Goal: Task Accomplishment & Management: Manage account settings

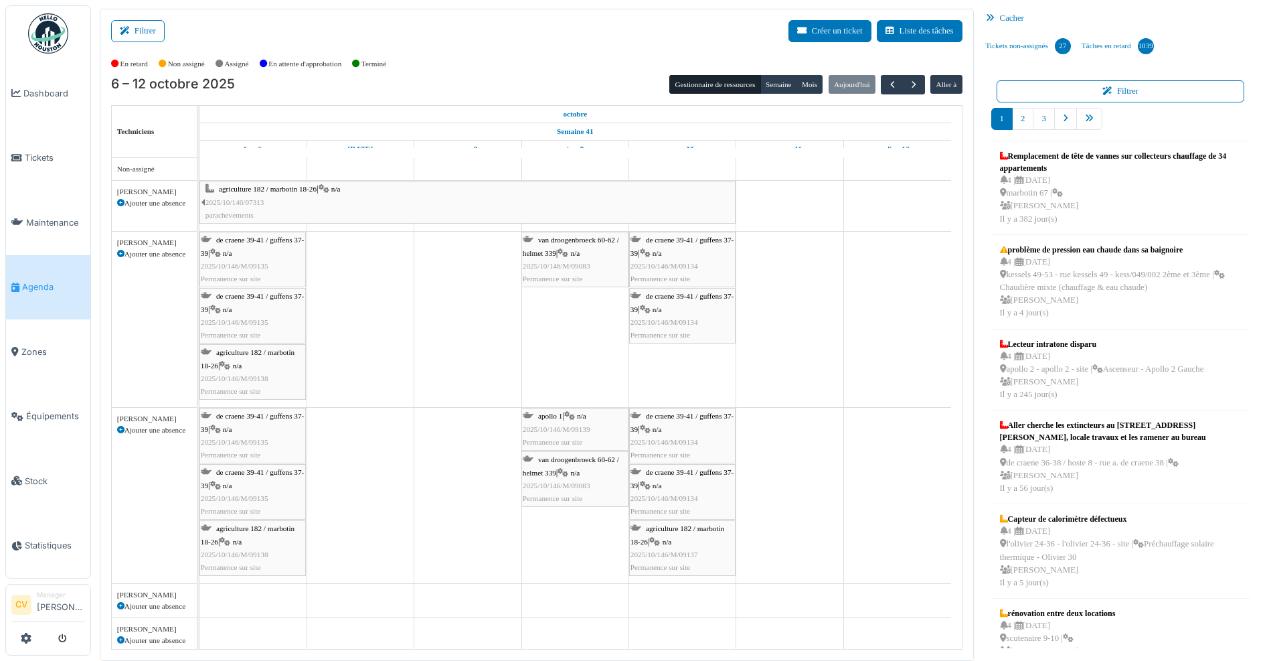
click at [59, 30] on img at bounding box center [48, 33] width 40 height 40
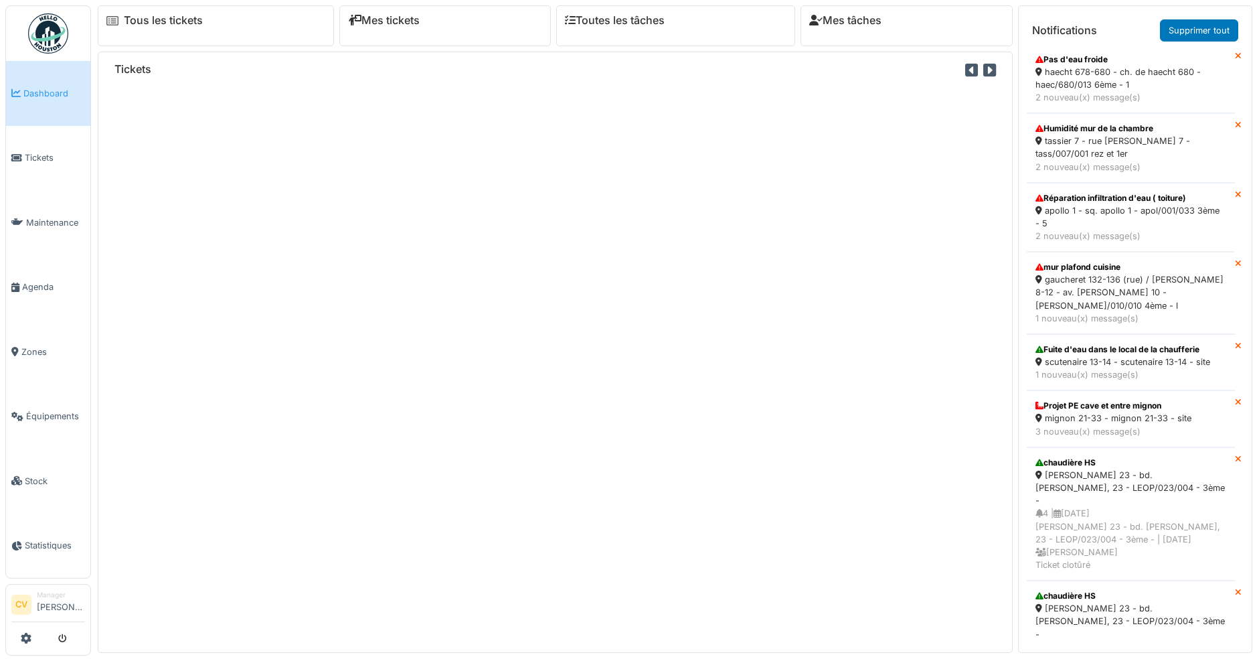
scroll to position [910, 0]
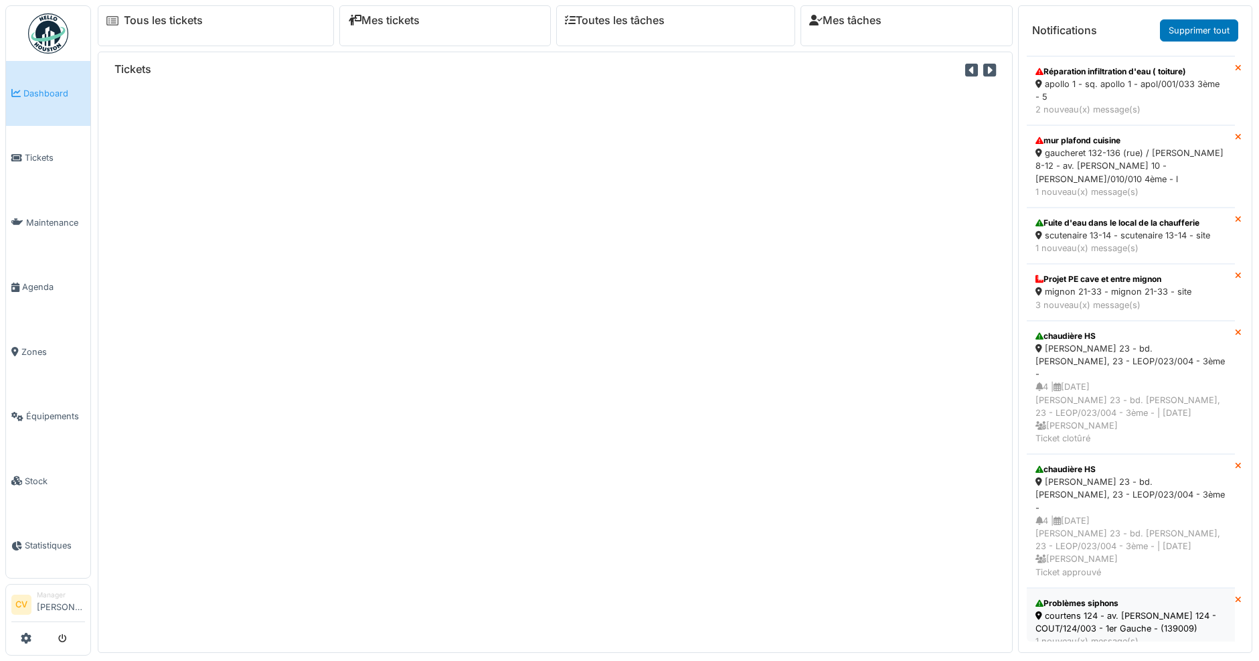
click at [1115, 635] on div "1 nouveau(x) message(s)" at bounding box center [1131, 641] width 191 height 13
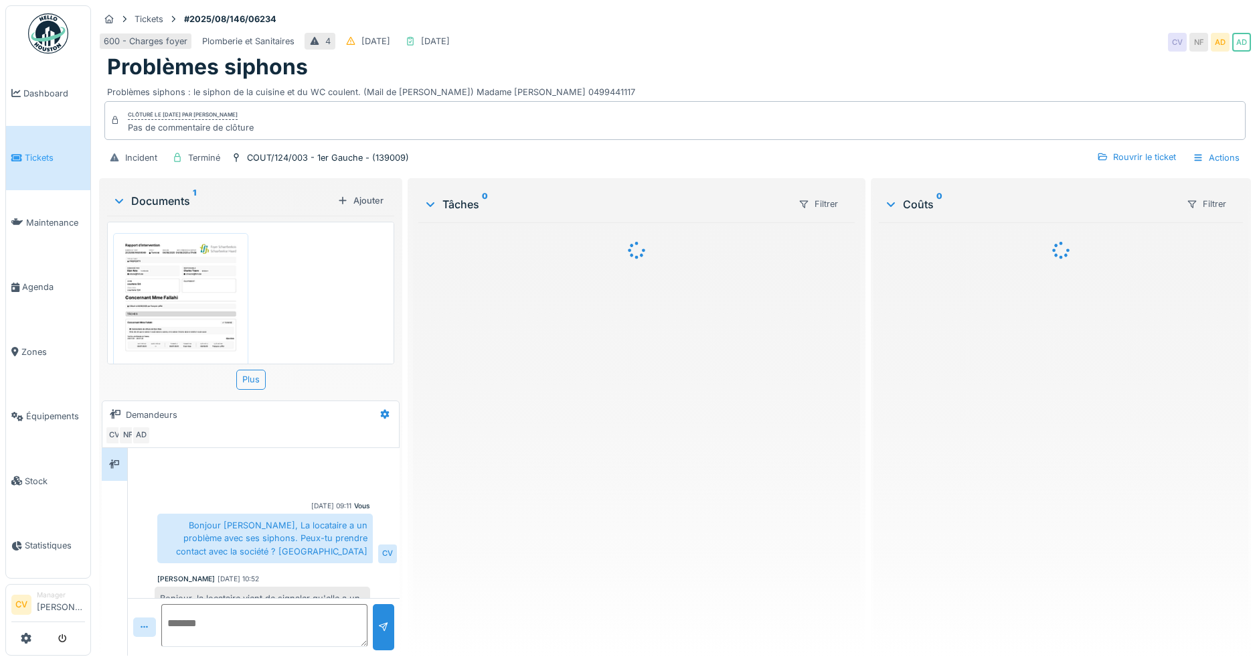
scroll to position [379, 0]
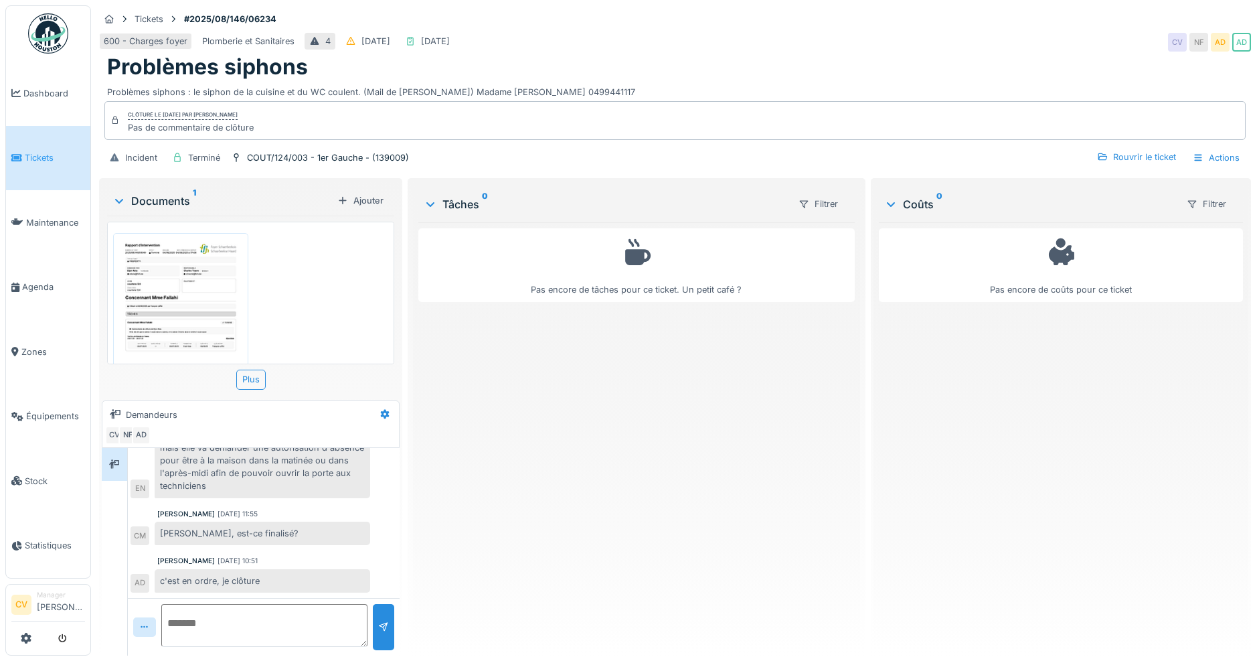
click at [48, 37] on img at bounding box center [48, 33] width 40 height 40
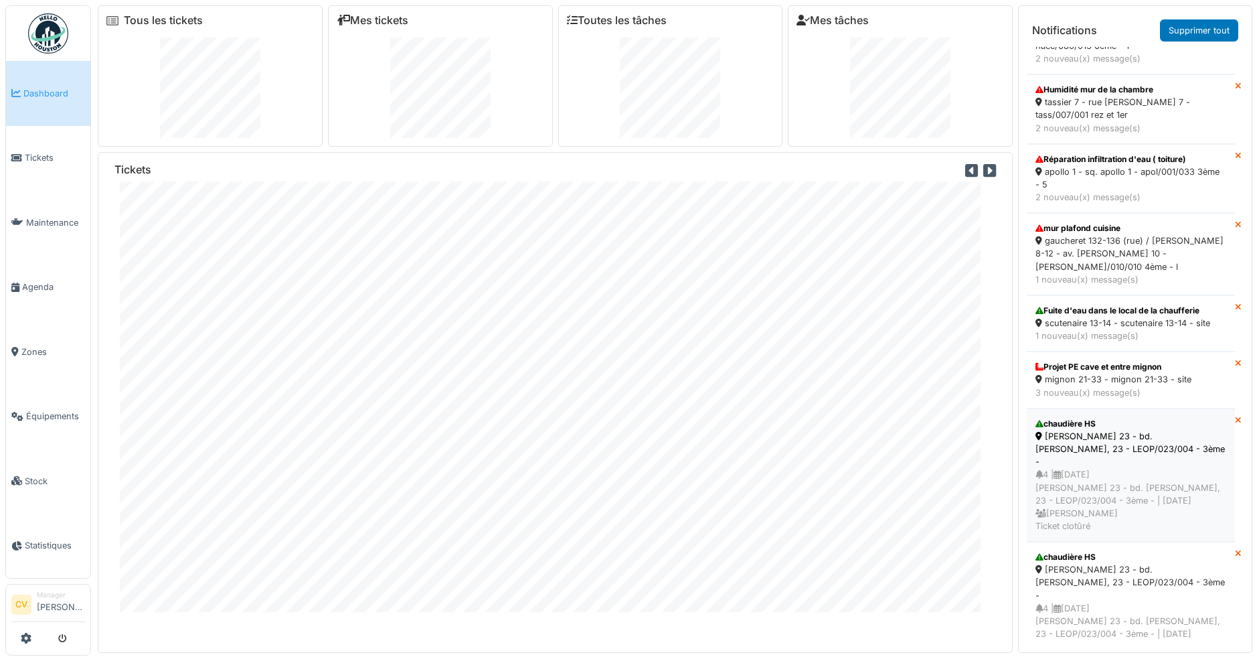
scroll to position [841, 0]
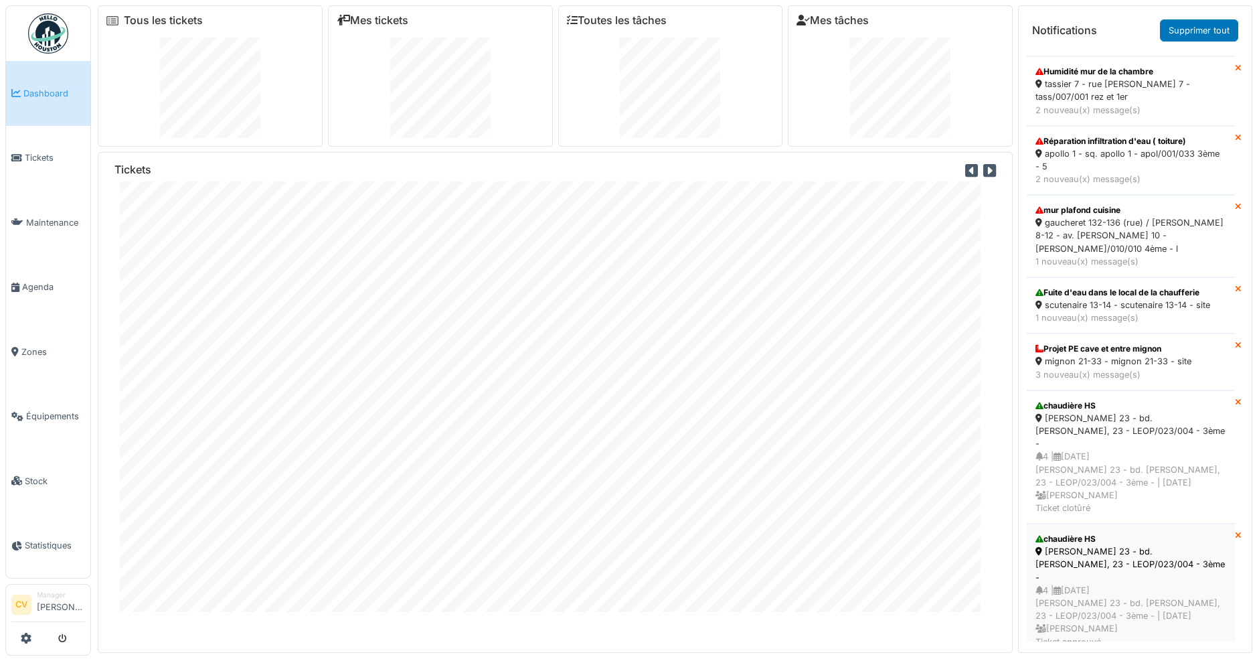
click at [1096, 550] on div "Léopold III 23 - bd. Léopold III, 23 - LEOP/023/004 - 3ème -" at bounding box center [1131, 564] width 191 height 39
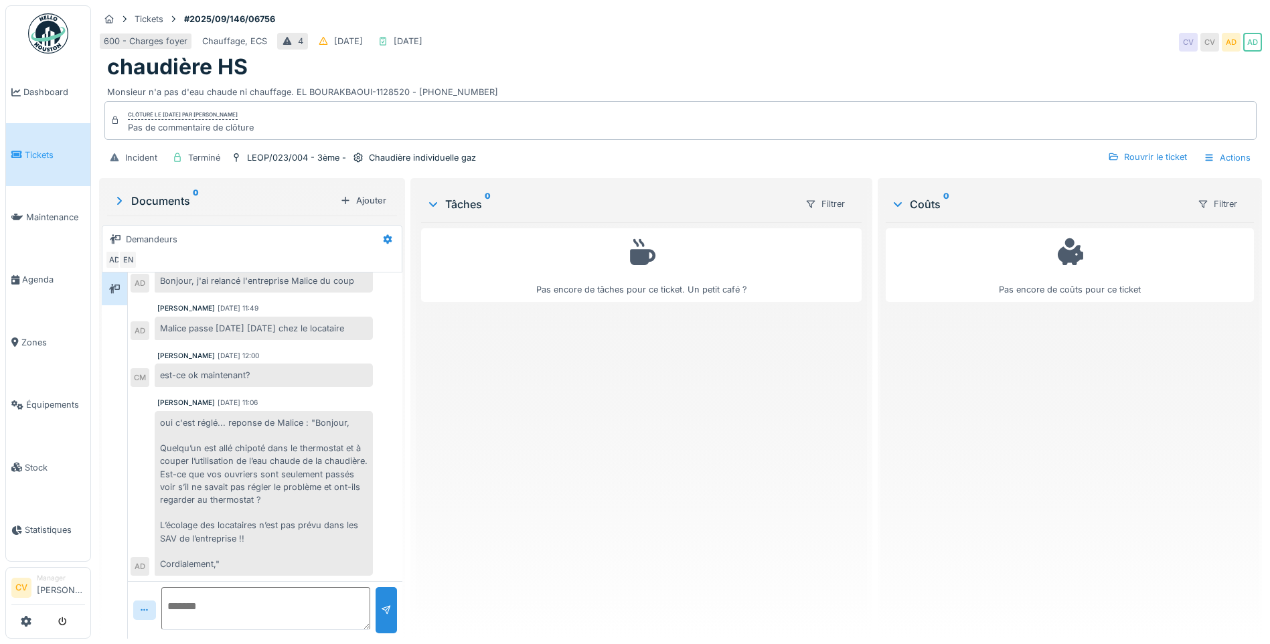
scroll to position [216, 0]
click at [43, 29] on img at bounding box center [48, 33] width 40 height 40
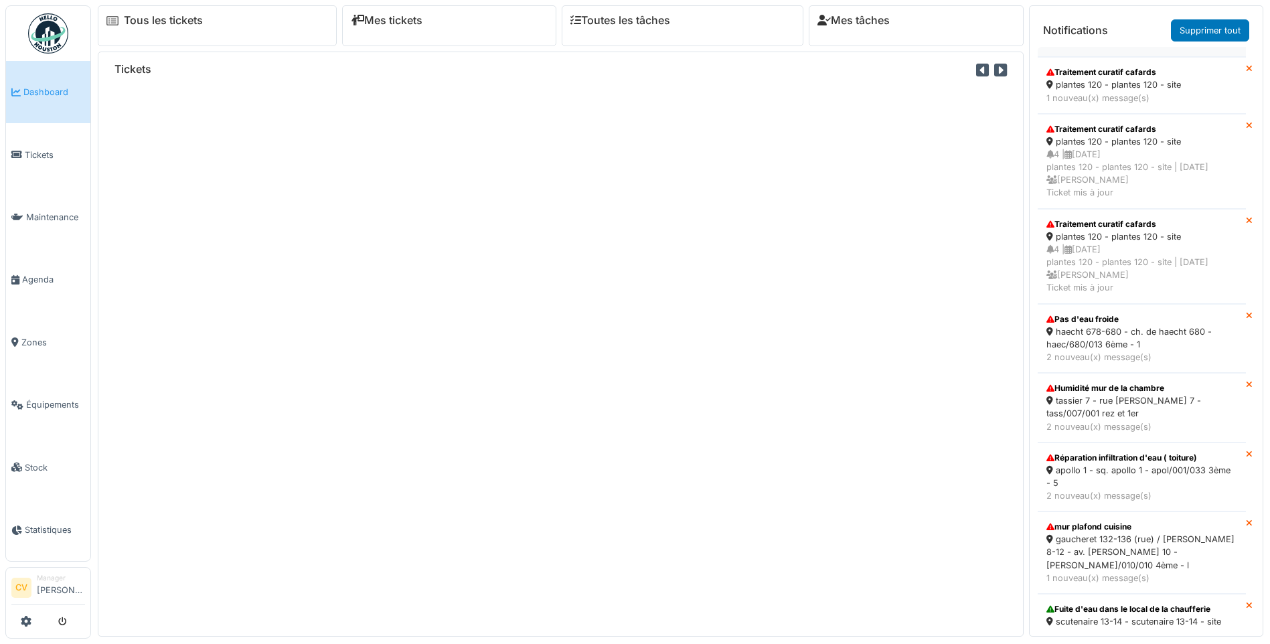
scroll to position [615, 0]
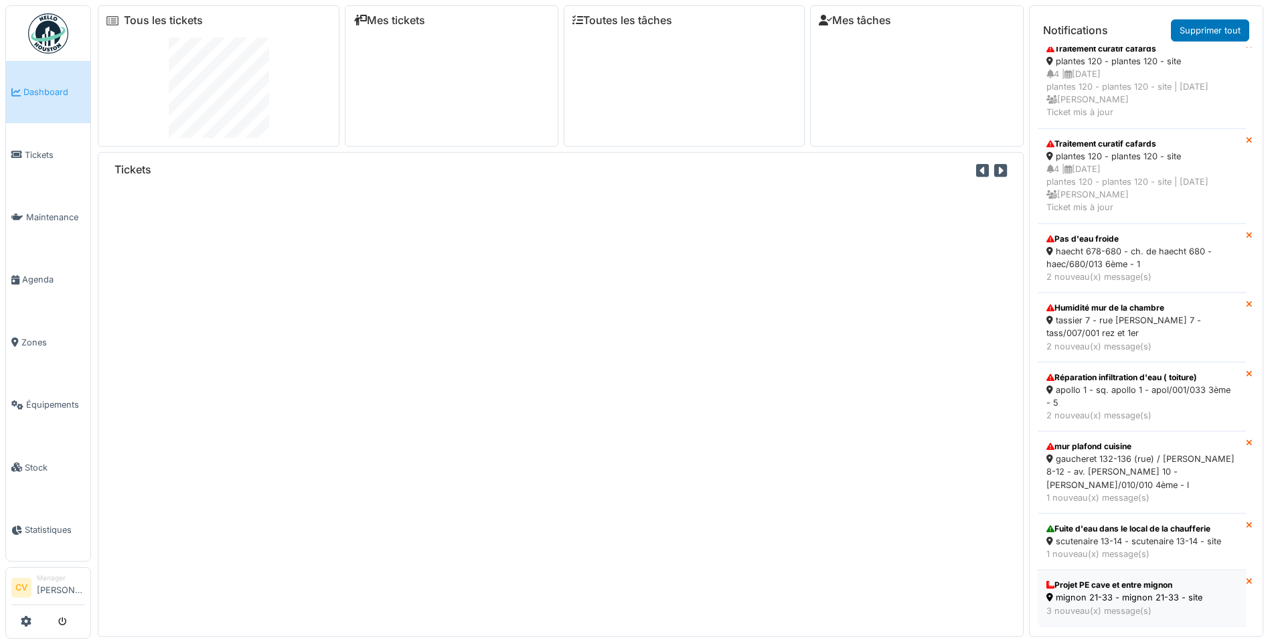
click at [1125, 605] on div "3 nouveau(x) message(s)" at bounding box center [1141, 611] width 191 height 13
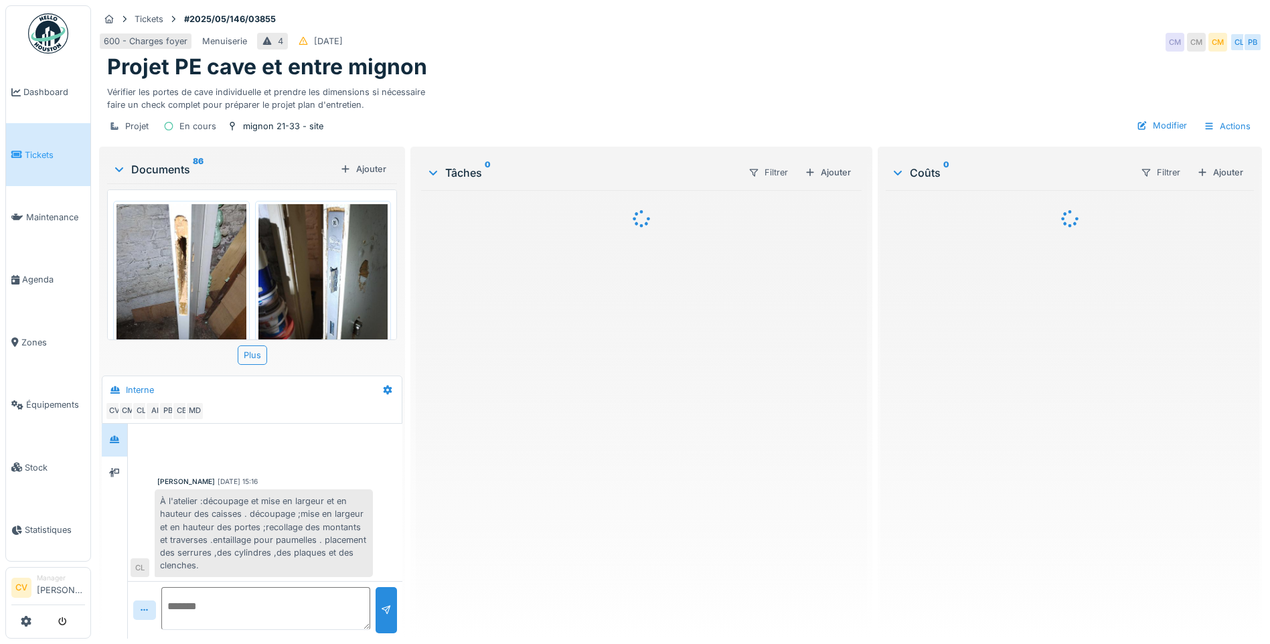
scroll to position [684, 0]
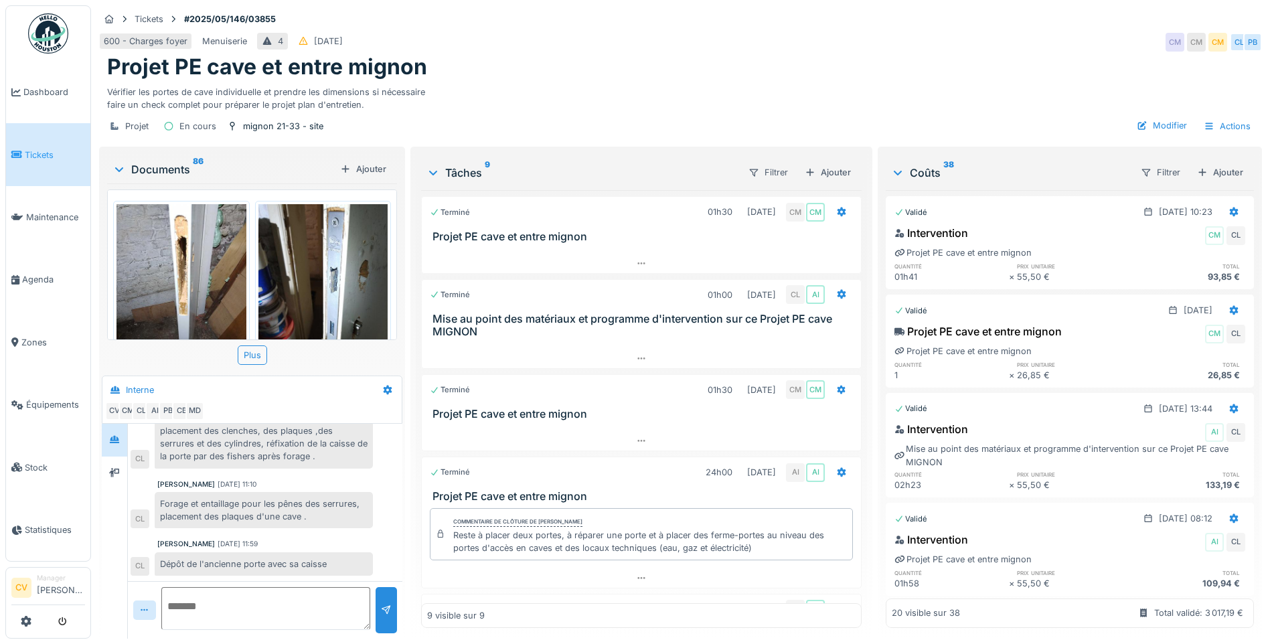
click at [159, 164] on div "Documents 86" at bounding box center [223, 169] width 222 height 16
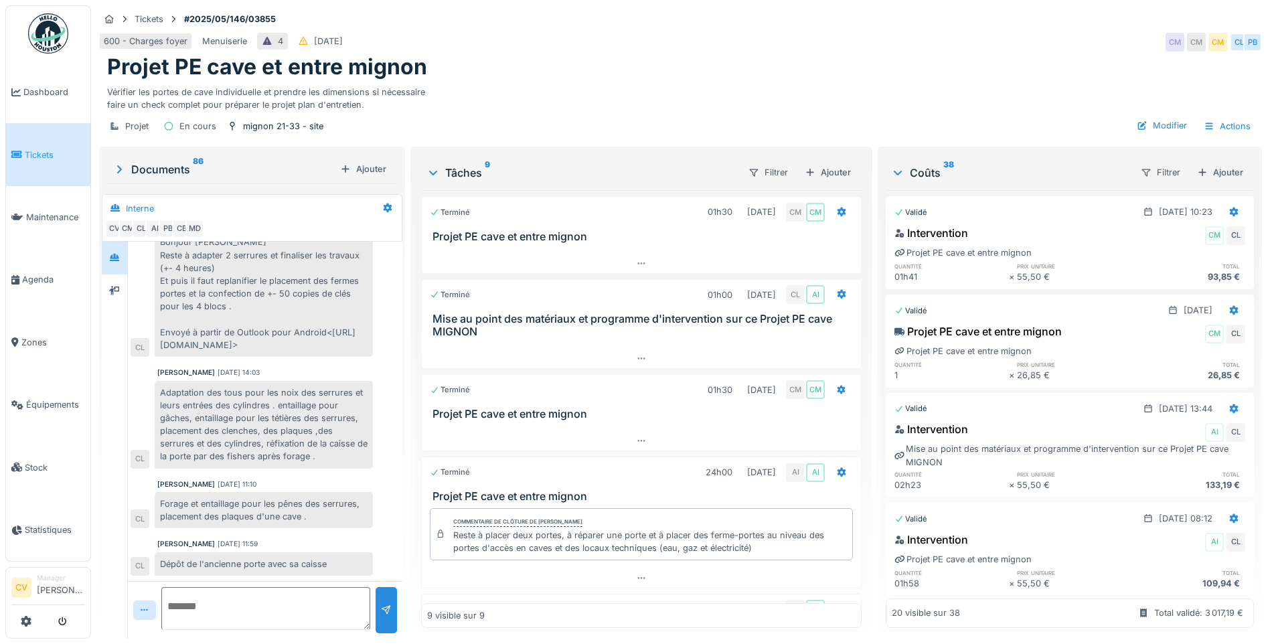
scroll to position [502, 0]
click at [52, 36] on img at bounding box center [48, 33] width 40 height 40
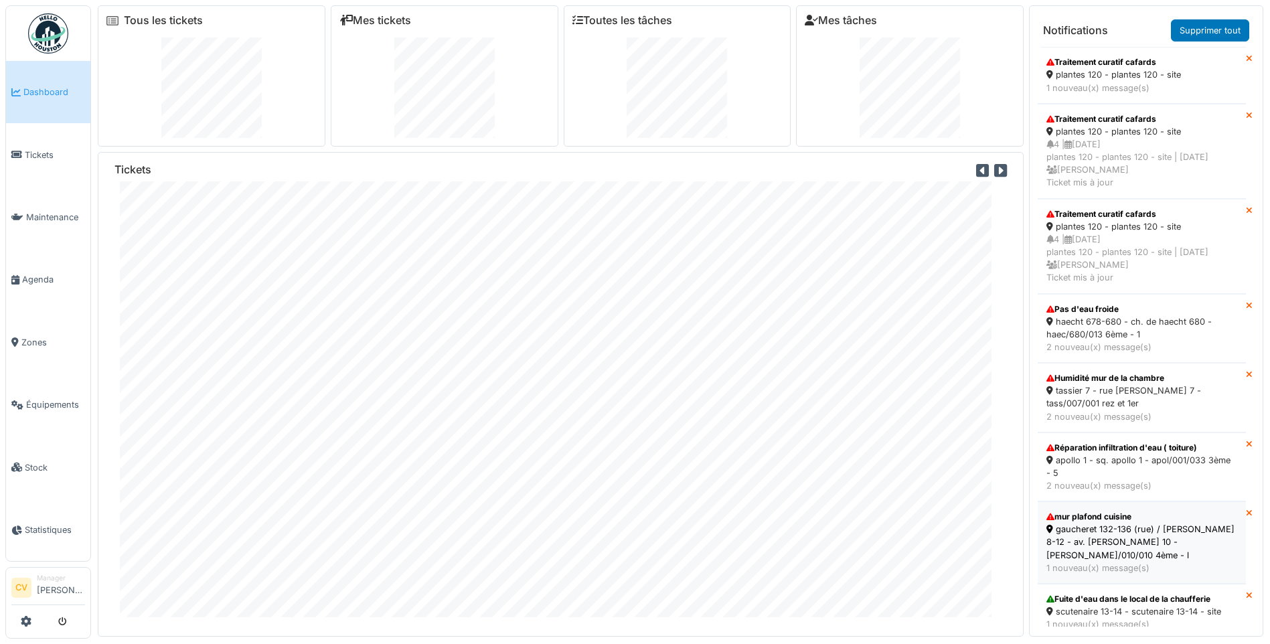
scroll to position [558, 0]
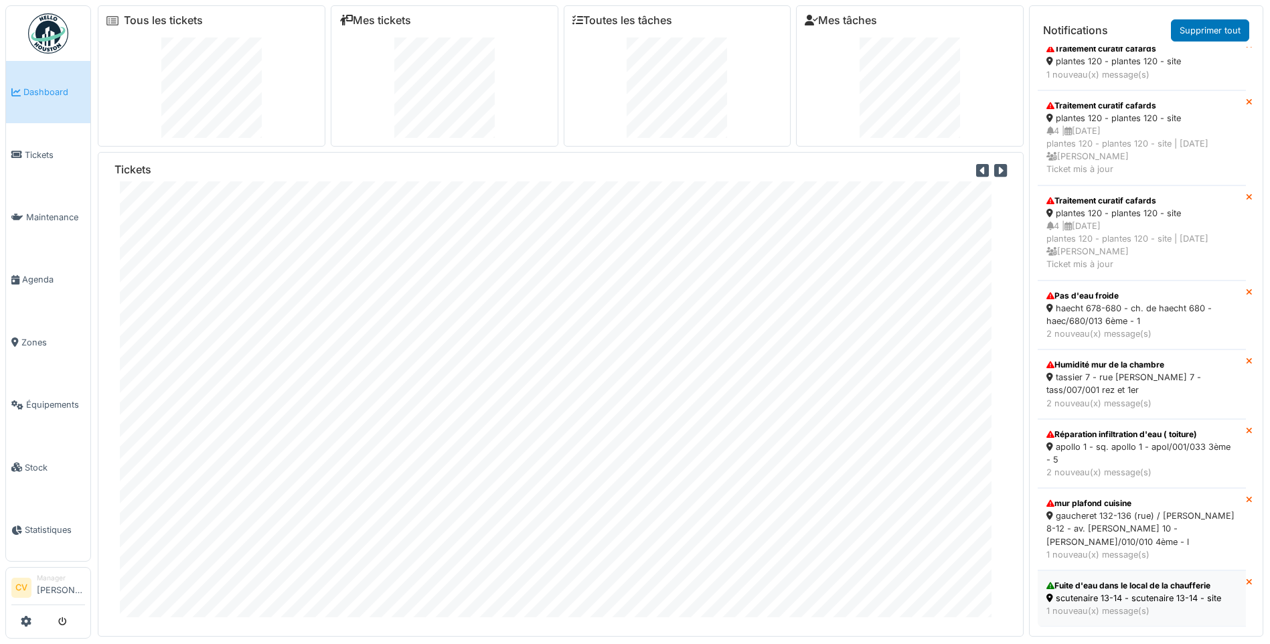
click at [1137, 592] on div "scutenaire 13-14 - scutenaire 13-14 - site" at bounding box center [1141, 598] width 191 height 13
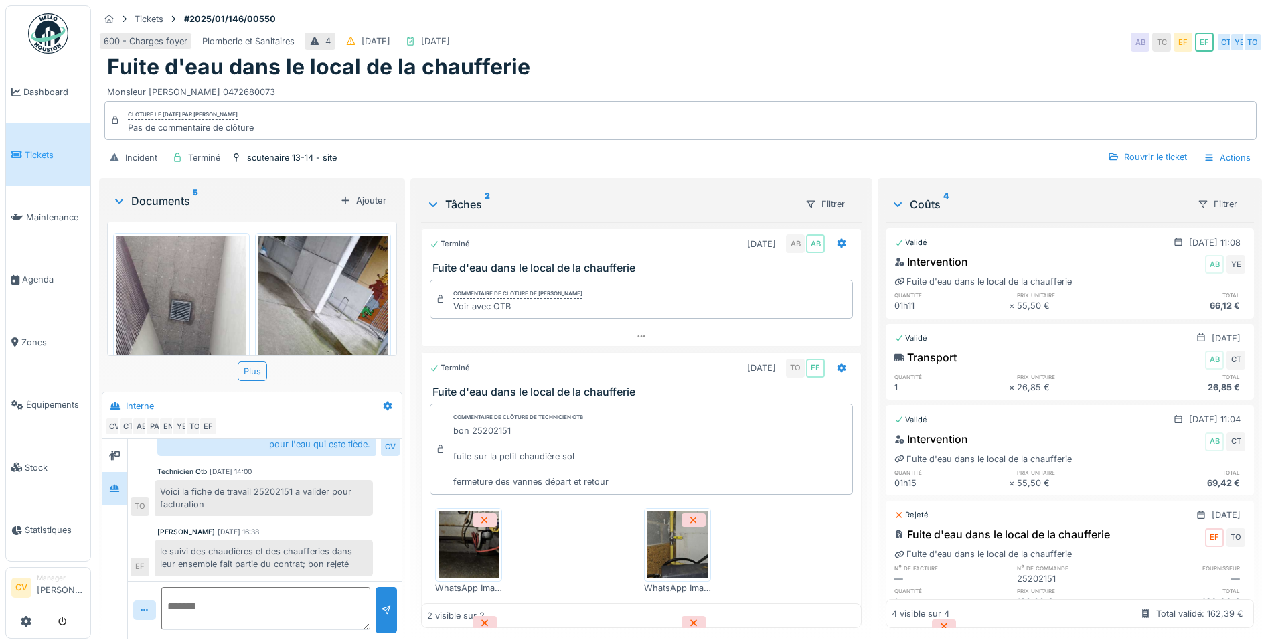
scroll to position [10, 0]
click at [165, 193] on div "Documents 5" at bounding box center [223, 201] width 222 height 16
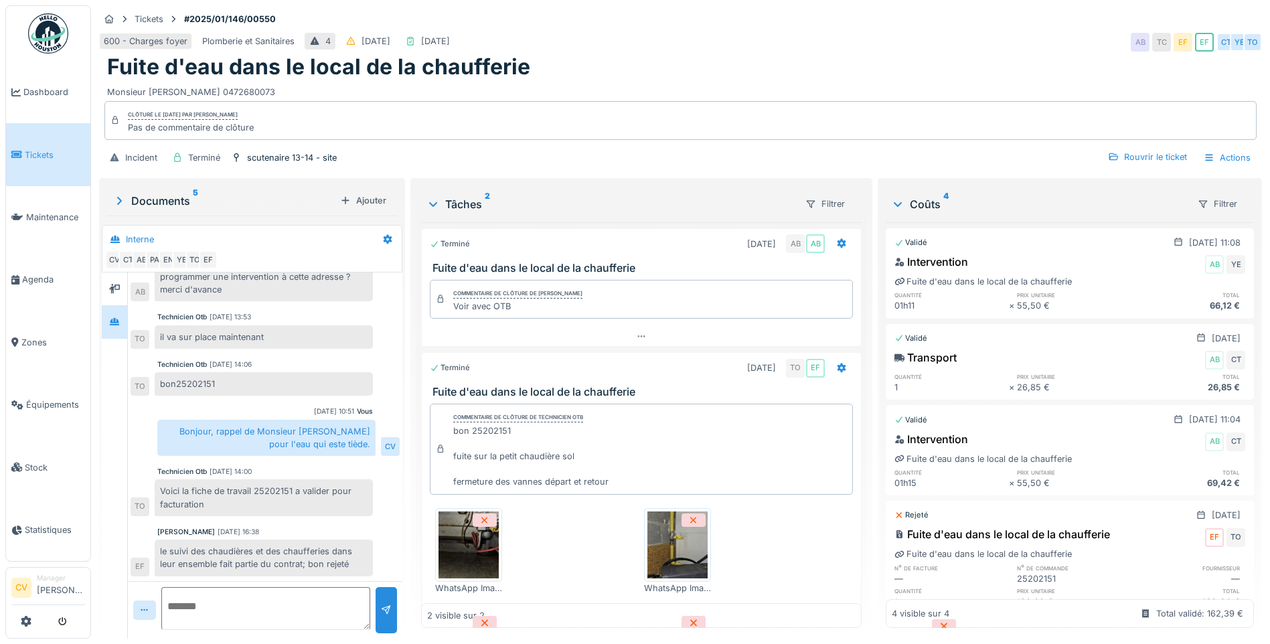
scroll to position [246, 0]
click at [674, 54] on div "Fuite d'eau dans le local de la chaufferie" at bounding box center [680, 66] width 1147 height 25
click at [123, 281] on div at bounding box center [114, 289] width 20 height 17
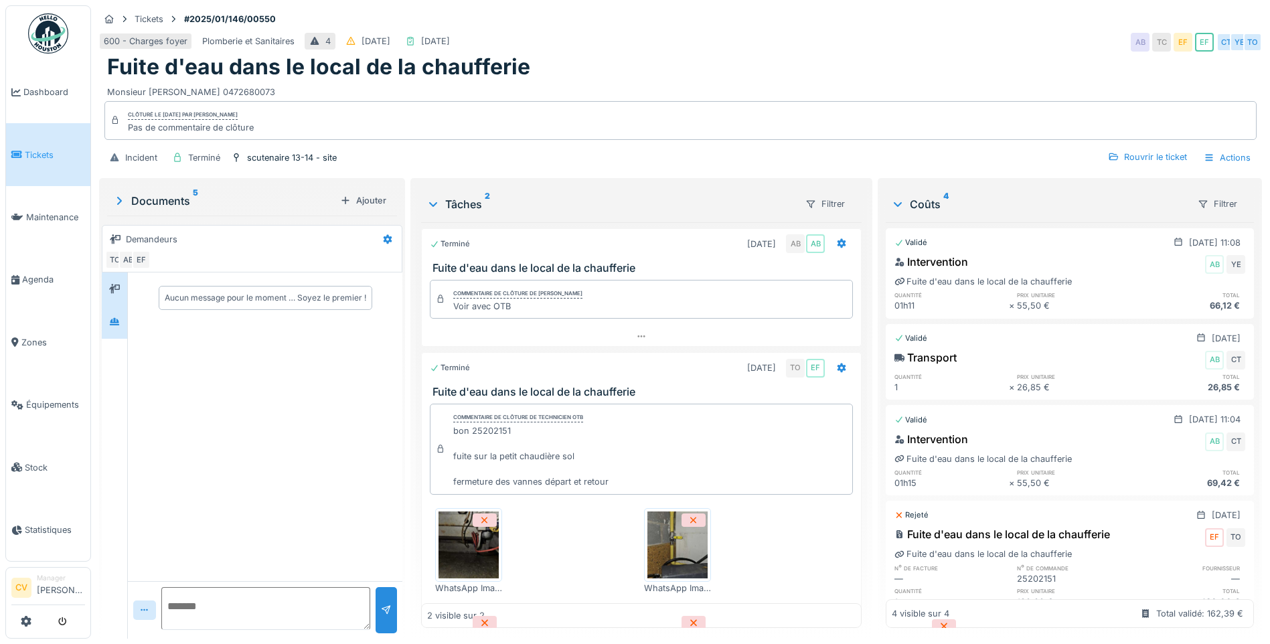
click at [110, 311] on div at bounding box center [114, 322] width 20 height 22
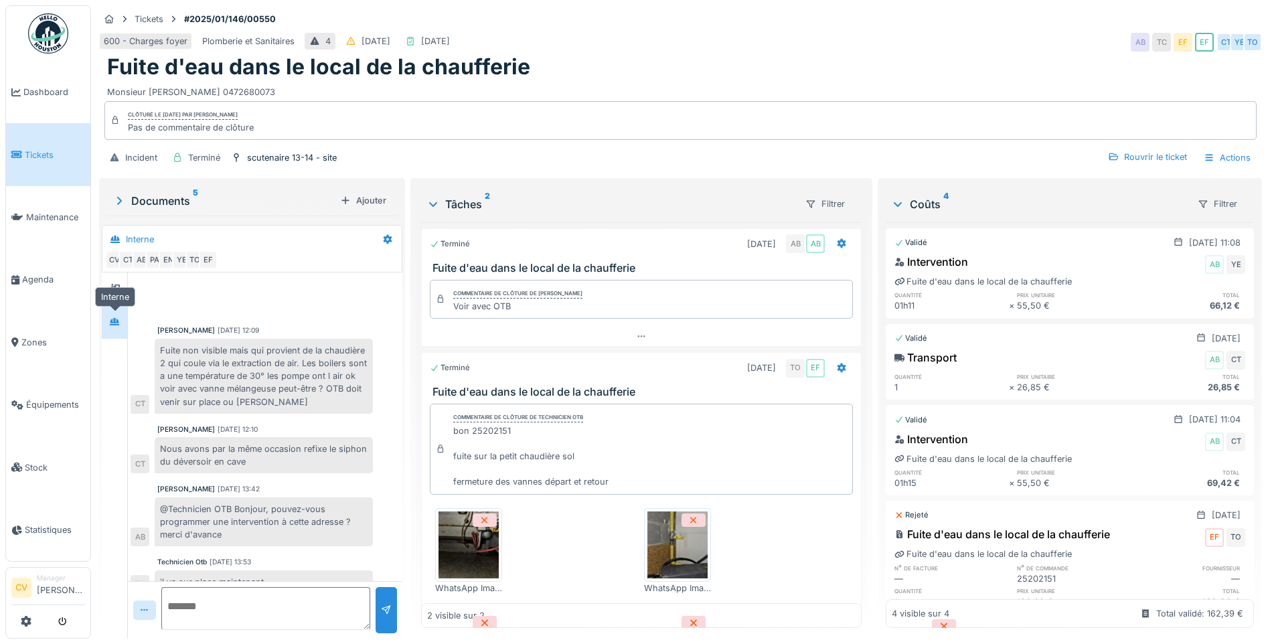
scroll to position [246, 0]
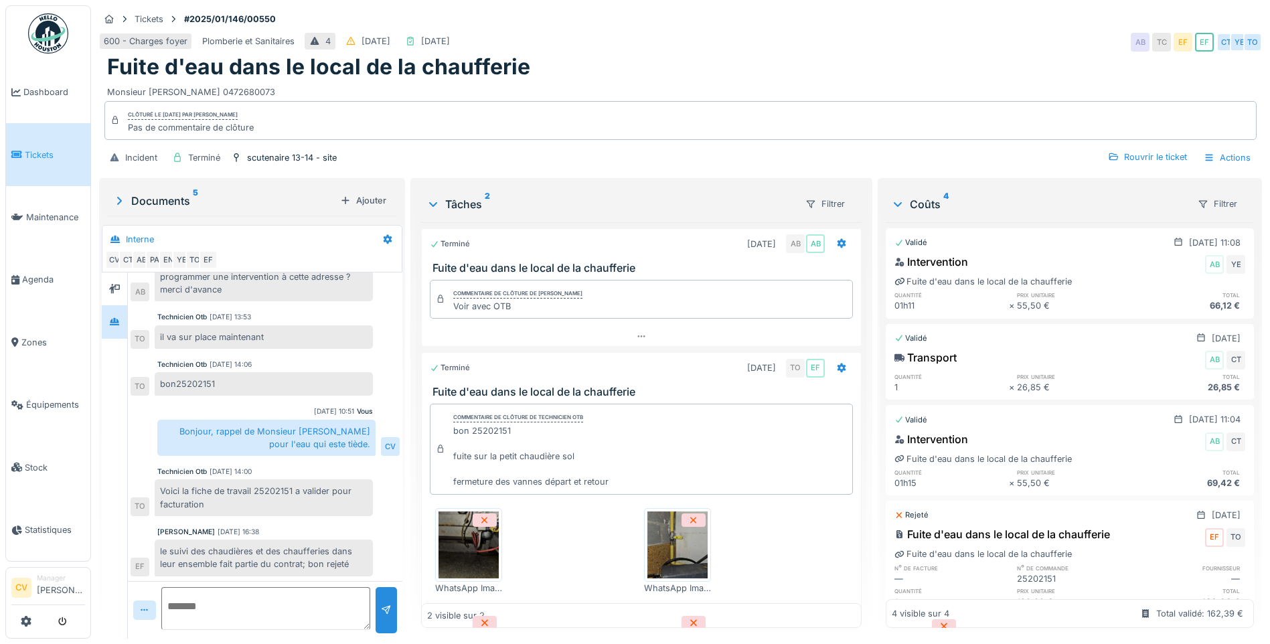
click at [52, 43] on img at bounding box center [48, 33] width 40 height 40
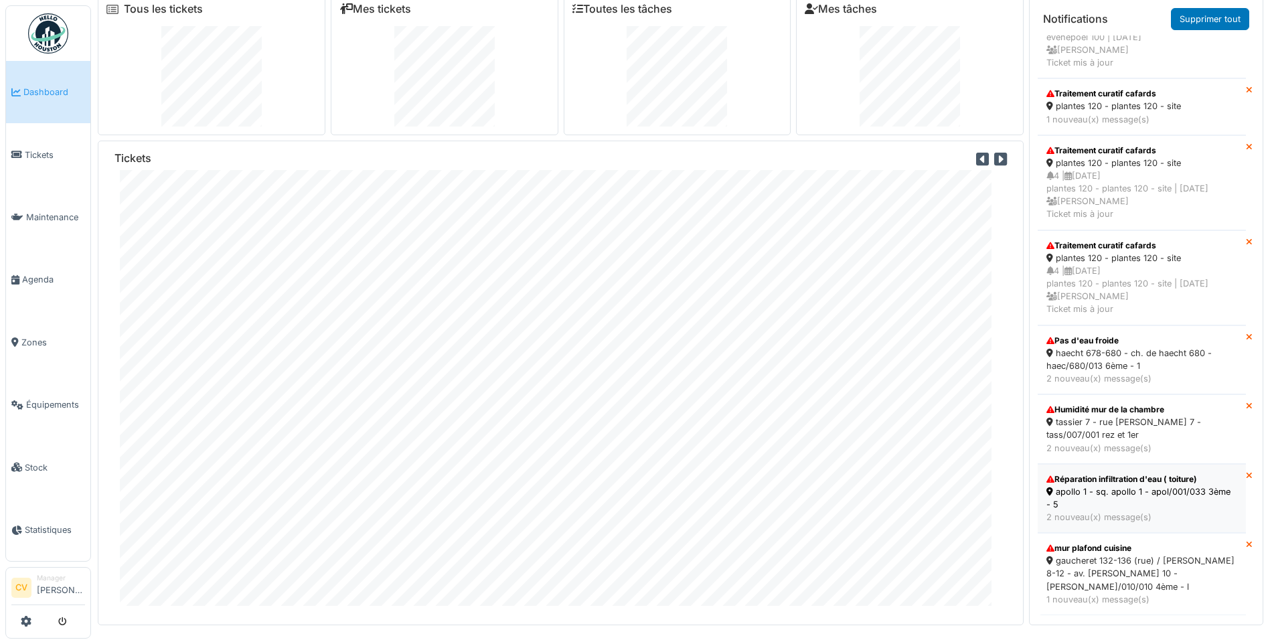
scroll to position [14, 0]
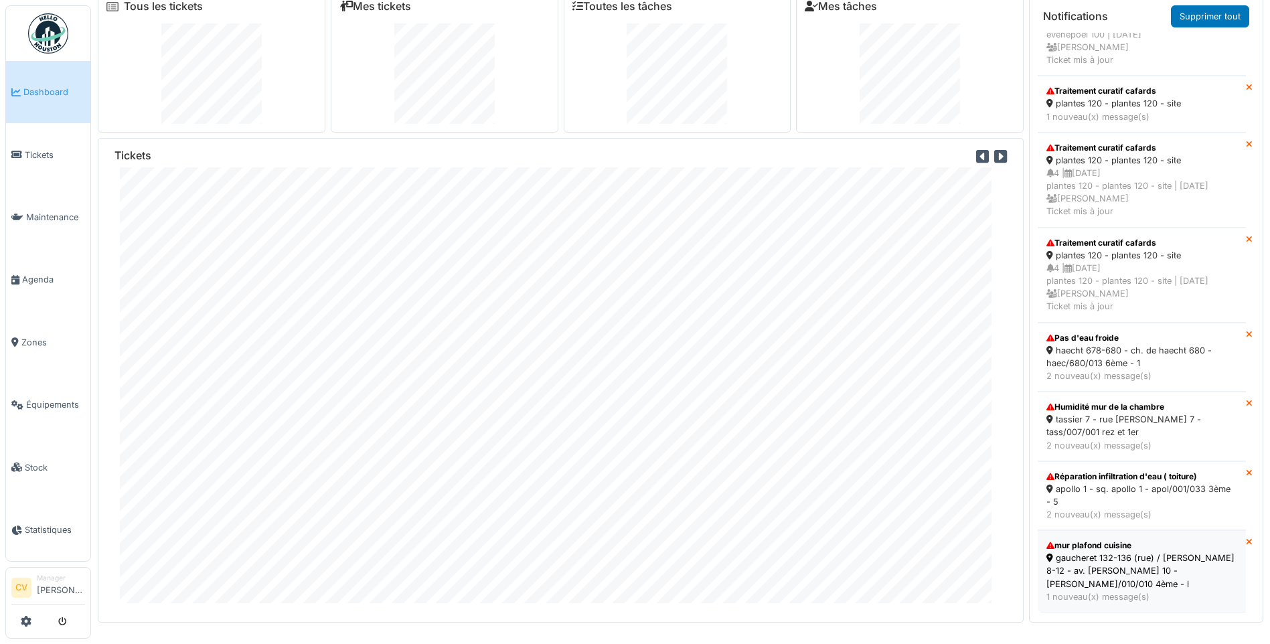
click at [1083, 569] on div "gaucheret 132-136 (rue) / thomas 8-12 - av. p. thomas 10 - thom/010/010 4ème - l" at bounding box center [1141, 571] width 191 height 39
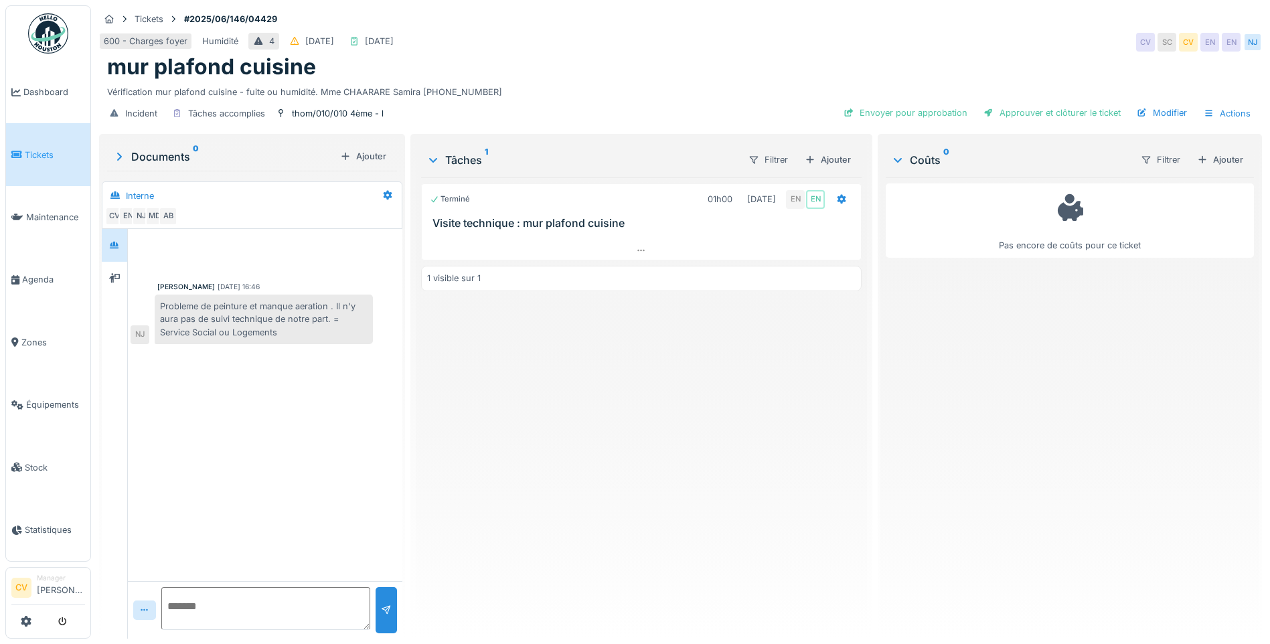
click at [648, 436] on div "Terminé 01h00 30/09/2025 EN EN Visite technique : mur plafond cuisine 1 visible…" at bounding box center [641, 402] width 441 height 451
click at [655, 255] on div at bounding box center [641, 250] width 439 height 19
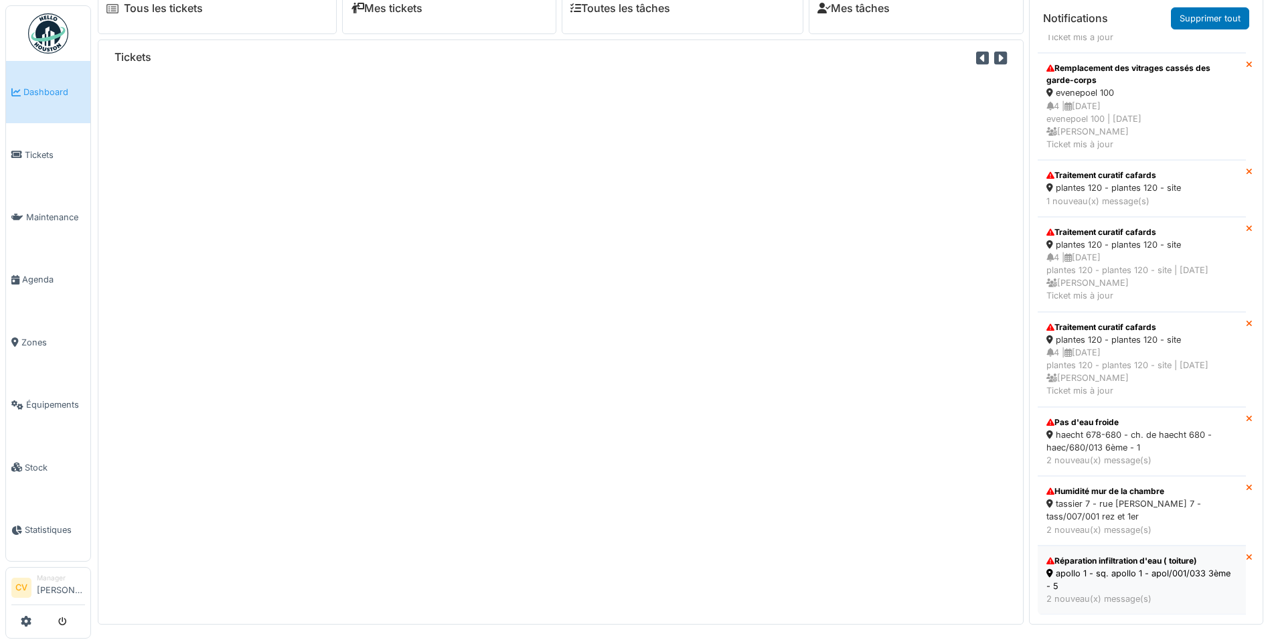
scroll to position [14, 0]
click at [1146, 572] on div "apollo 1 - sq. apollo 1 - apol/001/033 3ème - 5" at bounding box center [1141, 577] width 191 height 25
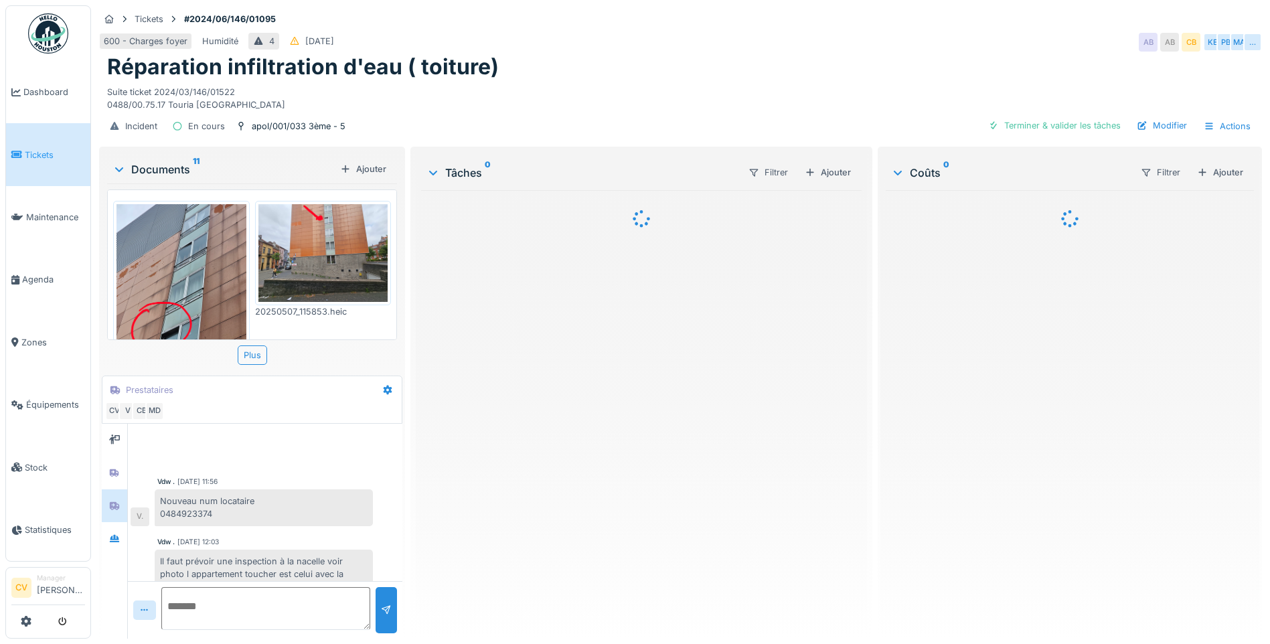
scroll to position [543, 0]
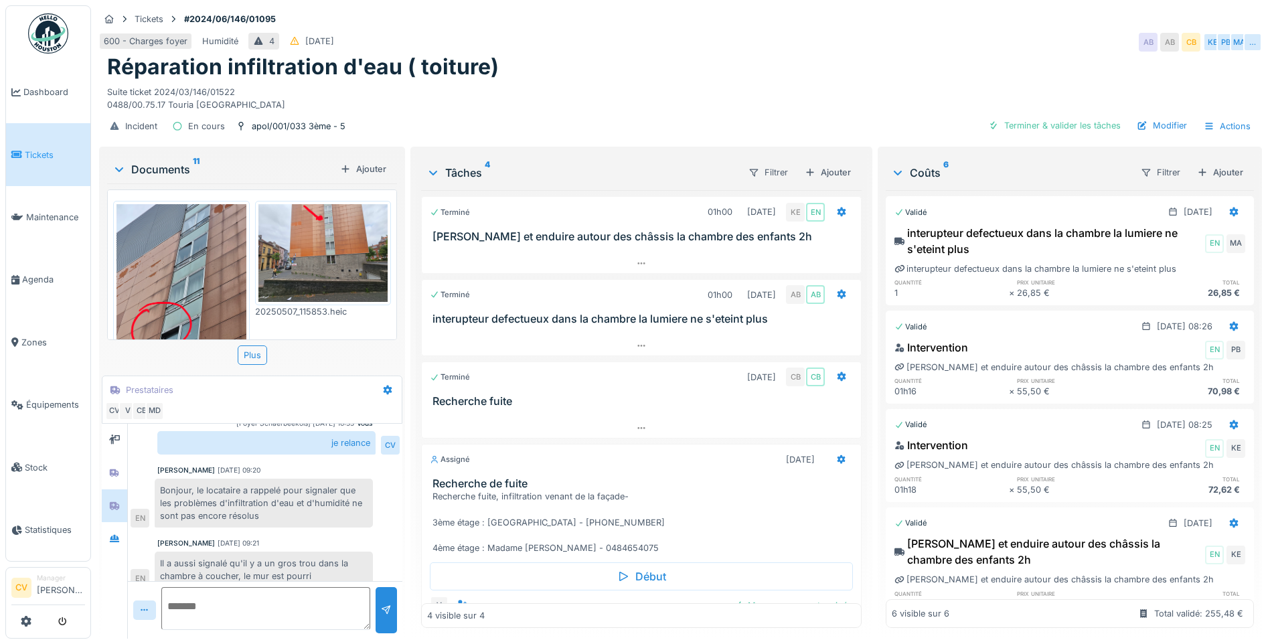
click at [45, 40] on img at bounding box center [48, 33] width 40 height 40
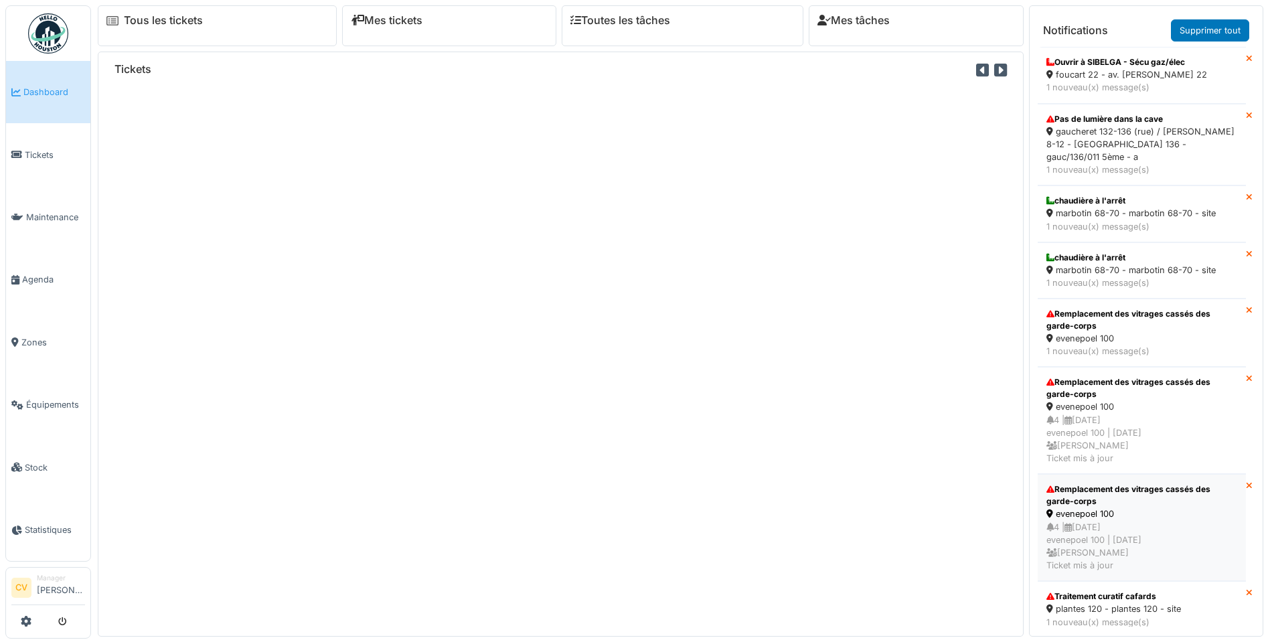
scroll to position [363, 0]
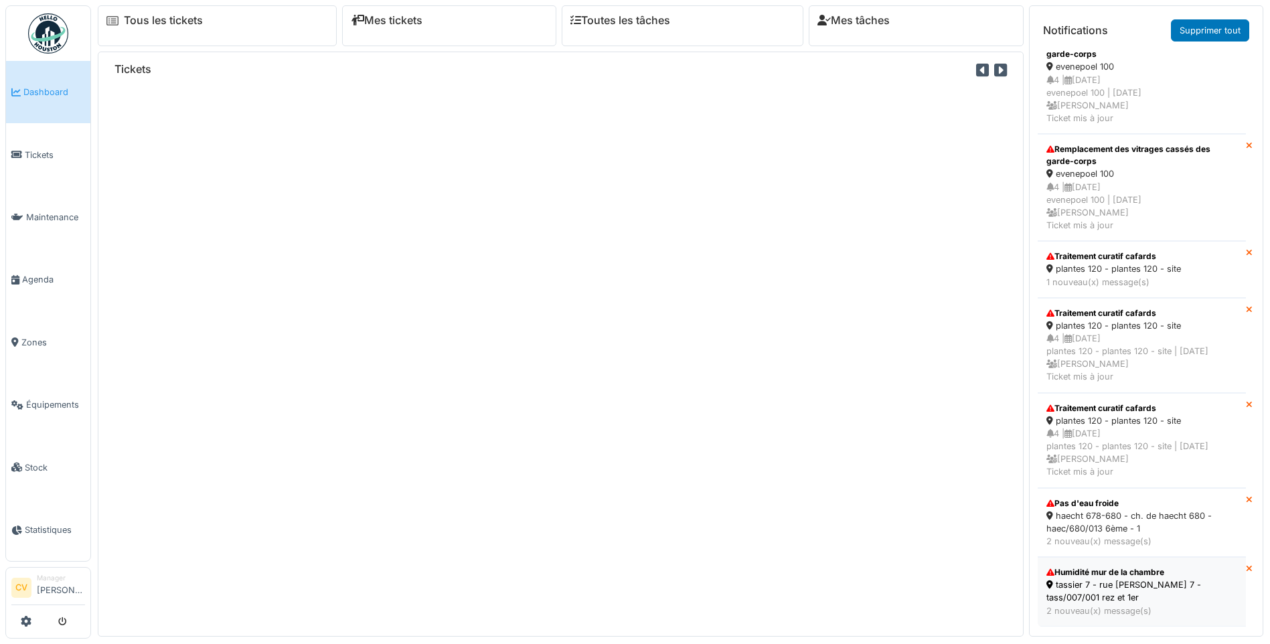
click at [1120, 583] on div "tassier 7 - rue s. tassier 7 - tass/007/001 rez et 1er" at bounding box center [1141, 590] width 191 height 25
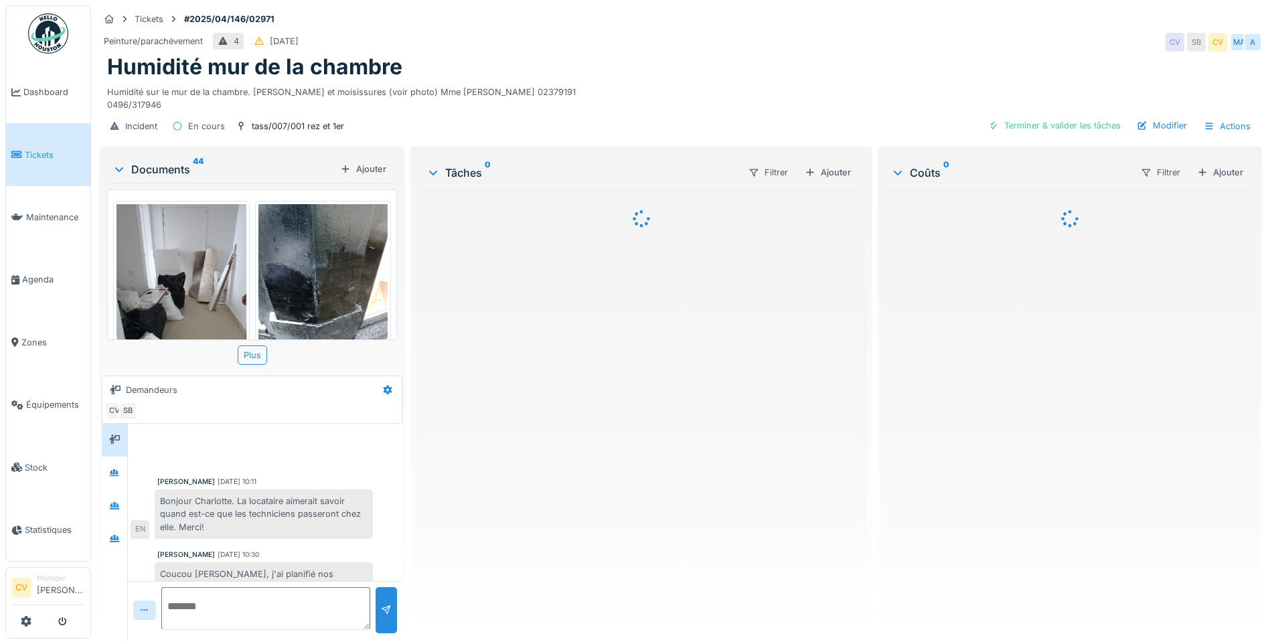
scroll to position [710, 0]
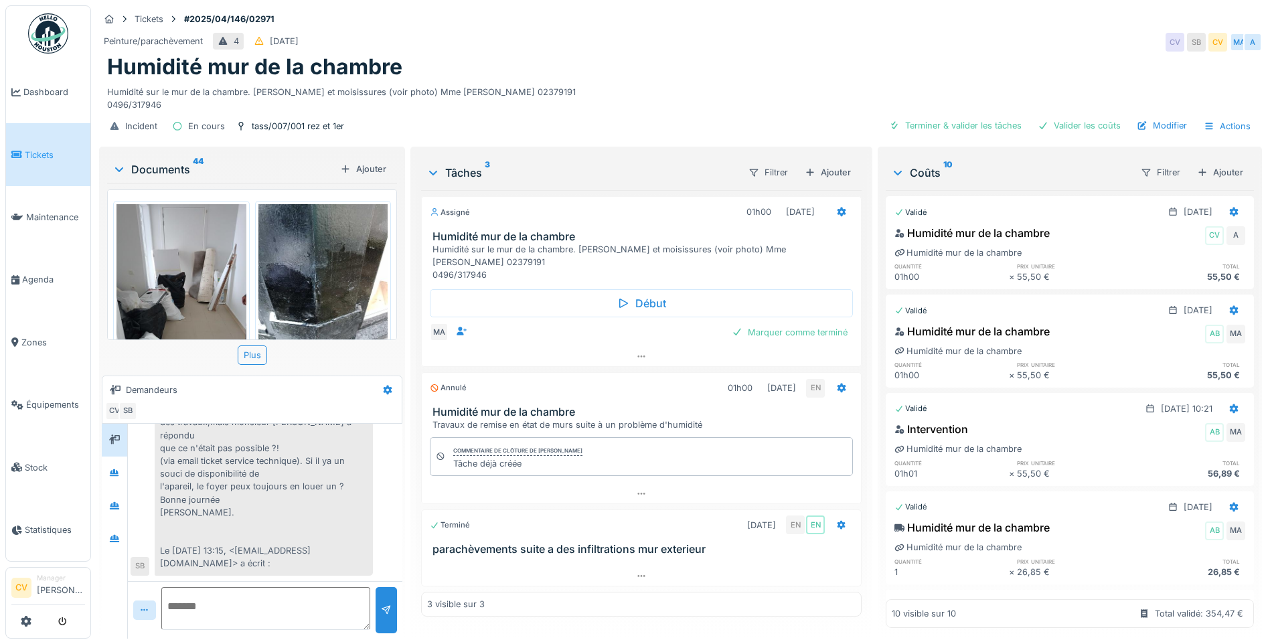
click at [149, 167] on div "Documents 44" at bounding box center [223, 169] width 222 height 16
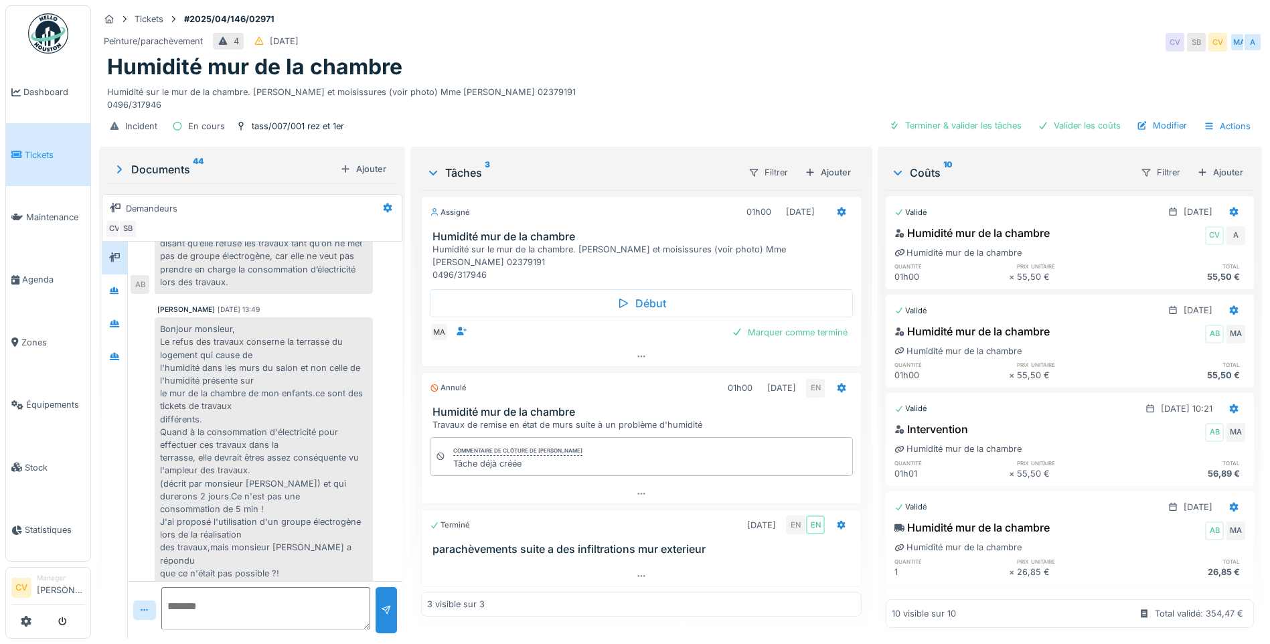
scroll to position [469, 0]
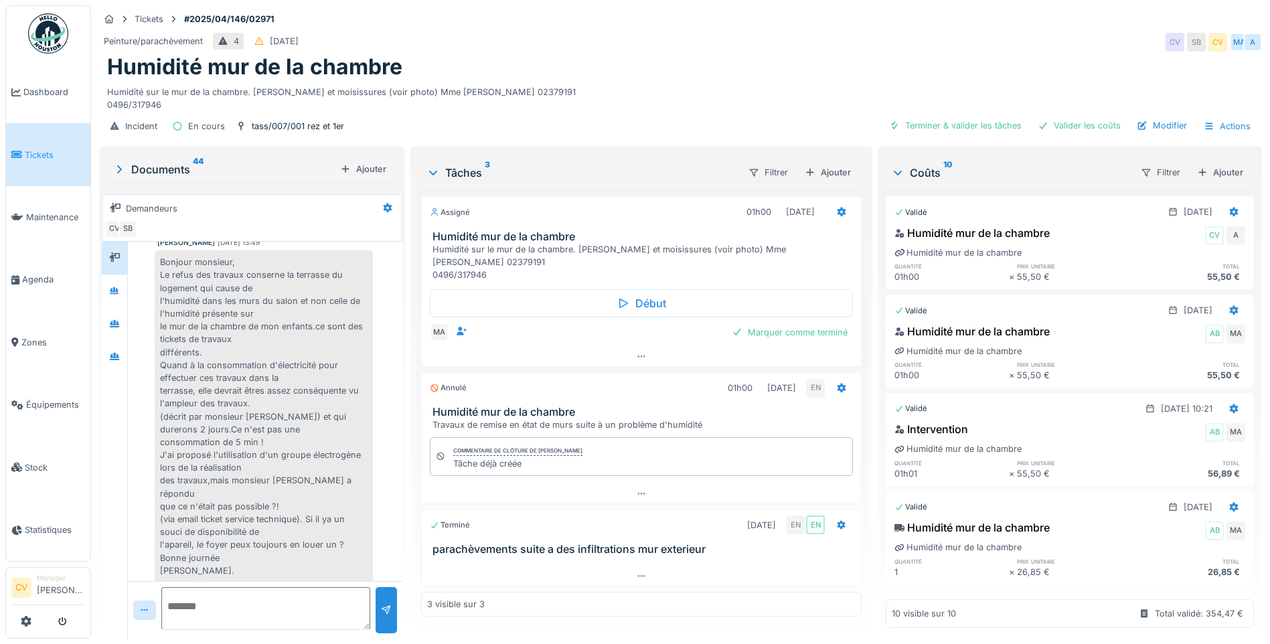
click at [400, 35] on div "Peinture/parachèvement 4 [DATE] CV SB CV MA A" at bounding box center [680, 42] width 1163 height 24
click at [57, 41] on img at bounding box center [48, 33] width 40 height 40
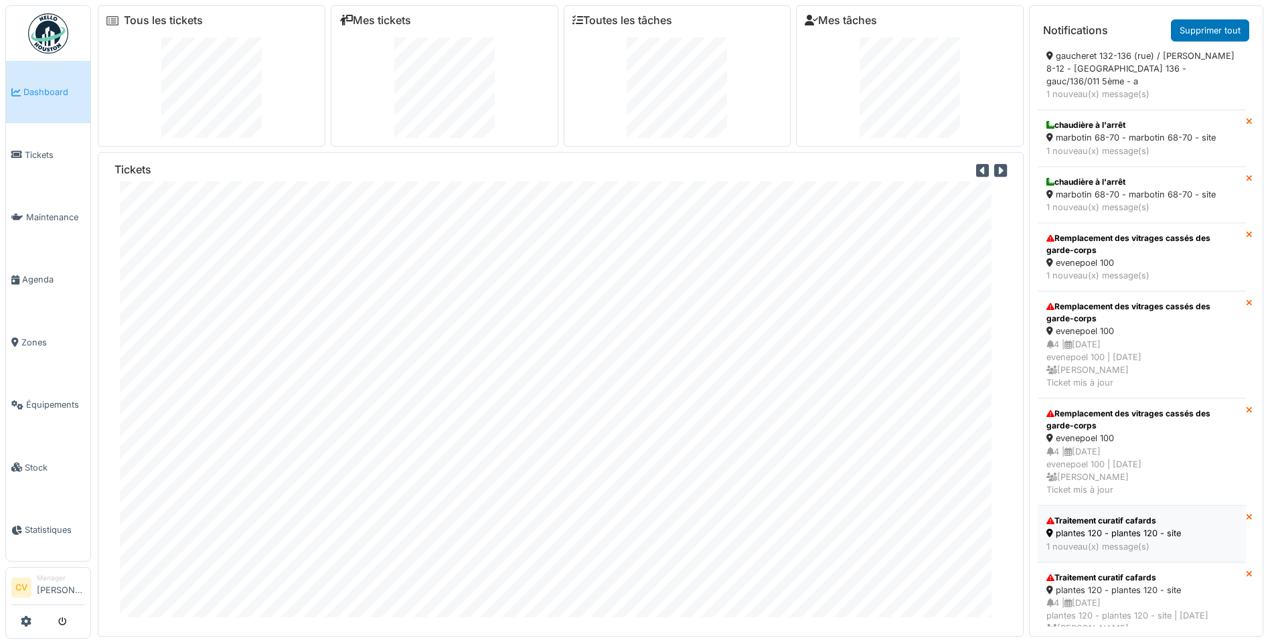
scroll to position [293, 0]
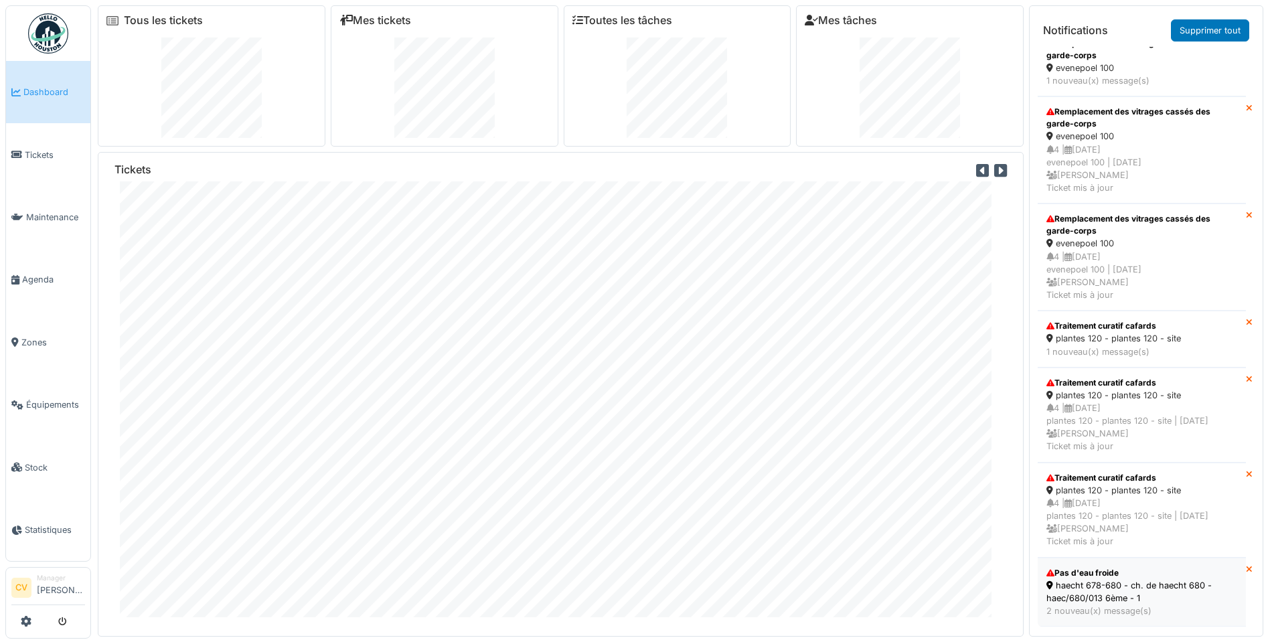
click at [1098, 590] on div "haecht 678-680 - ch. de haecht 680 - haec/680/013 6ème - 1" at bounding box center [1141, 591] width 191 height 25
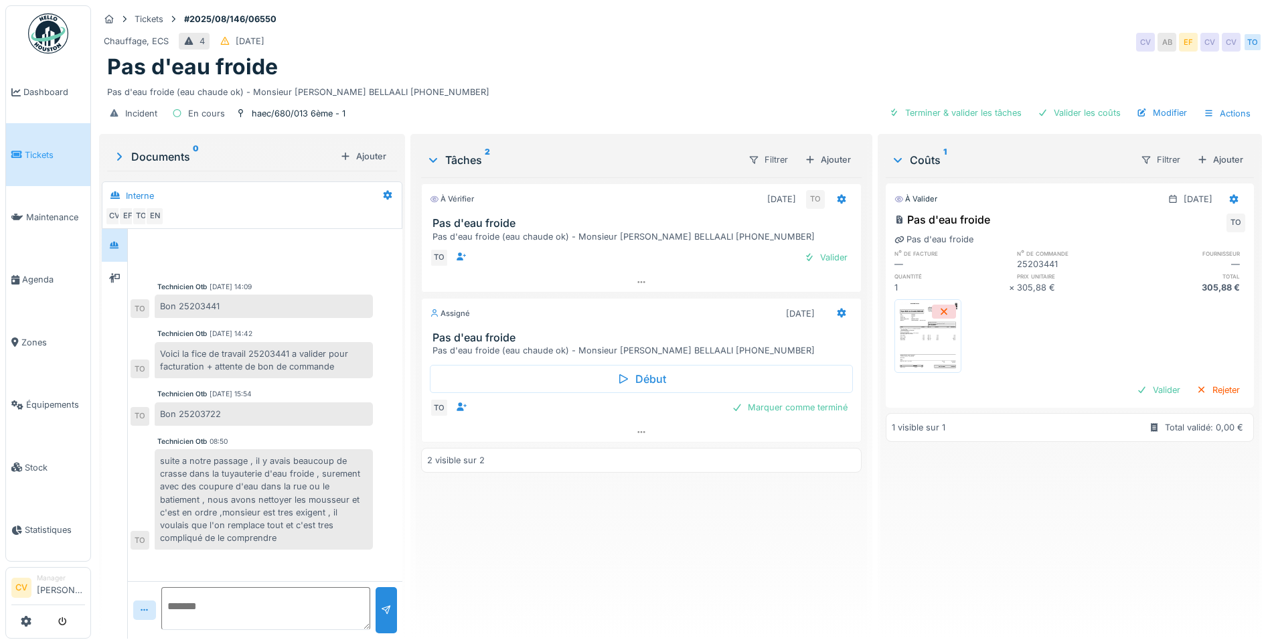
click at [49, 29] on img at bounding box center [48, 33] width 40 height 40
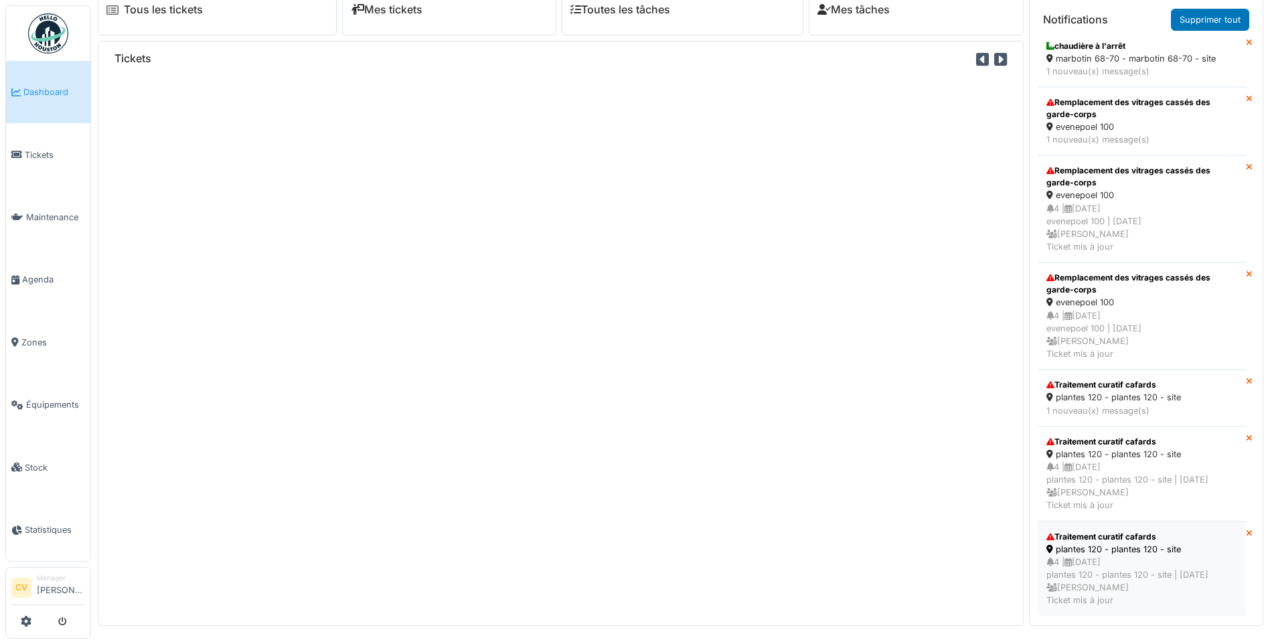
scroll to position [14, 0]
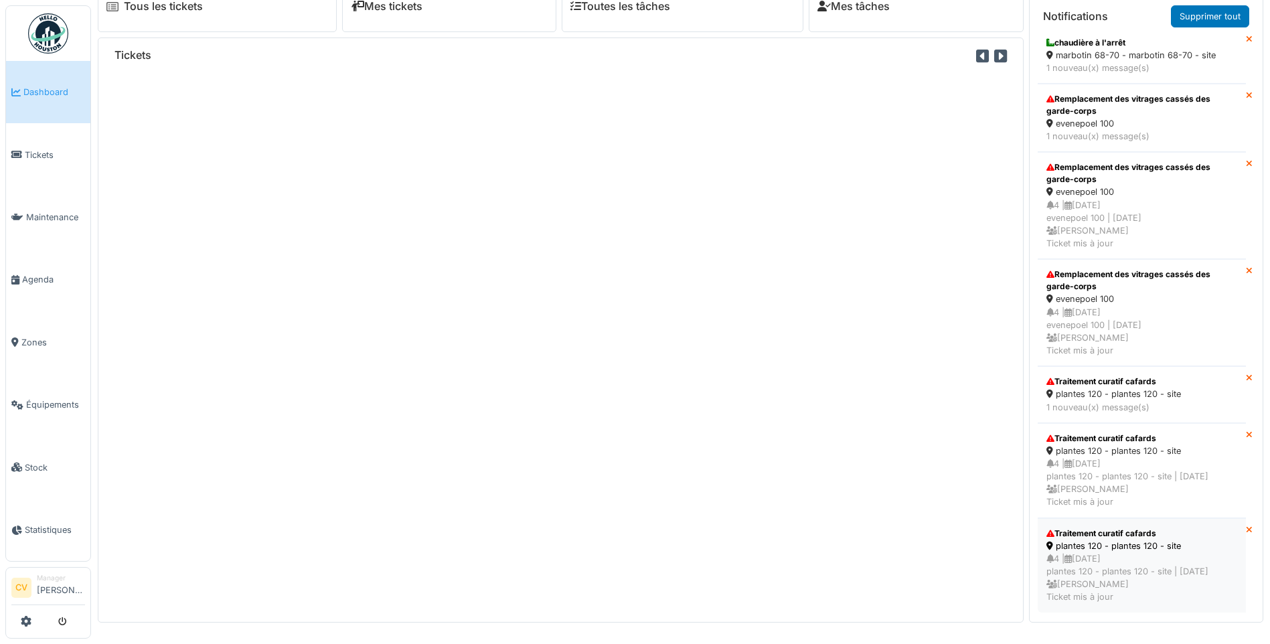
click at [1137, 563] on div "4 | 02/09/2025 plantes 120 - plantes 120 - site | Il y a 39 jour(s) Charlotte V…" at bounding box center [1141, 578] width 191 height 52
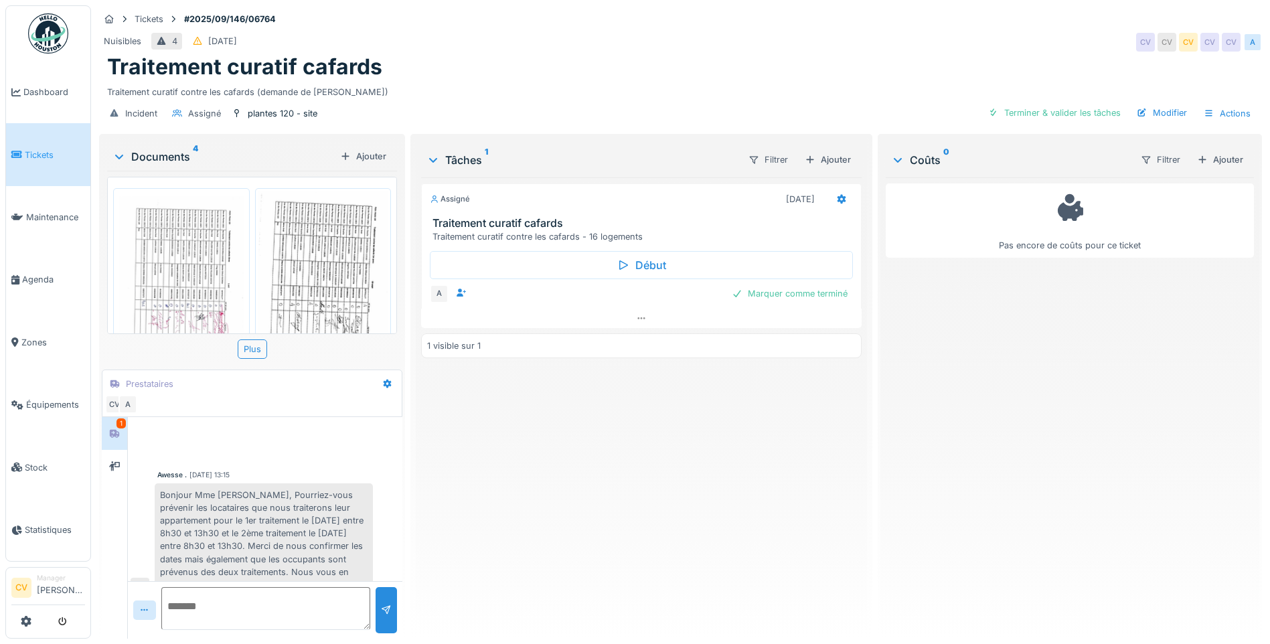
scroll to position [339, 0]
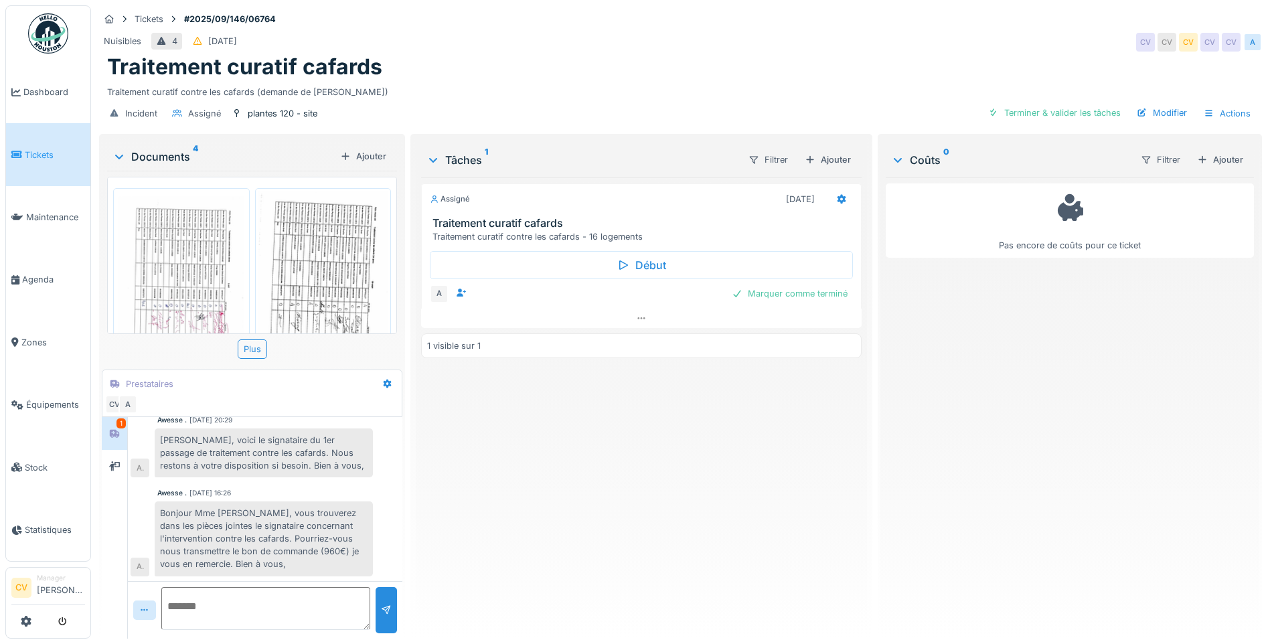
click at [779, 538] on div "Assigné [DATE] Traitement curatif cafards Traitement curatif contre les cafards…" at bounding box center [641, 402] width 441 height 451
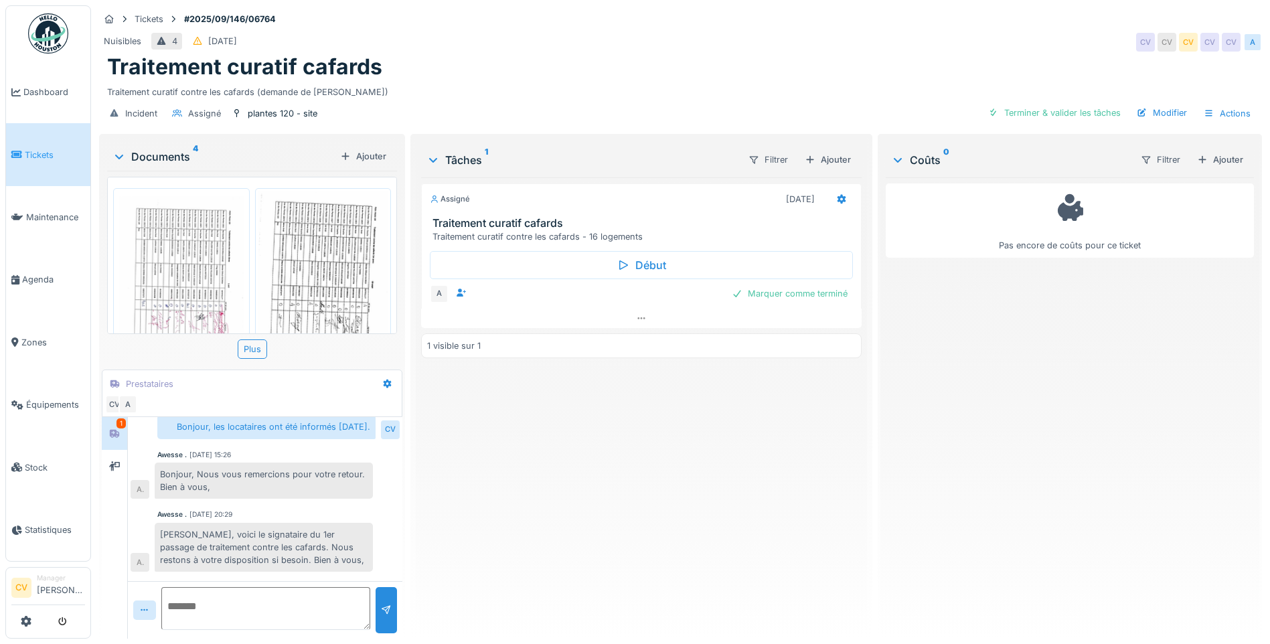
click at [150, 161] on div "Documents 4" at bounding box center [223, 157] width 222 height 16
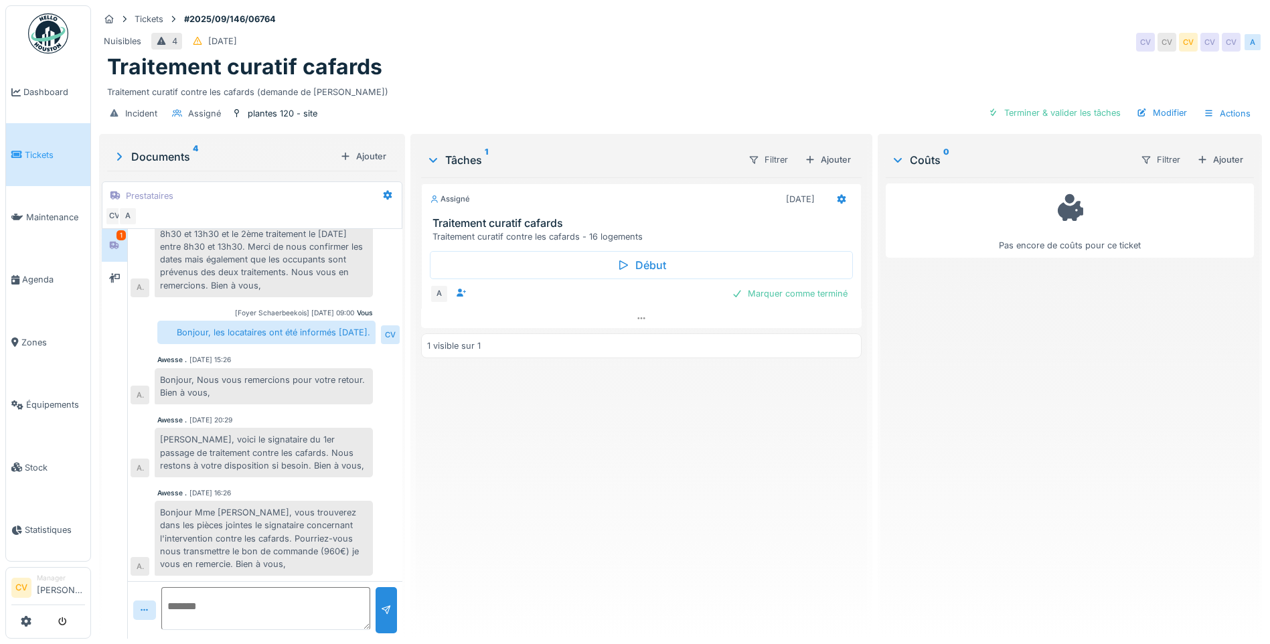
click at [1203, 162] on div "Ajouter" at bounding box center [1220, 160] width 57 height 18
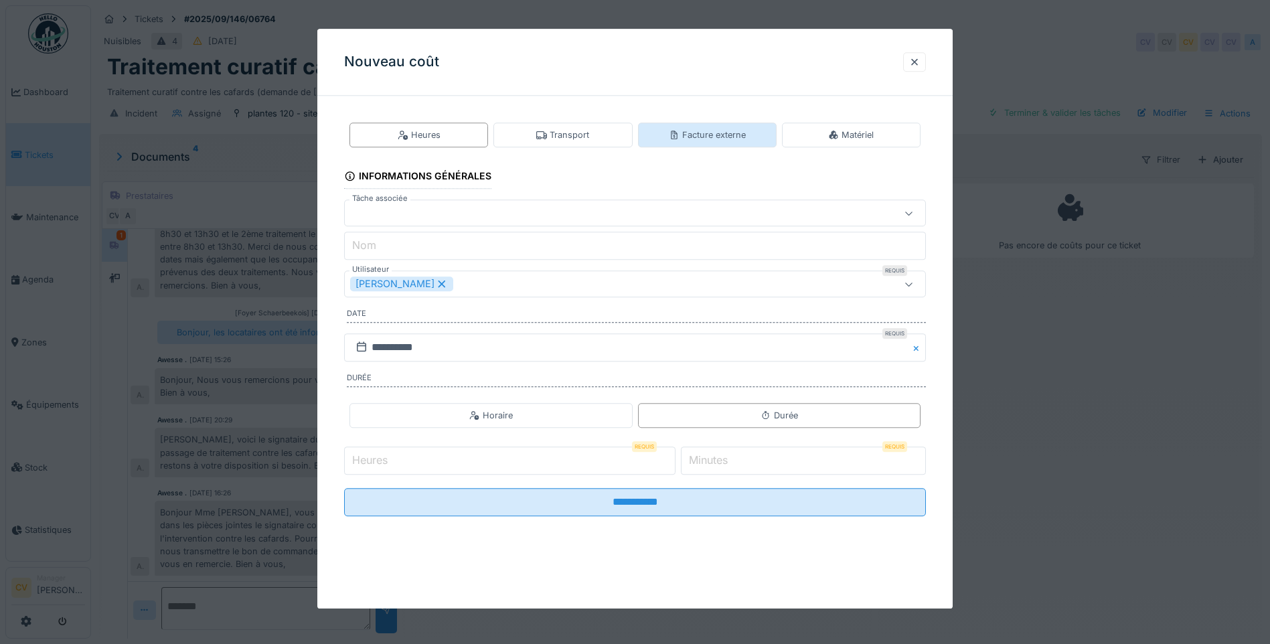
click at [739, 133] on div "Facture externe" at bounding box center [707, 135] width 77 height 13
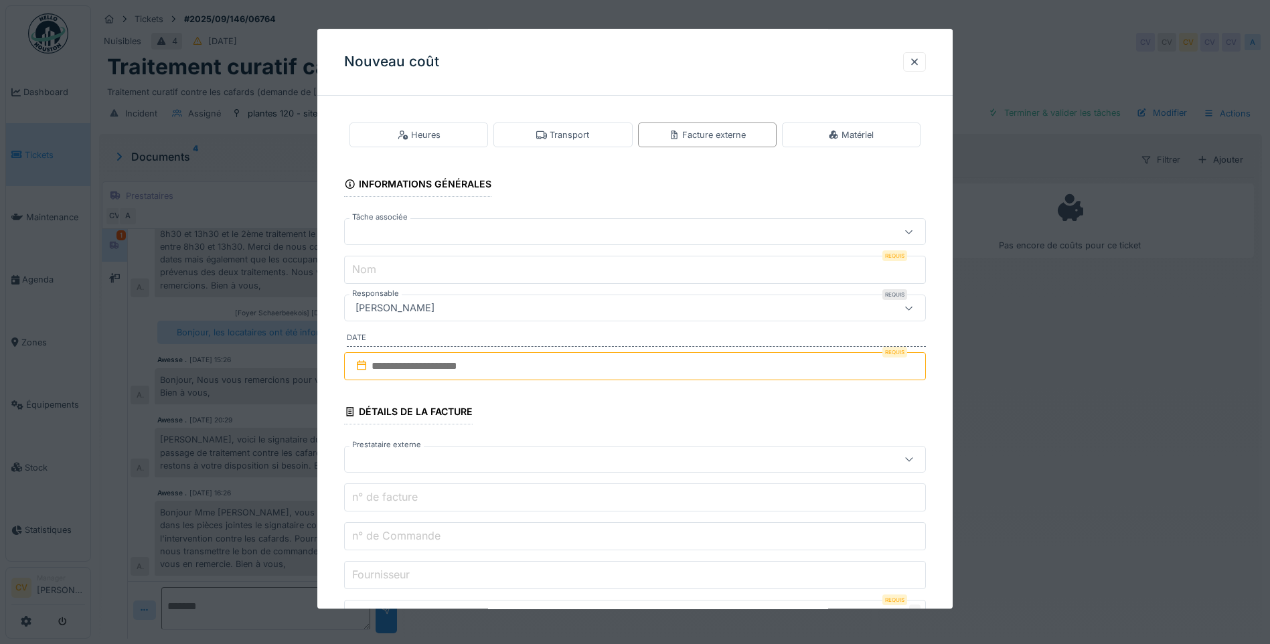
click at [637, 225] on div at bounding box center [600, 232] width 501 height 15
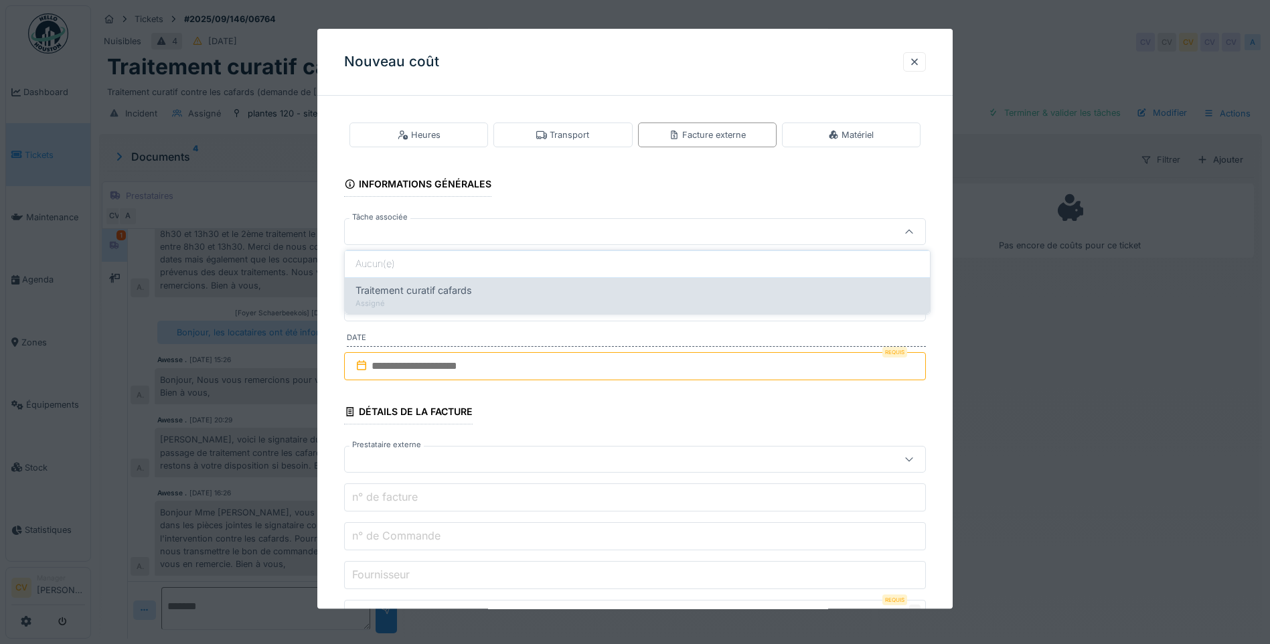
click at [592, 304] on div "Assigné" at bounding box center [637, 303] width 564 height 11
type input "******"
type input "**********"
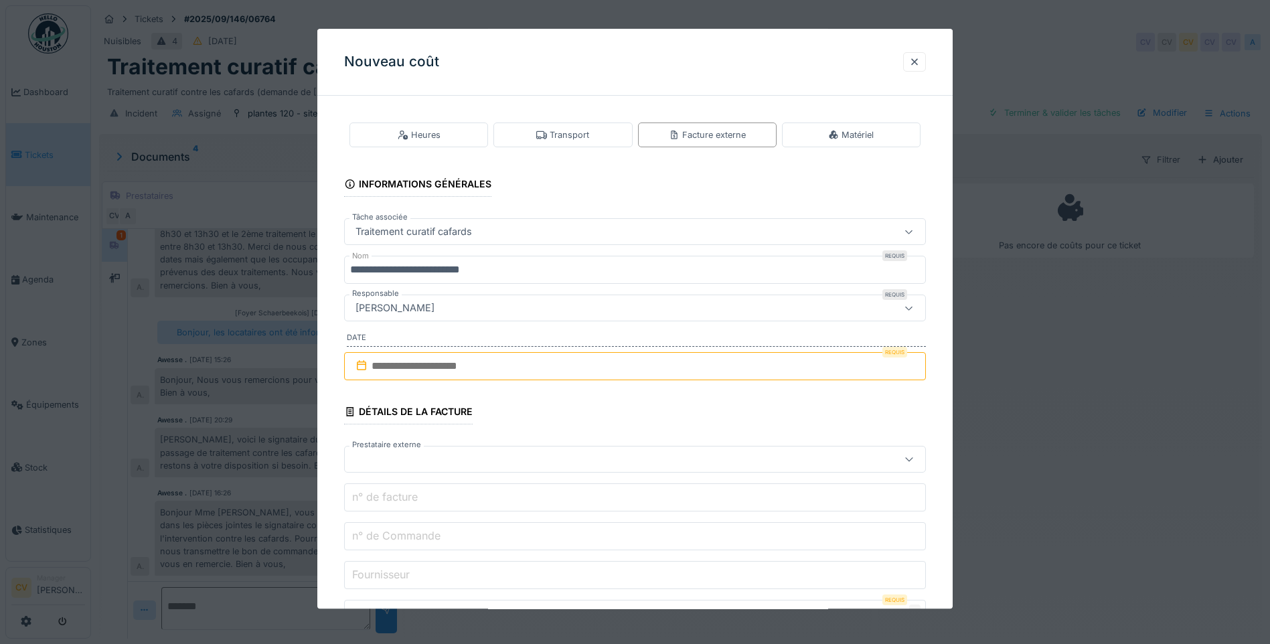
click at [586, 369] on input "text" at bounding box center [635, 366] width 582 height 28
click at [920, 68] on div at bounding box center [914, 62] width 11 height 13
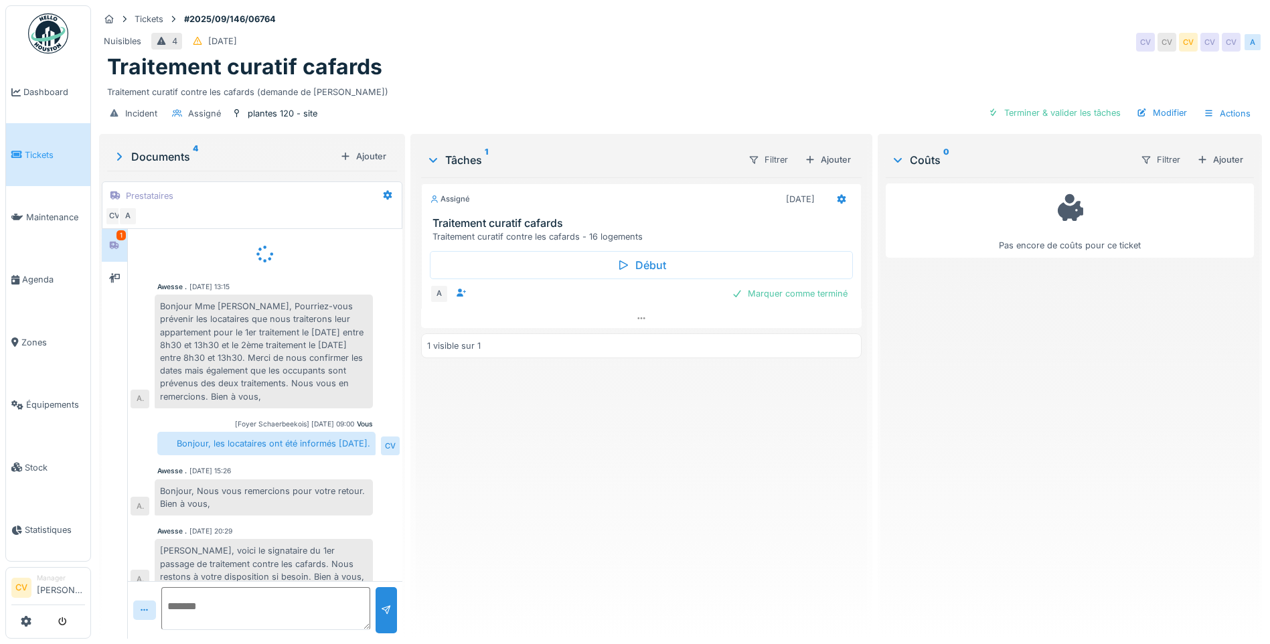
scroll to position [40, 0]
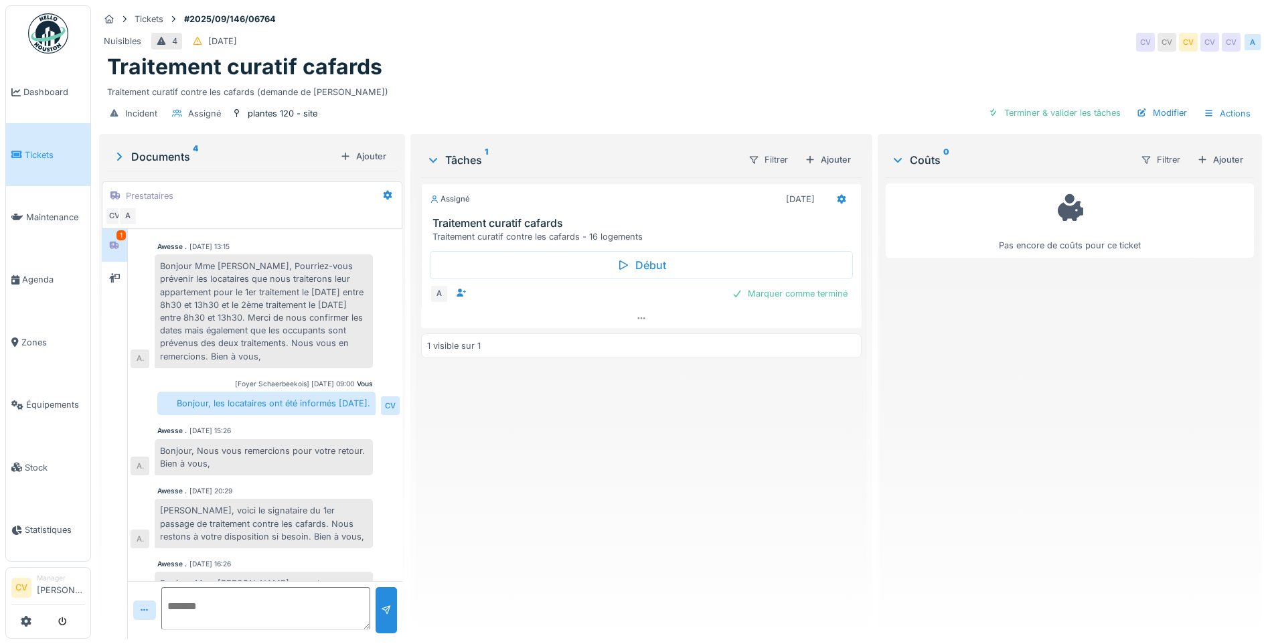
click at [171, 161] on div "Documents 4" at bounding box center [223, 157] width 222 height 16
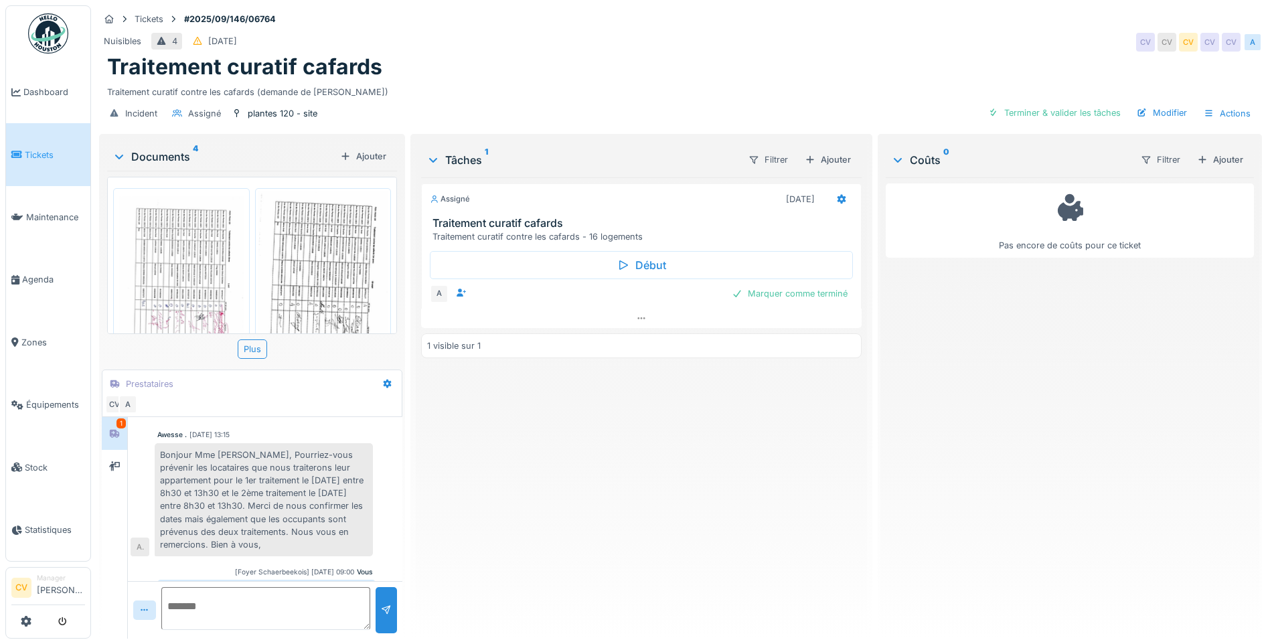
click at [169, 234] on img at bounding box center [181, 282] width 130 height 183
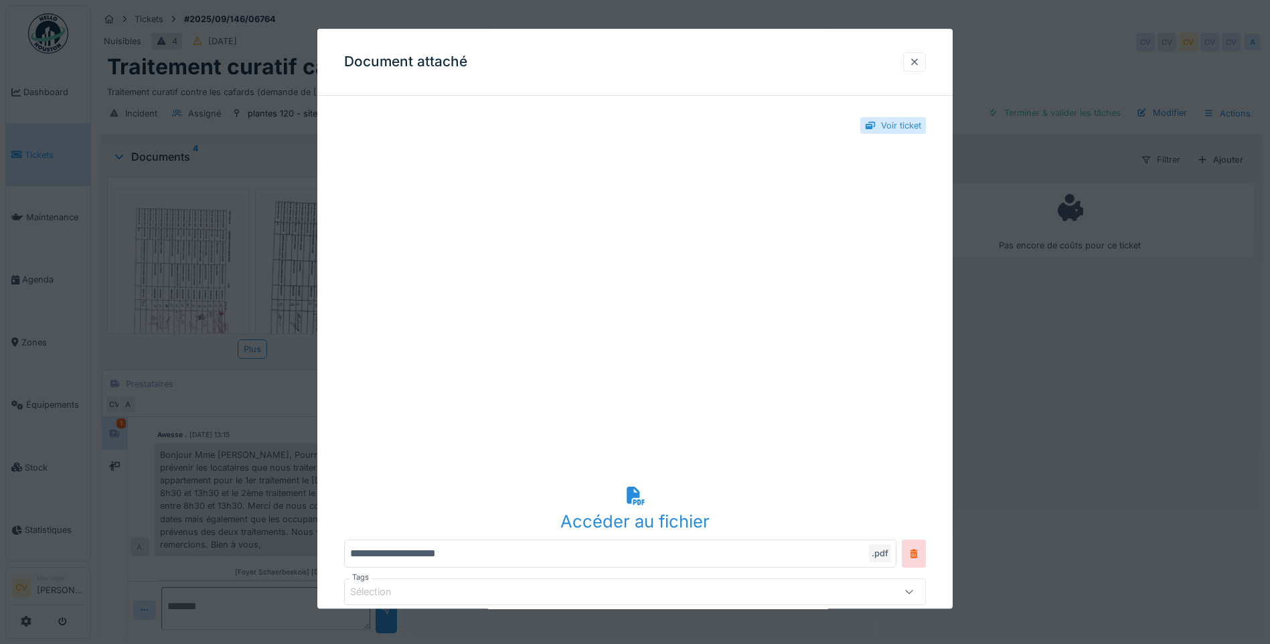
click at [920, 62] on div at bounding box center [914, 62] width 11 height 13
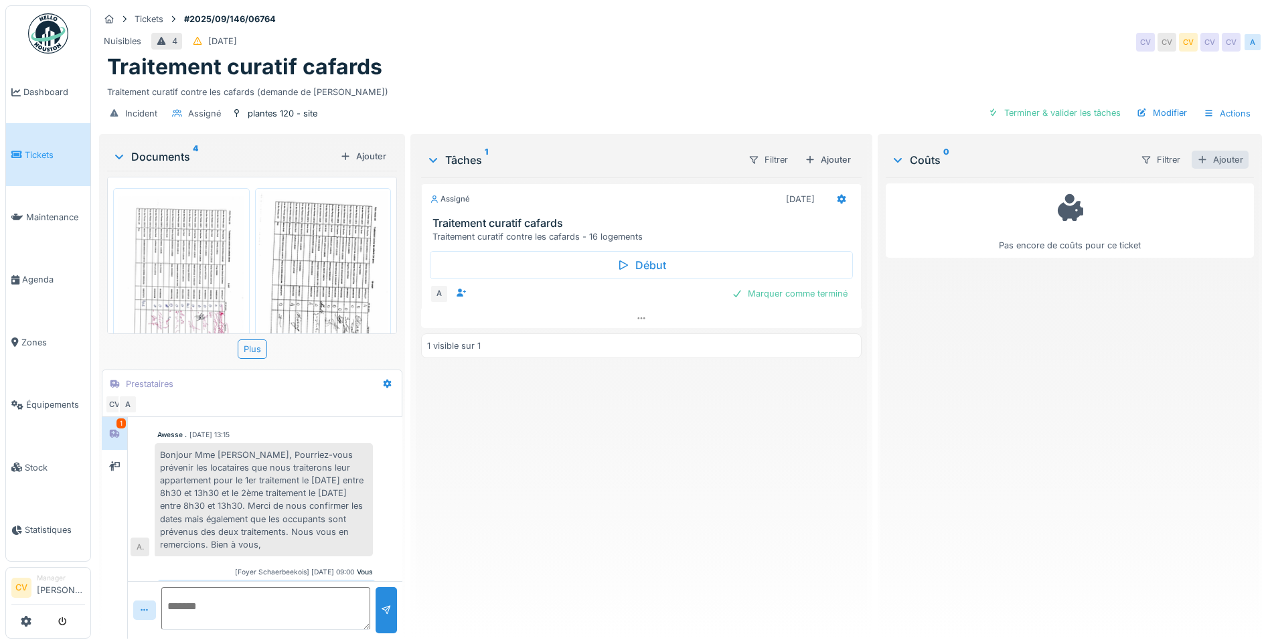
click at [1200, 157] on div "Ajouter" at bounding box center [1220, 160] width 57 height 18
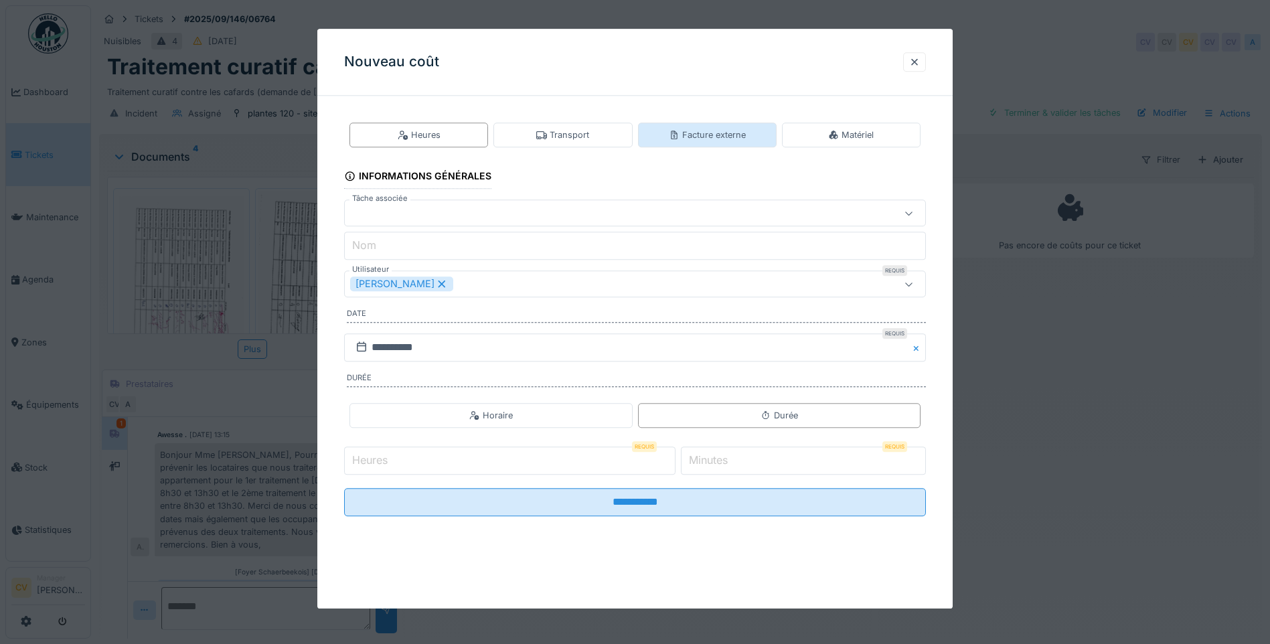
click at [719, 123] on div "Facture externe" at bounding box center [707, 135] width 139 height 25
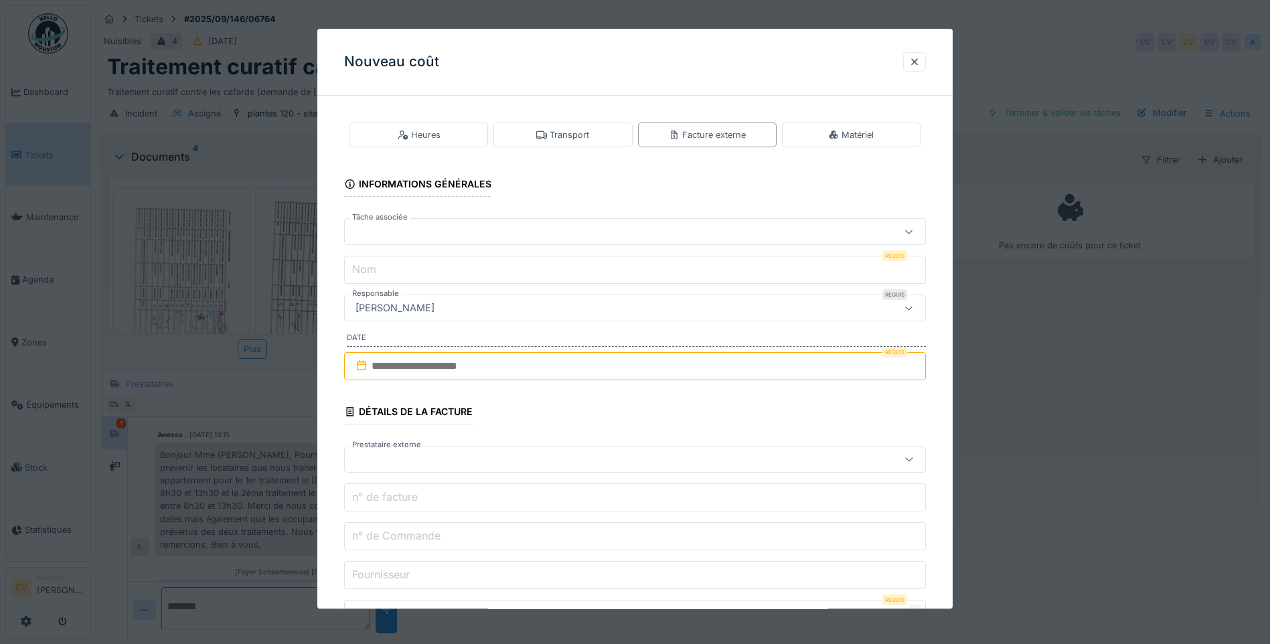
click at [520, 228] on div at bounding box center [600, 232] width 501 height 15
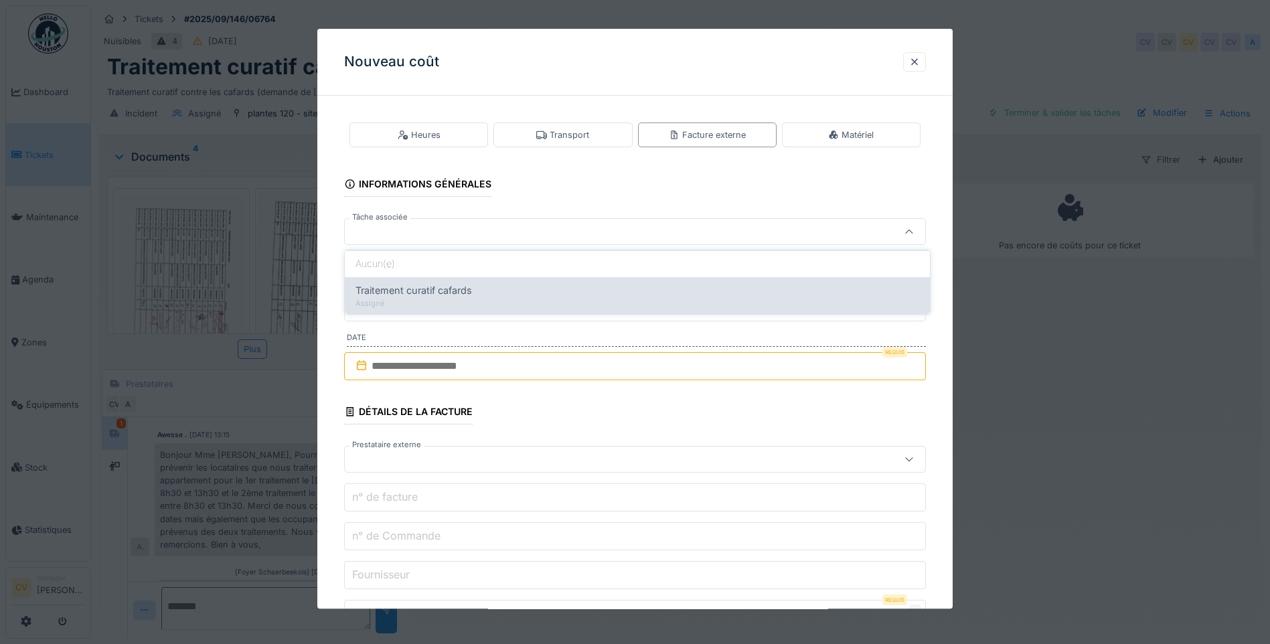
click at [479, 296] on div "Traitement curatif cafards" at bounding box center [637, 290] width 564 height 15
type input "******"
type input "**********"
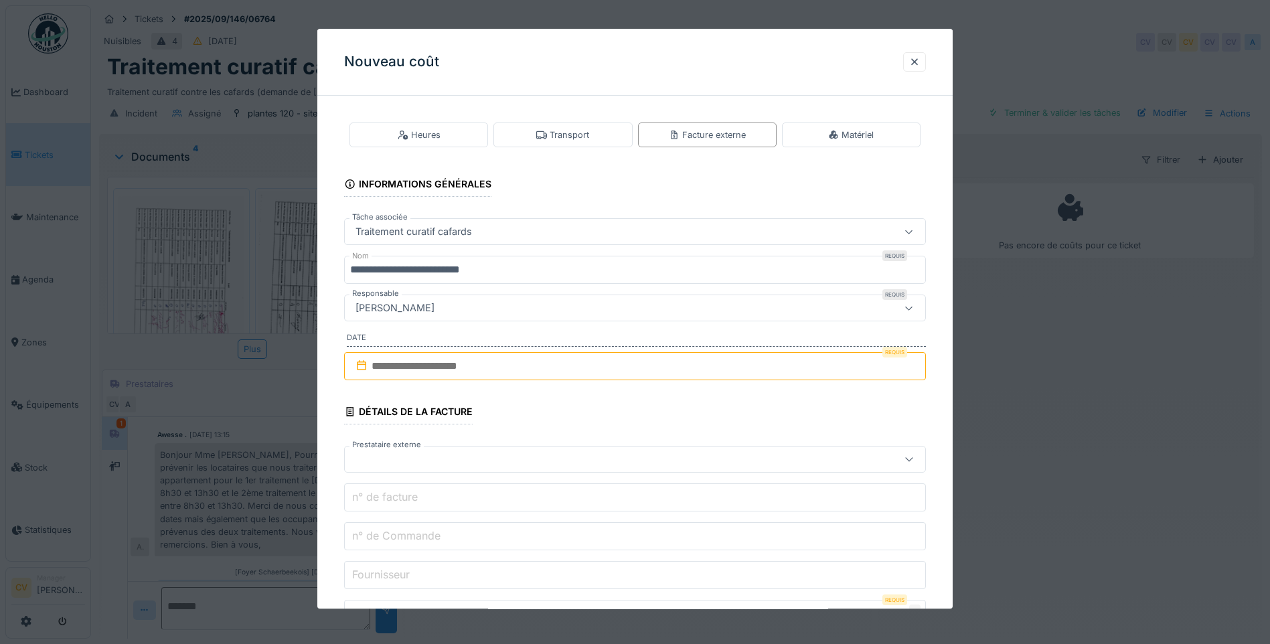
click at [493, 374] on input "text" at bounding box center [635, 366] width 582 height 28
click at [623, 457] on div "1" at bounding box center [616, 454] width 18 height 18
click at [556, 455] on div at bounding box center [600, 459] width 501 height 15
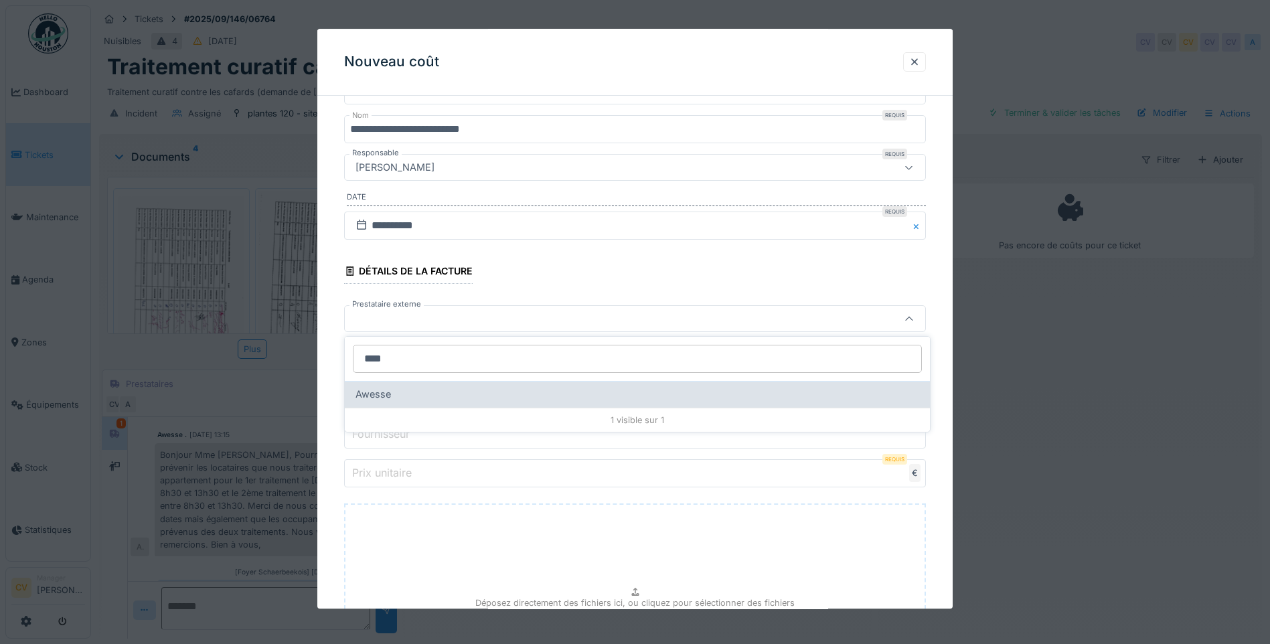
type input "****"
click at [480, 396] on div "Awesse" at bounding box center [637, 394] width 564 height 15
type input "***"
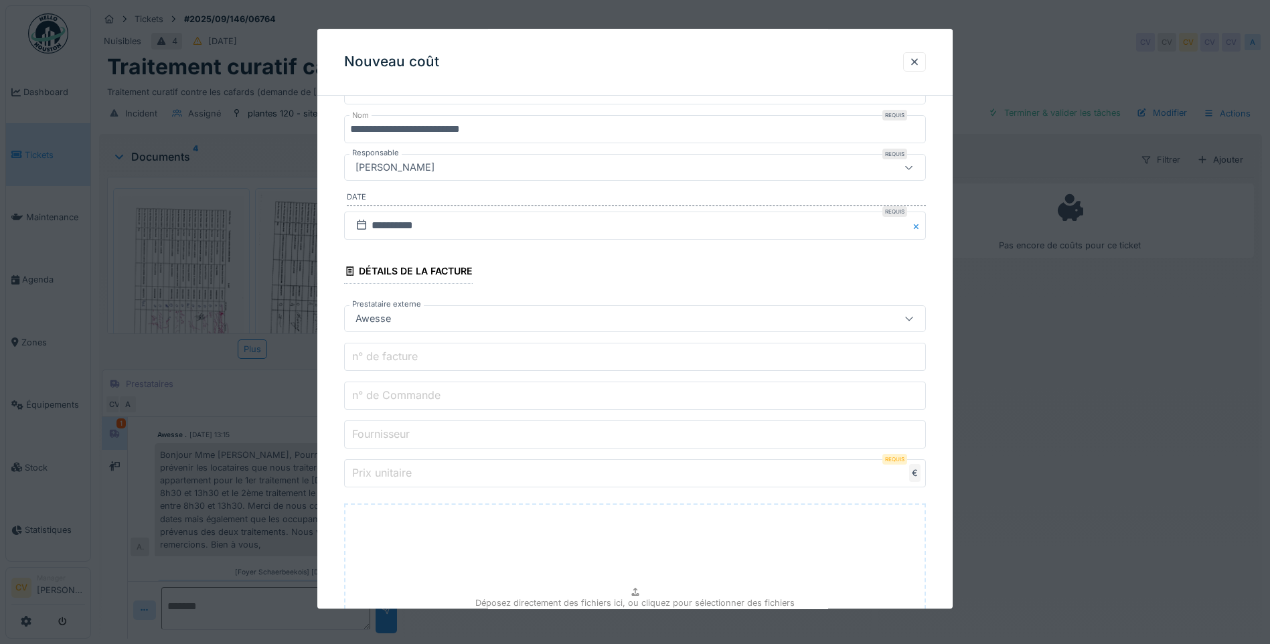
click at [485, 358] on input "n° de facture" at bounding box center [635, 357] width 582 height 28
type input "**********"
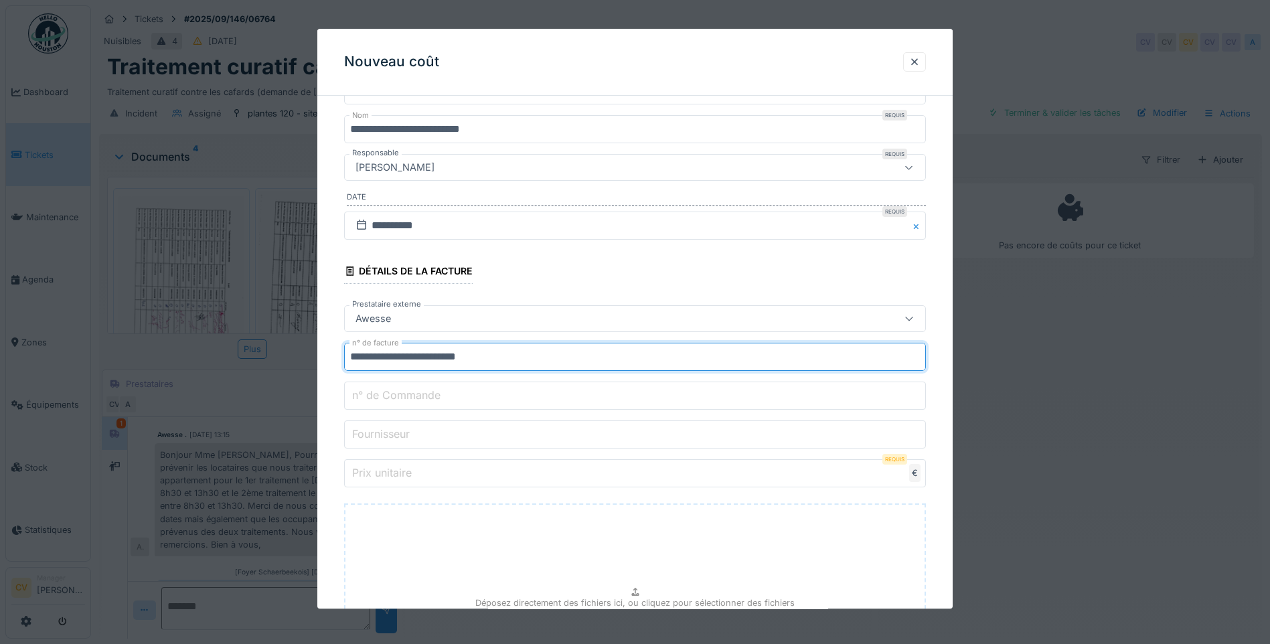
click at [453, 406] on input "n° de Commande" at bounding box center [635, 396] width 582 height 28
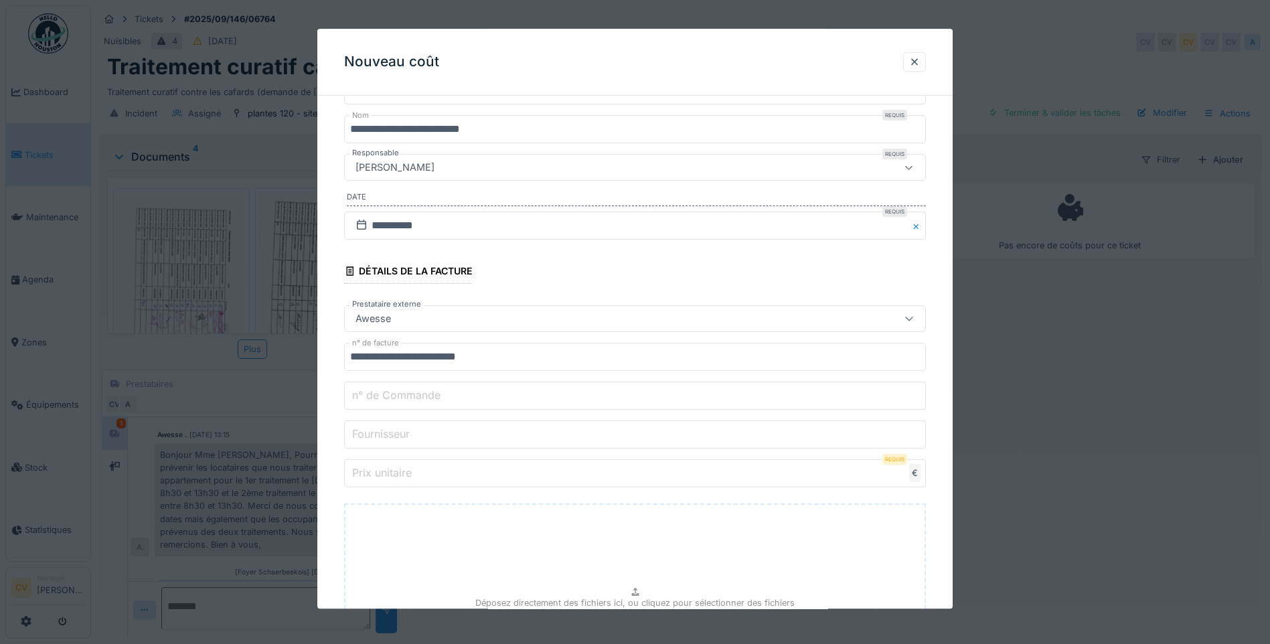
type input "**********"
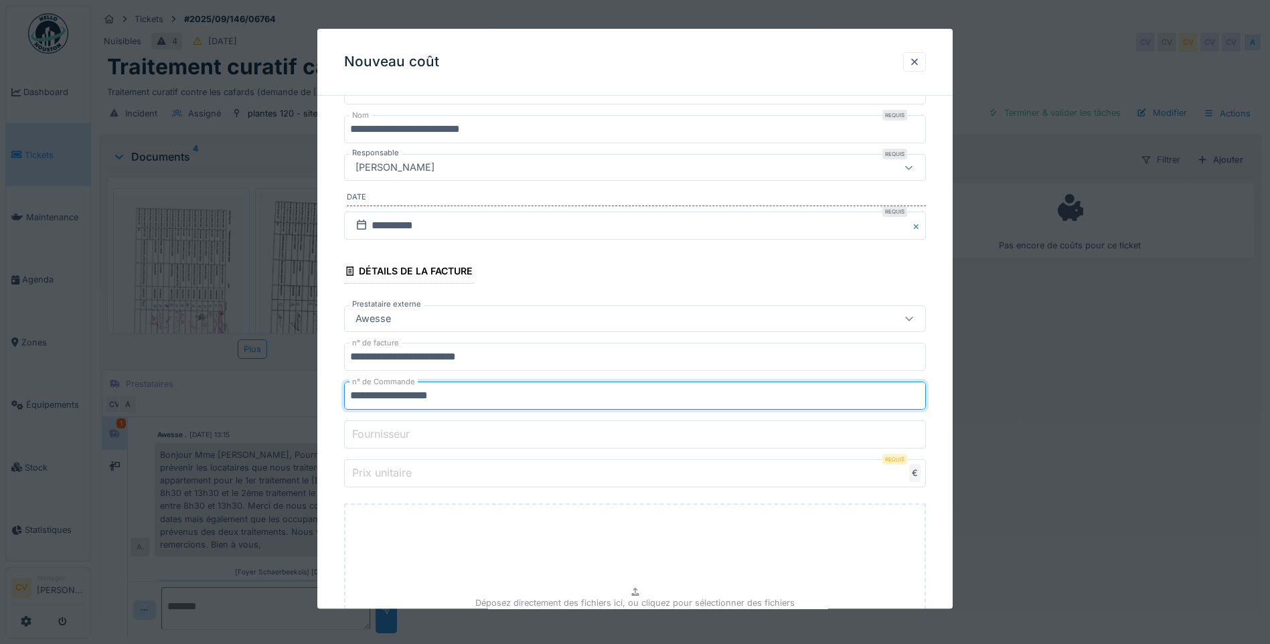
click at [449, 430] on input "Fournisseur" at bounding box center [635, 434] width 582 height 28
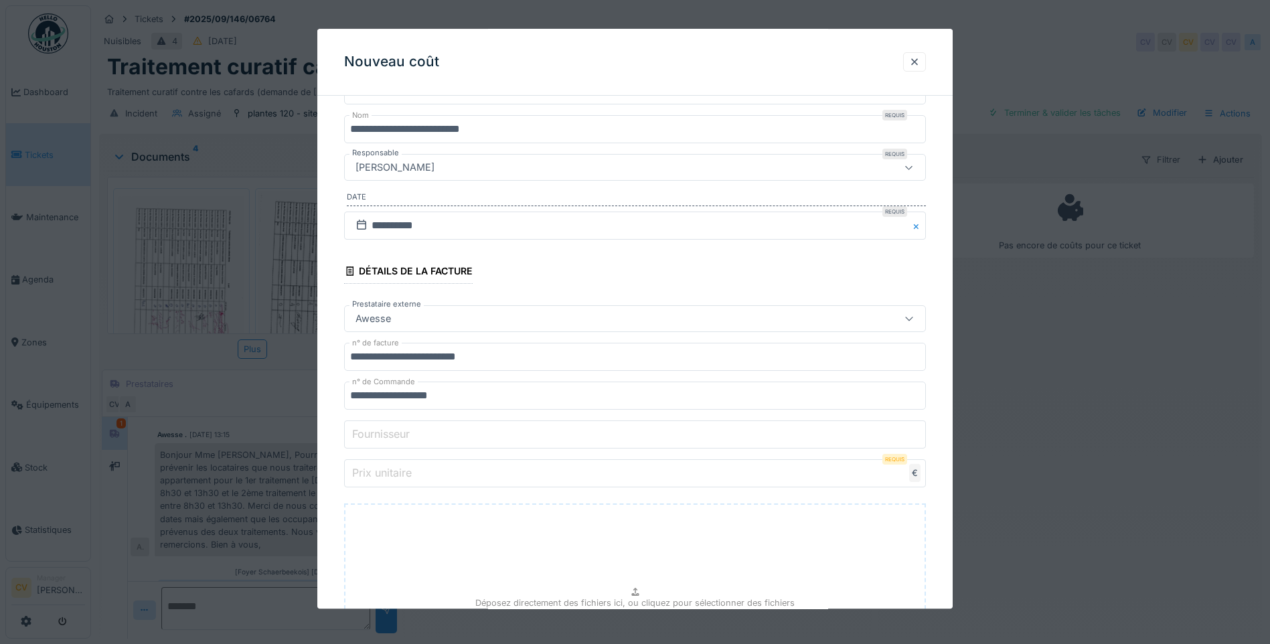
type input "******"
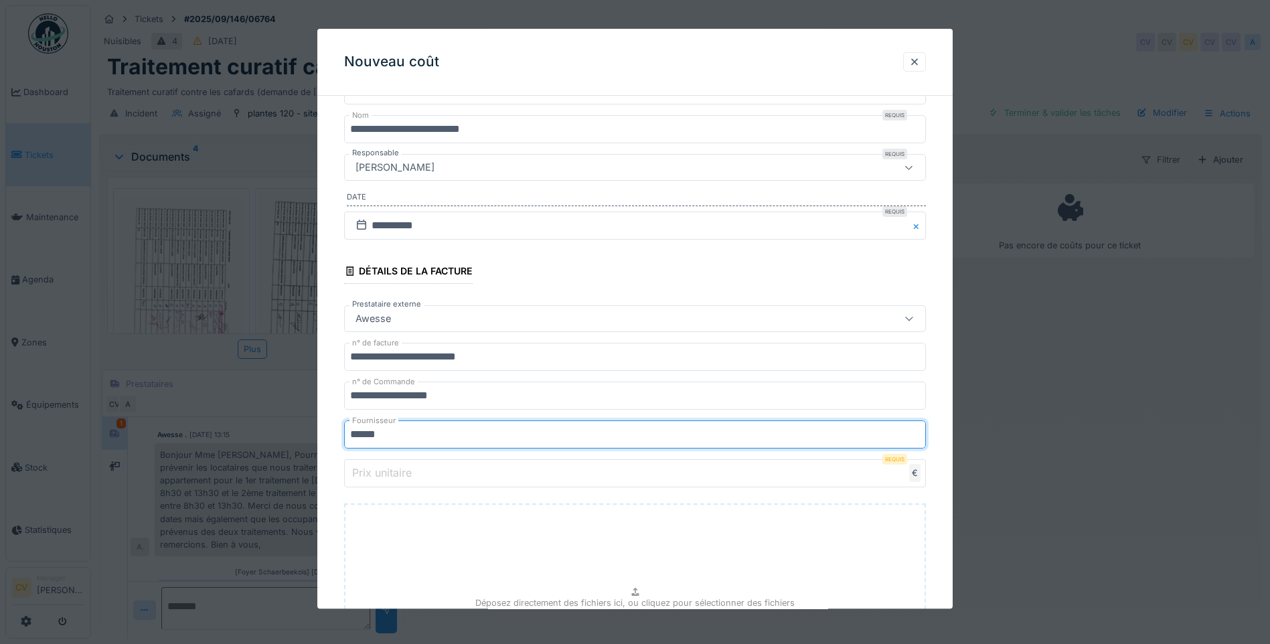
click at [432, 480] on input "Prix unitaire" at bounding box center [635, 473] width 582 height 28
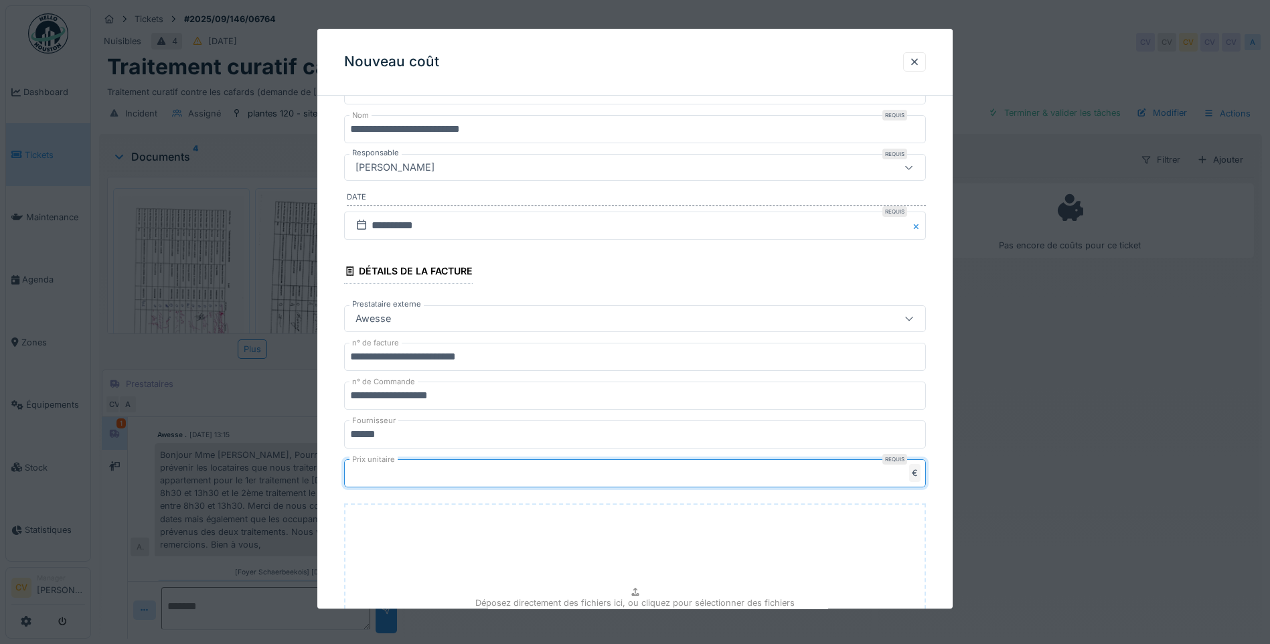
type input "***"
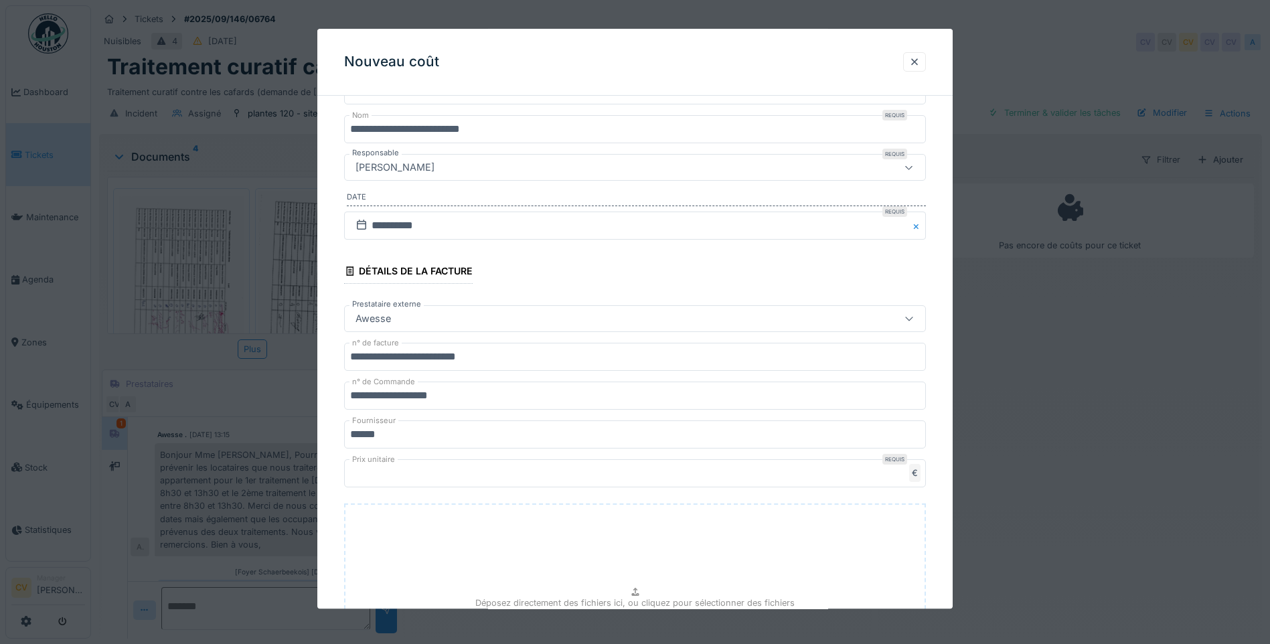
click at [352, 261] on div "Détails de la facture" at bounding box center [408, 272] width 129 height 23
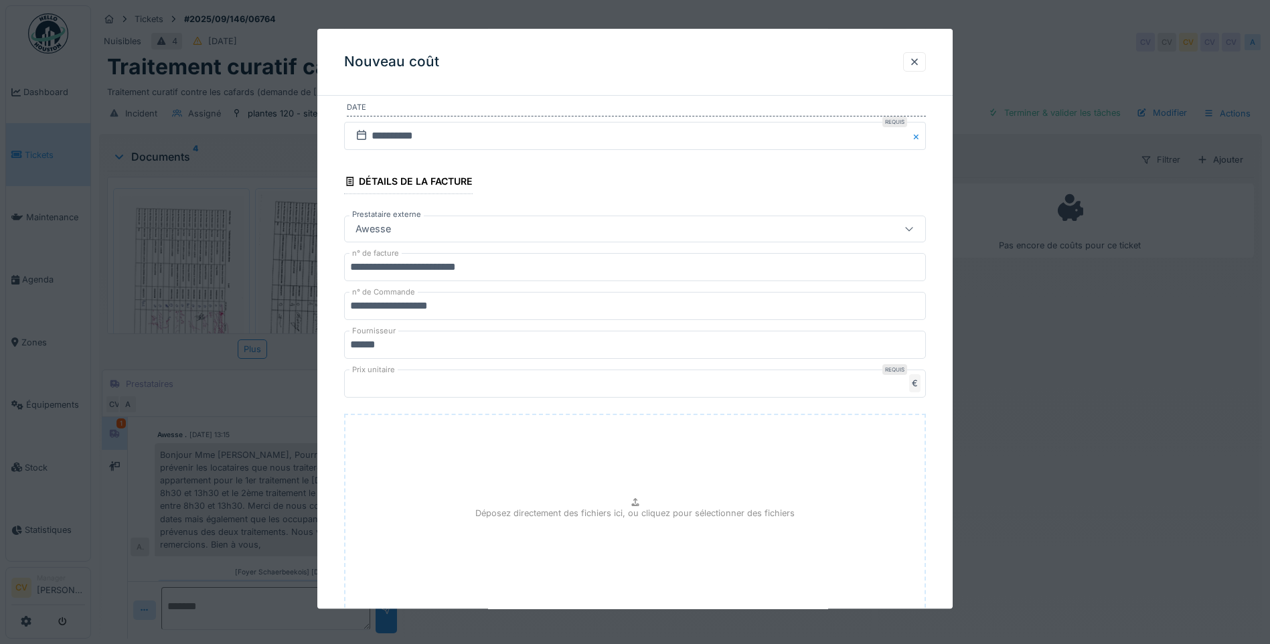
scroll to position [323, 0]
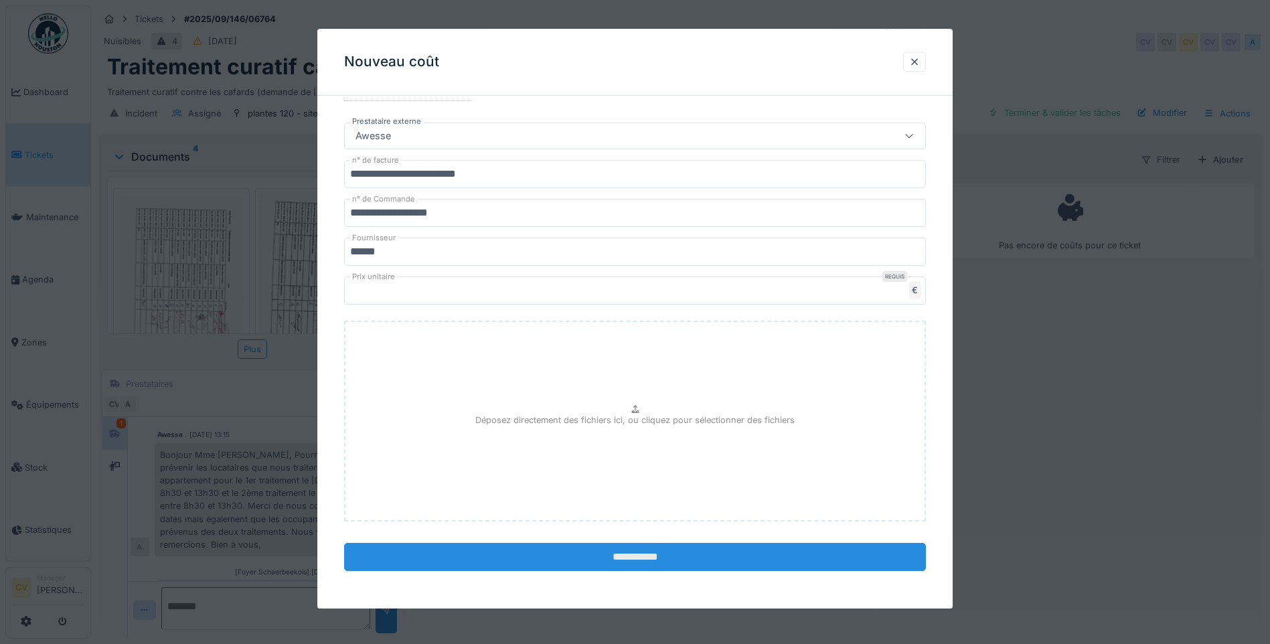
click at [549, 564] on input "**********" at bounding box center [635, 557] width 582 height 28
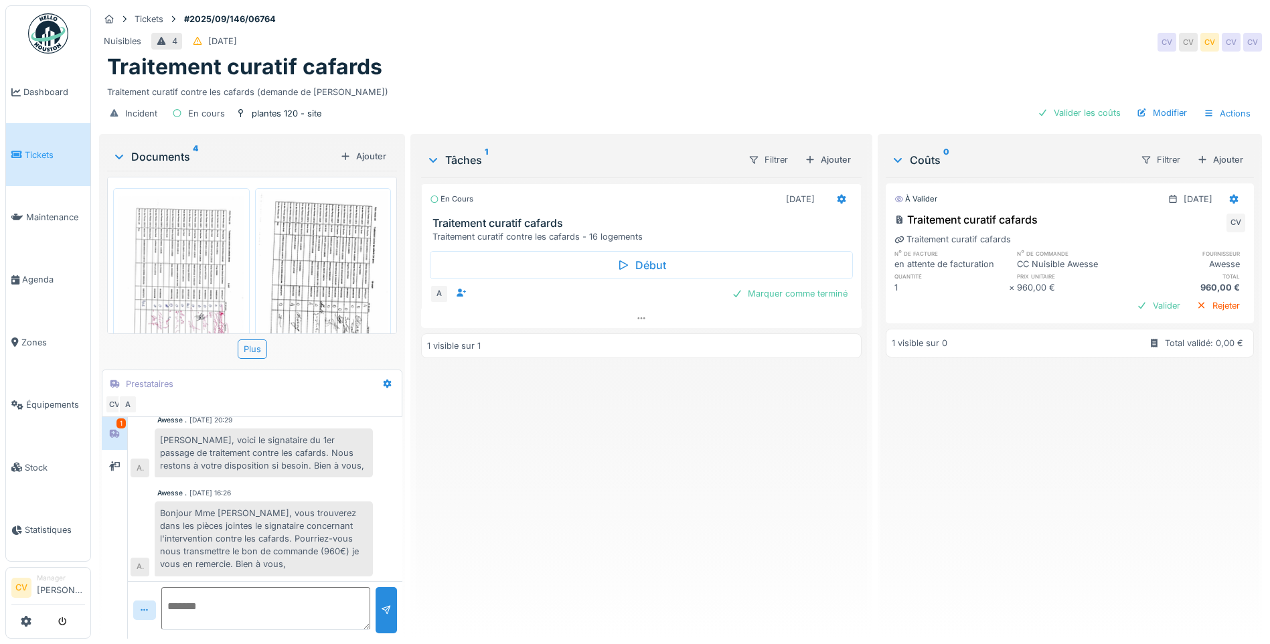
scroll to position [10, 0]
click at [1136, 297] on div "Valider" at bounding box center [1158, 306] width 54 height 18
click at [817, 287] on div "Marquer comme terminé" at bounding box center [789, 294] width 127 height 18
click at [805, 285] on div "Marquer comme terminé" at bounding box center [789, 294] width 127 height 18
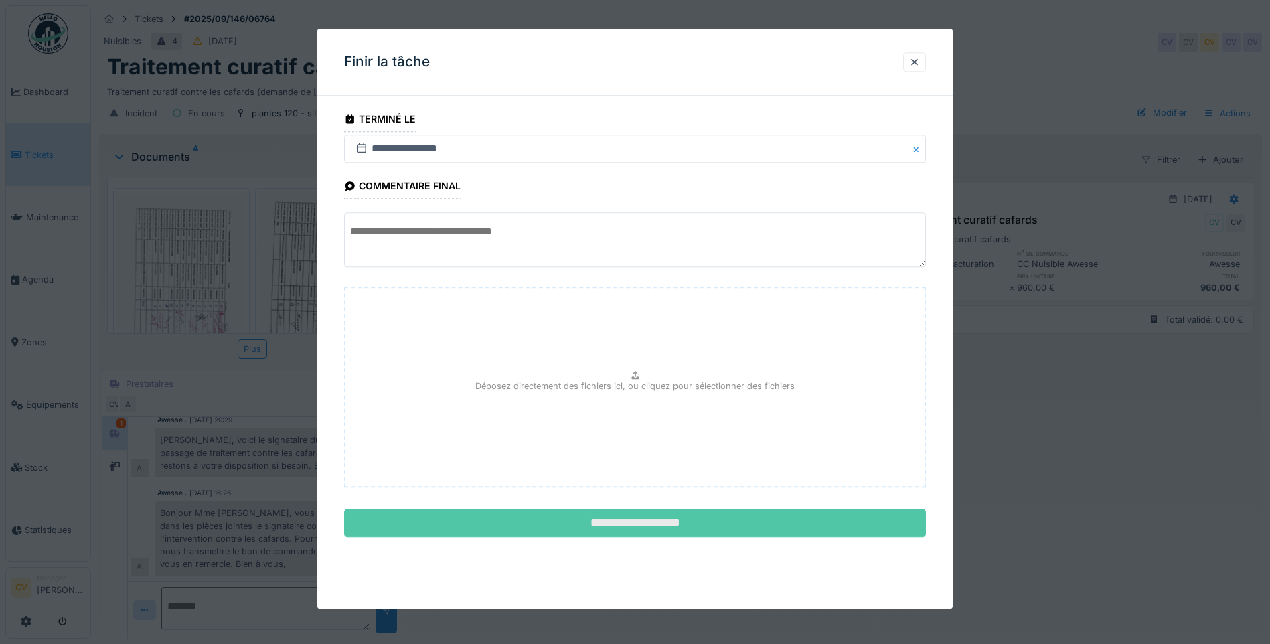
click at [736, 526] on input "**********" at bounding box center [635, 523] width 582 height 28
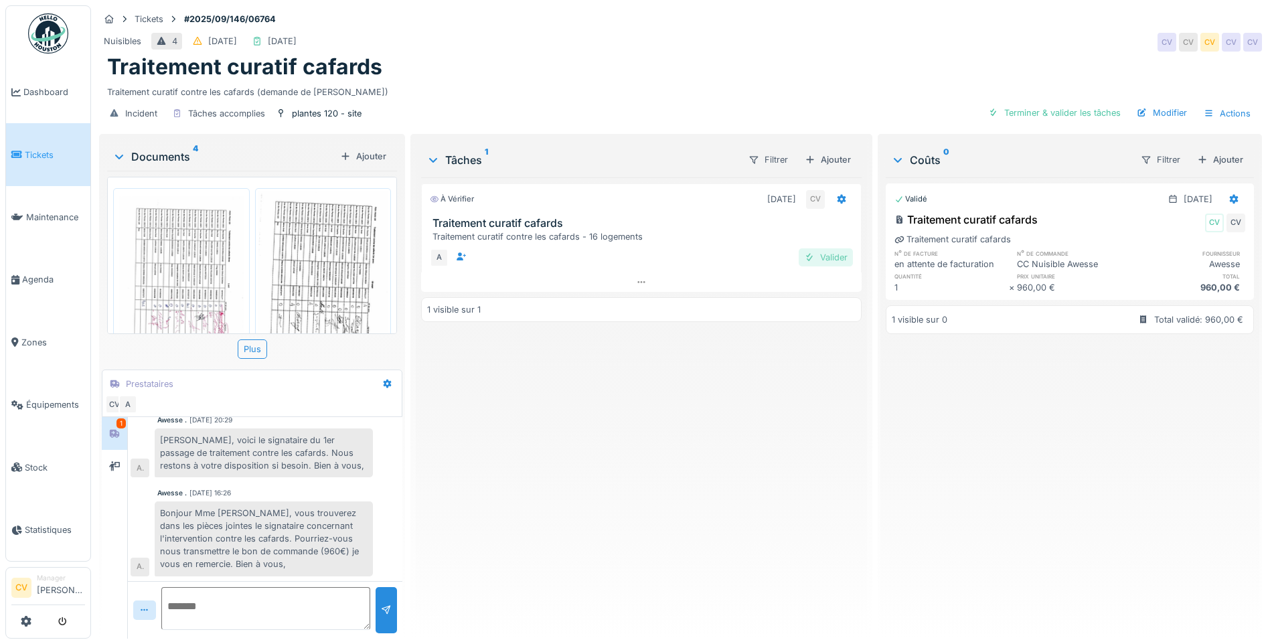
click at [821, 250] on div "Valider" at bounding box center [826, 257] width 54 height 18
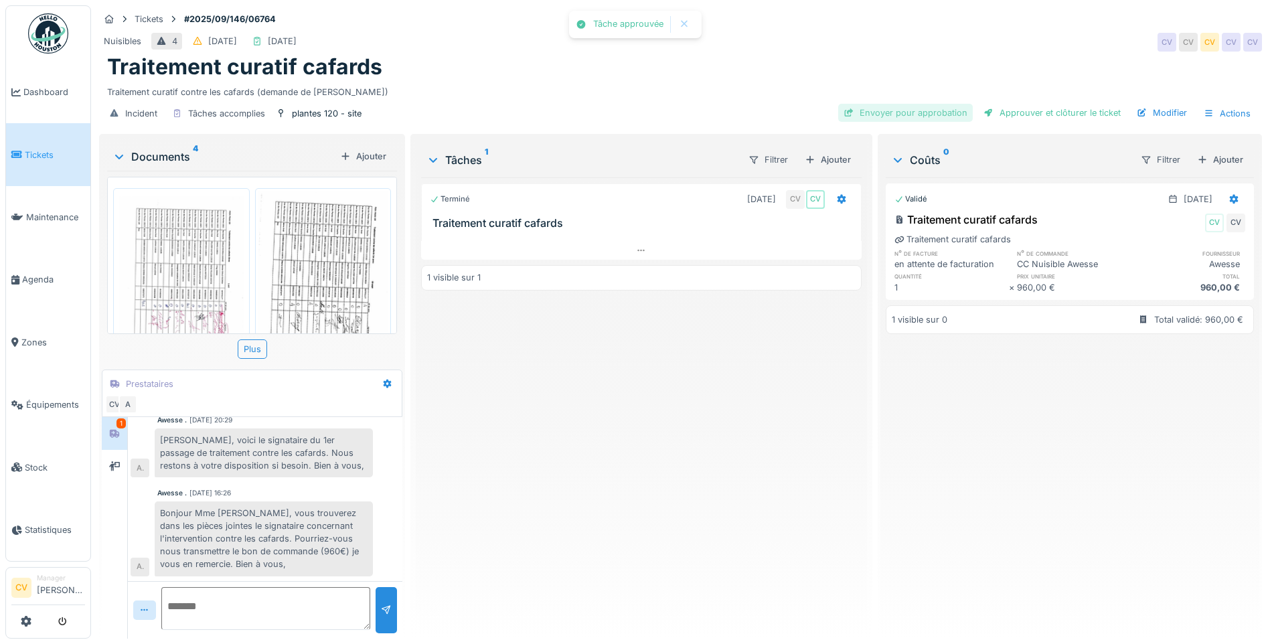
click at [900, 110] on div "Envoyer pour approbation" at bounding box center [905, 113] width 135 height 18
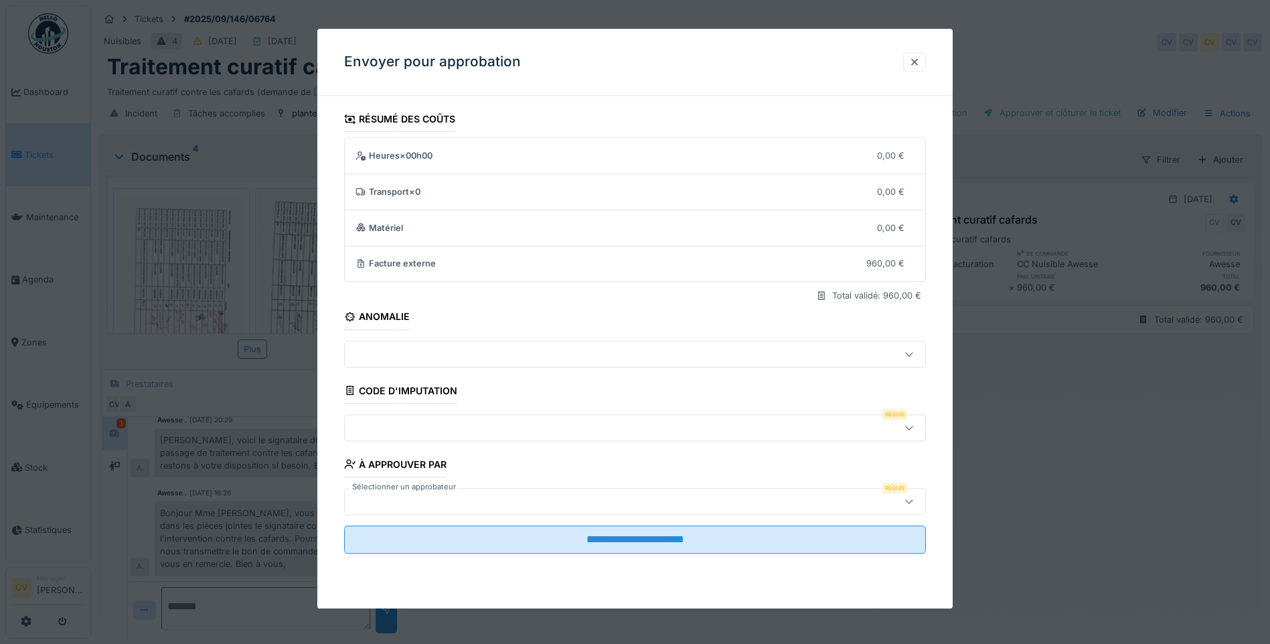
click at [580, 422] on div at bounding box center [600, 427] width 501 height 15
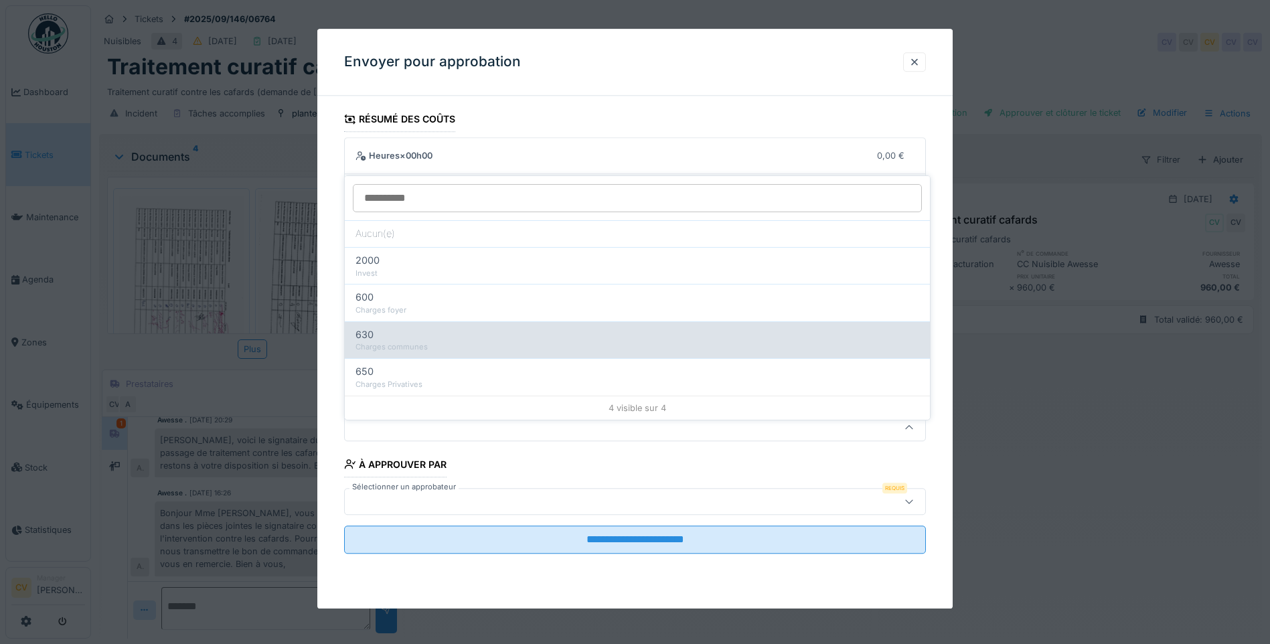
click at [538, 344] on div "630 Charges communes" at bounding box center [637, 339] width 585 height 37
type input "***"
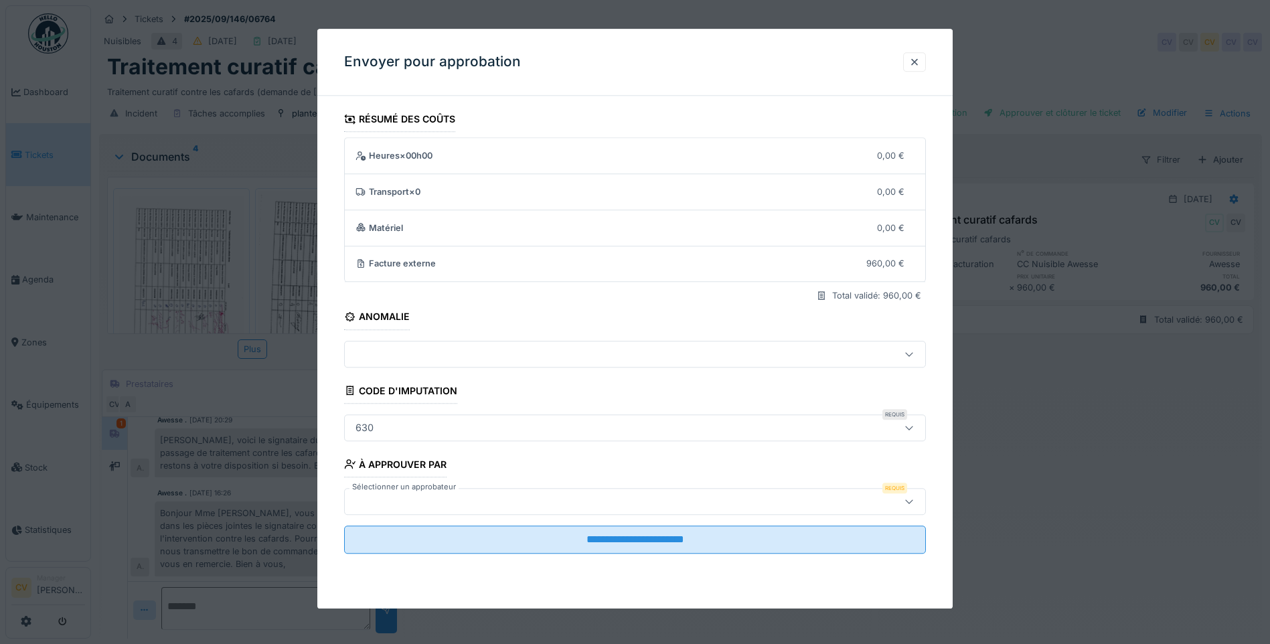
click at [542, 486] on fieldset "**********" at bounding box center [635, 335] width 582 height 458
click at [532, 500] on div at bounding box center [600, 501] width 501 height 15
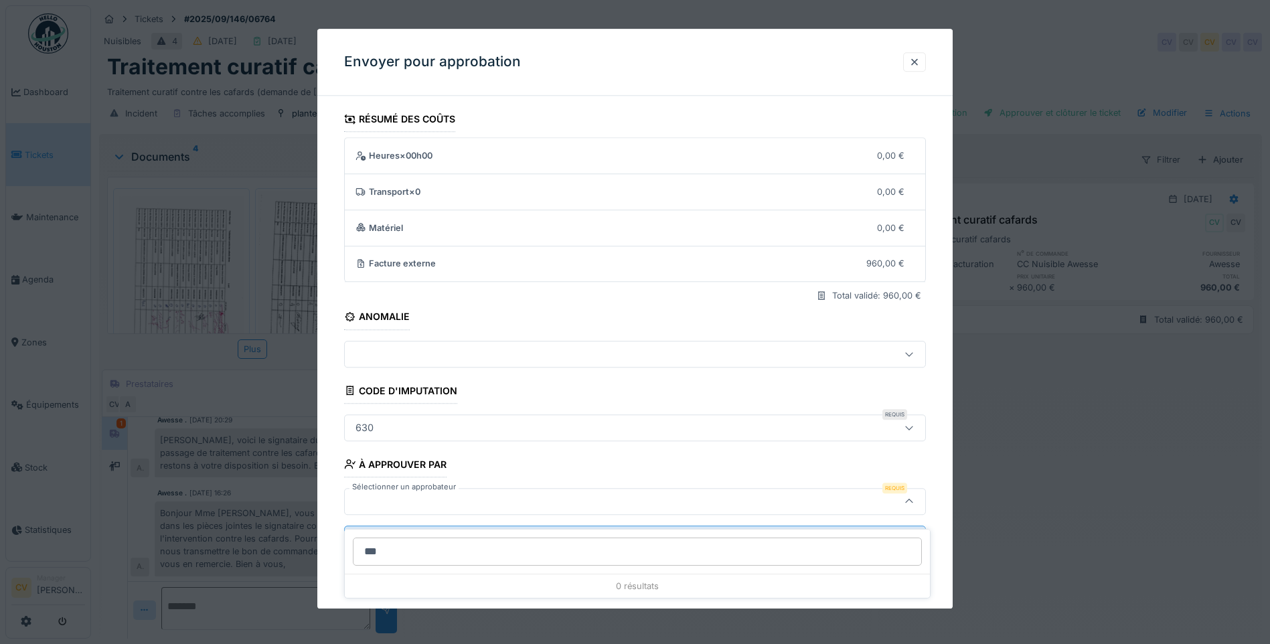
type input "****"
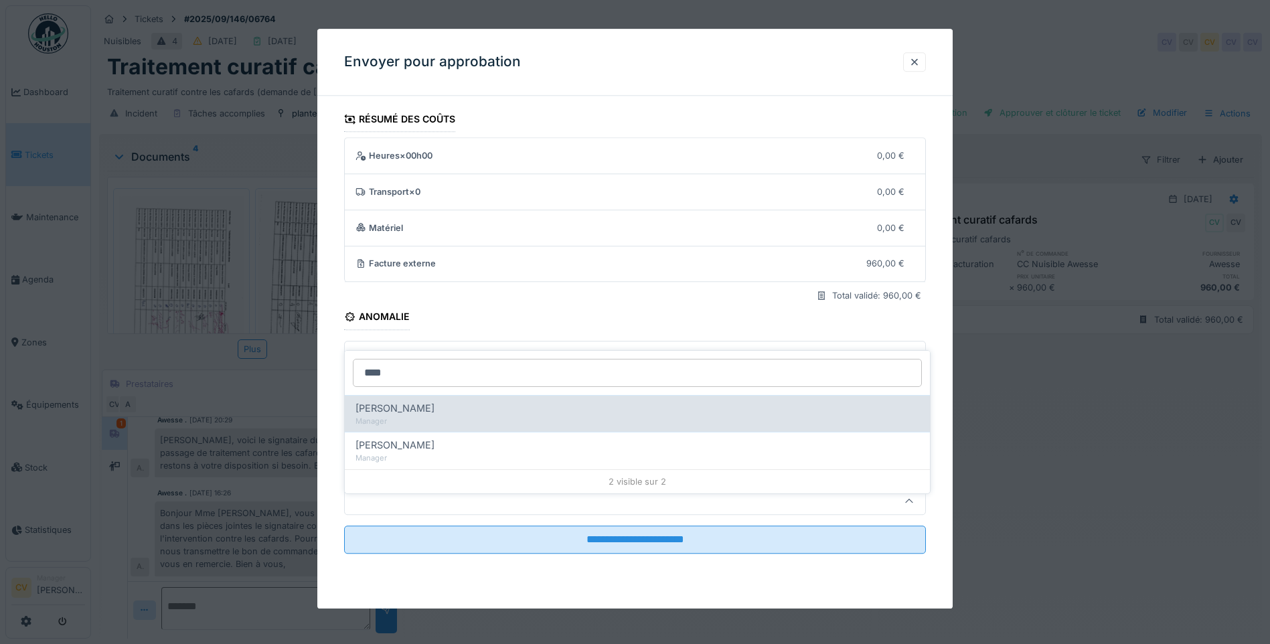
click at [496, 404] on div "[PERSON_NAME]" at bounding box center [637, 408] width 564 height 15
type input "****"
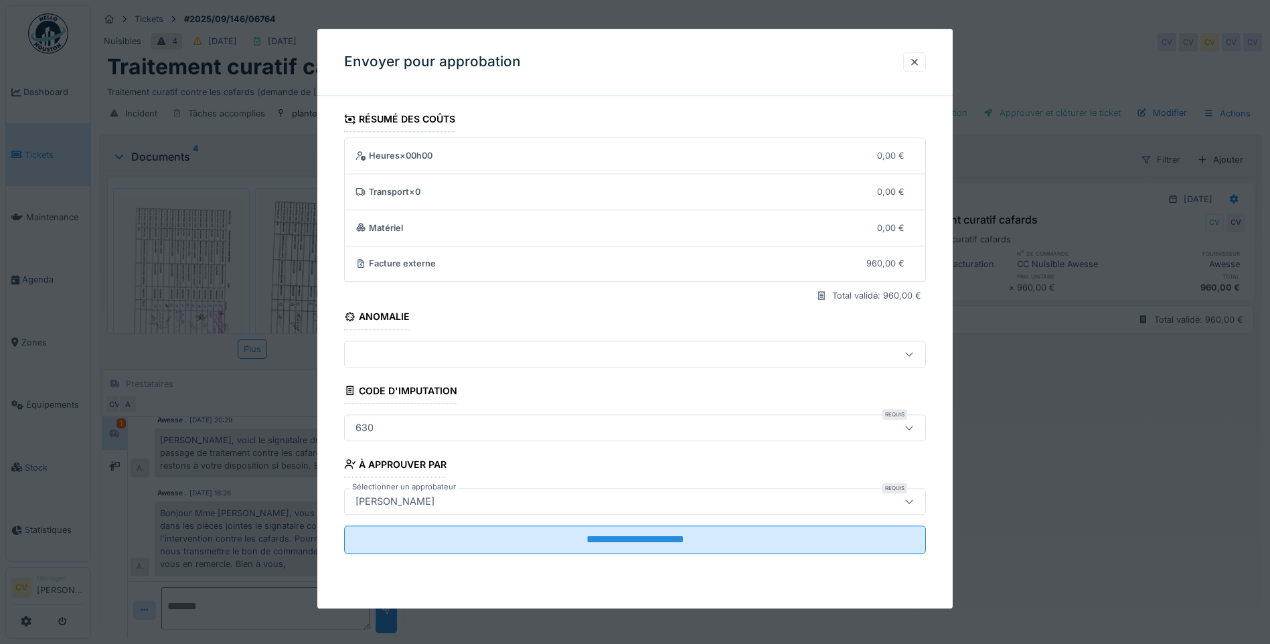
click at [465, 521] on fieldset "**********" at bounding box center [635, 335] width 582 height 458
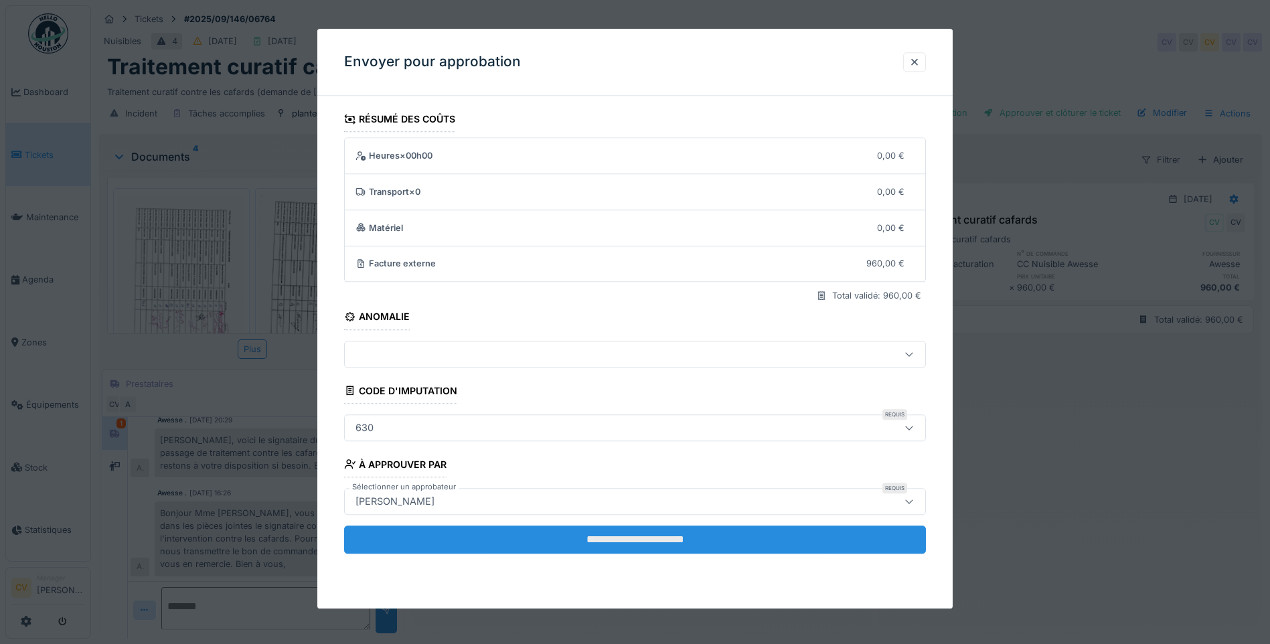
click at [463, 532] on input "**********" at bounding box center [635, 540] width 582 height 28
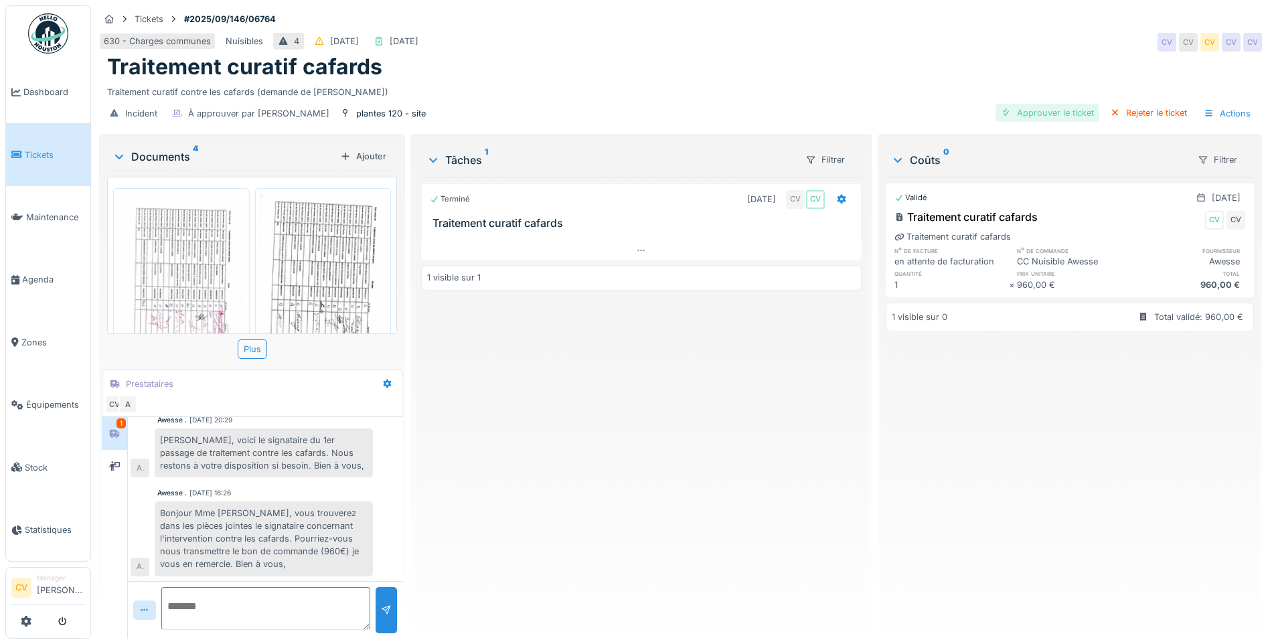
click at [1014, 107] on div "Approuver le ticket" at bounding box center [1047, 113] width 104 height 18
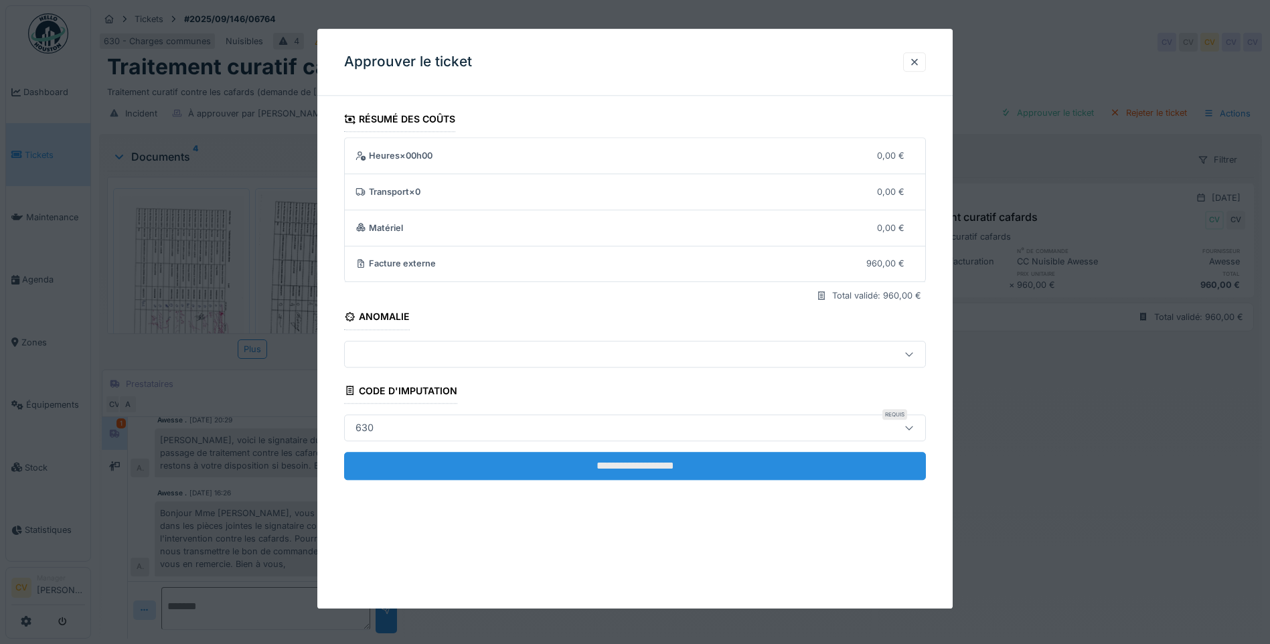
click at [586, 457] on input "**********" at bounding box center [635, 466] width 582 height 28
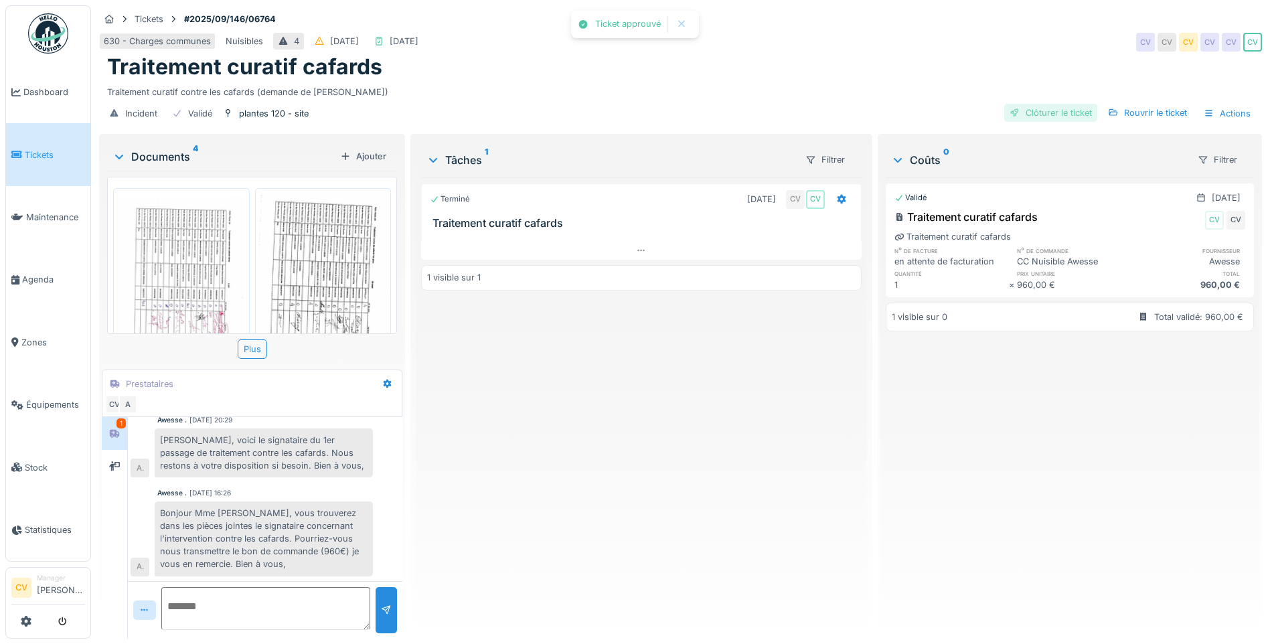
click at [1038, 106] on div "Clôturer le ticket" at bounding box center [1050, 113] width 93 height 18
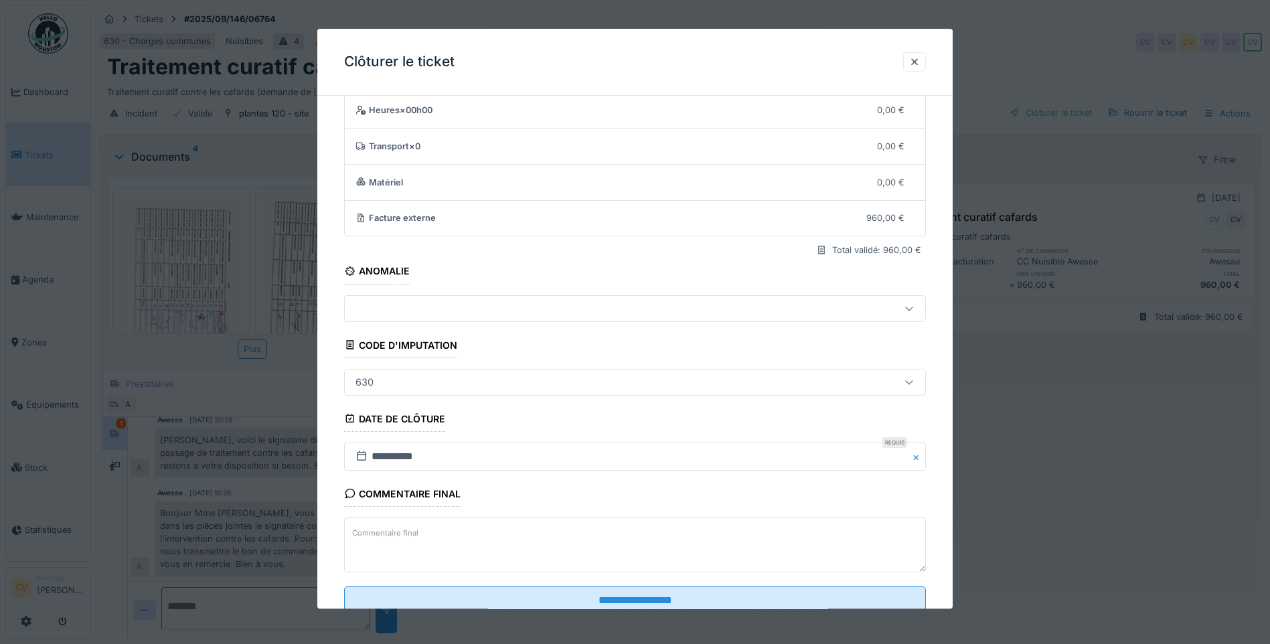
scroll to position [89, 0]
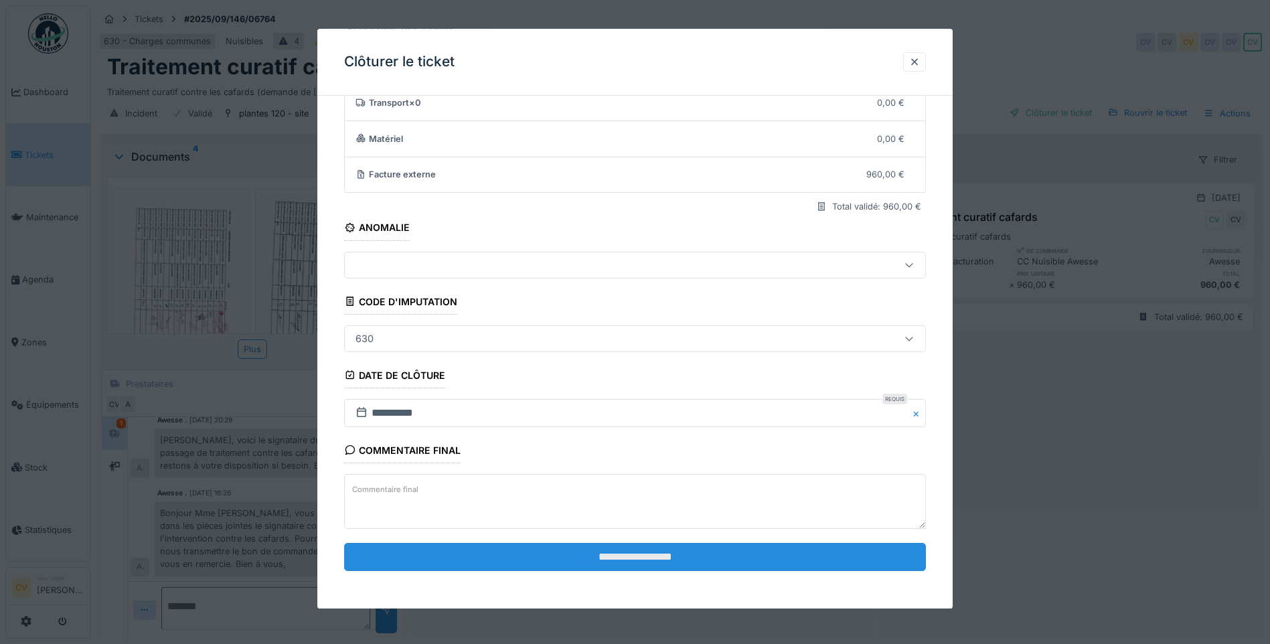
click at [532, 554] on input "**********" at bounding box center [635, 557] width 582 height 28
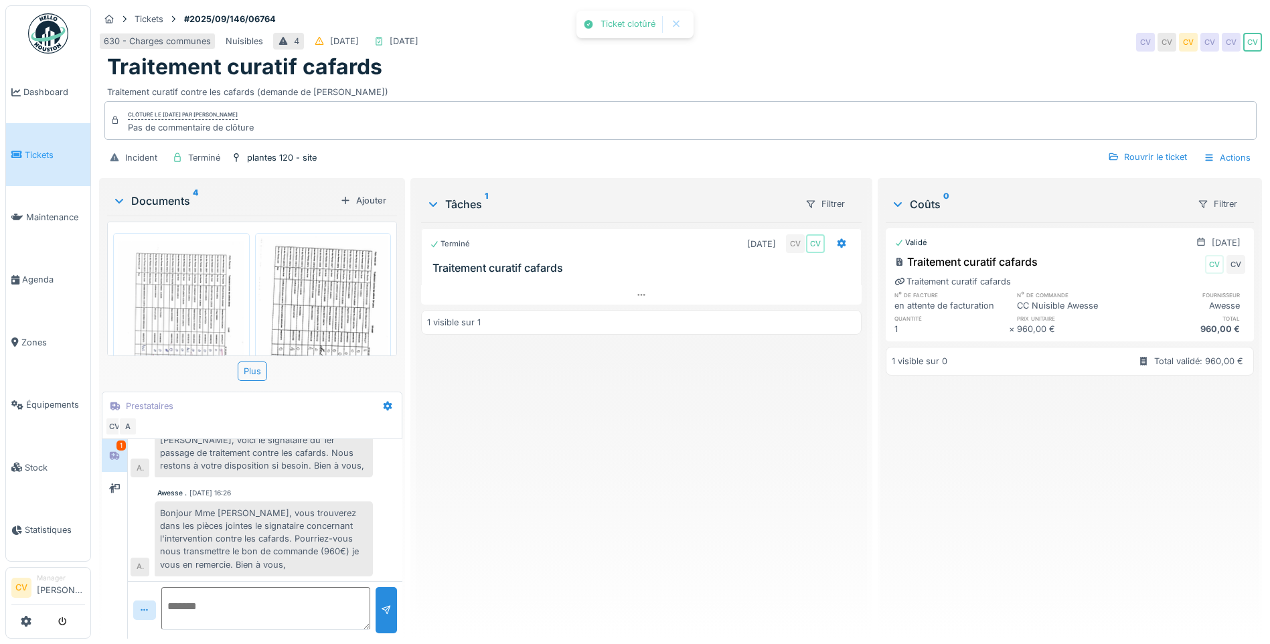
scroll to position [361, 0]
click at [47, 27] on img at bounding box center [48, 33] width 40 height 40
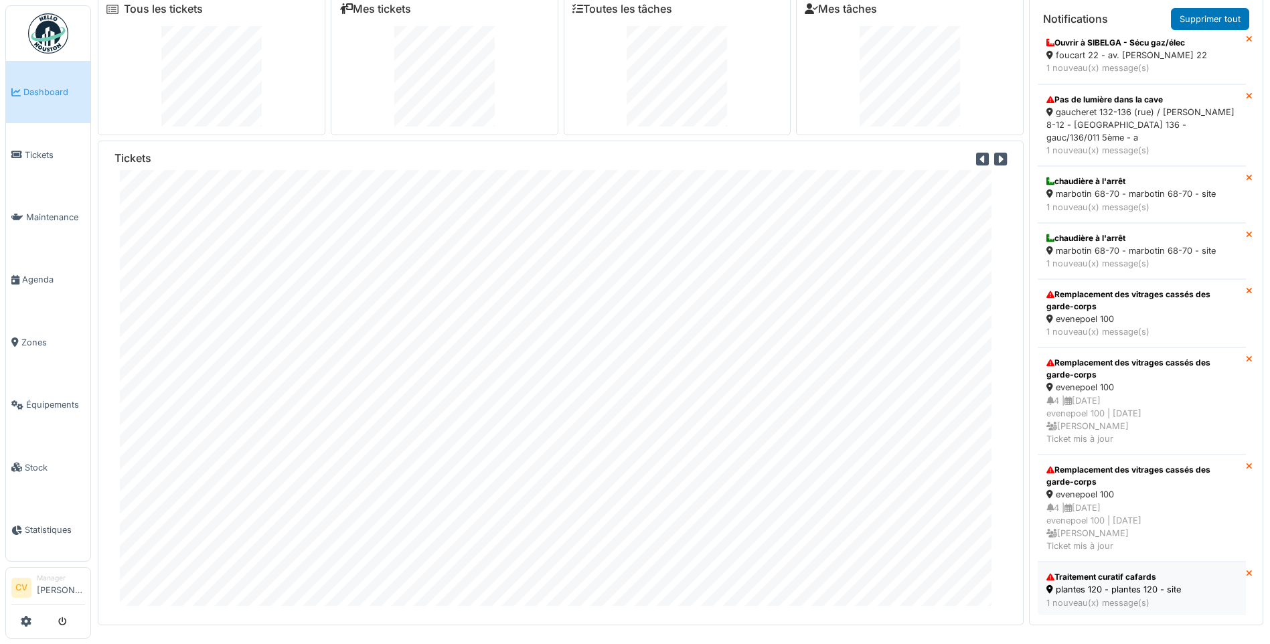
scroll to position [14, 0]
click at [1155, 594] on div "Traitement curatif cafards plantes 120 - plantes 120 - site 1 nouveau(x) messag…" at bounding box center [1141, 587] width 197 height 44
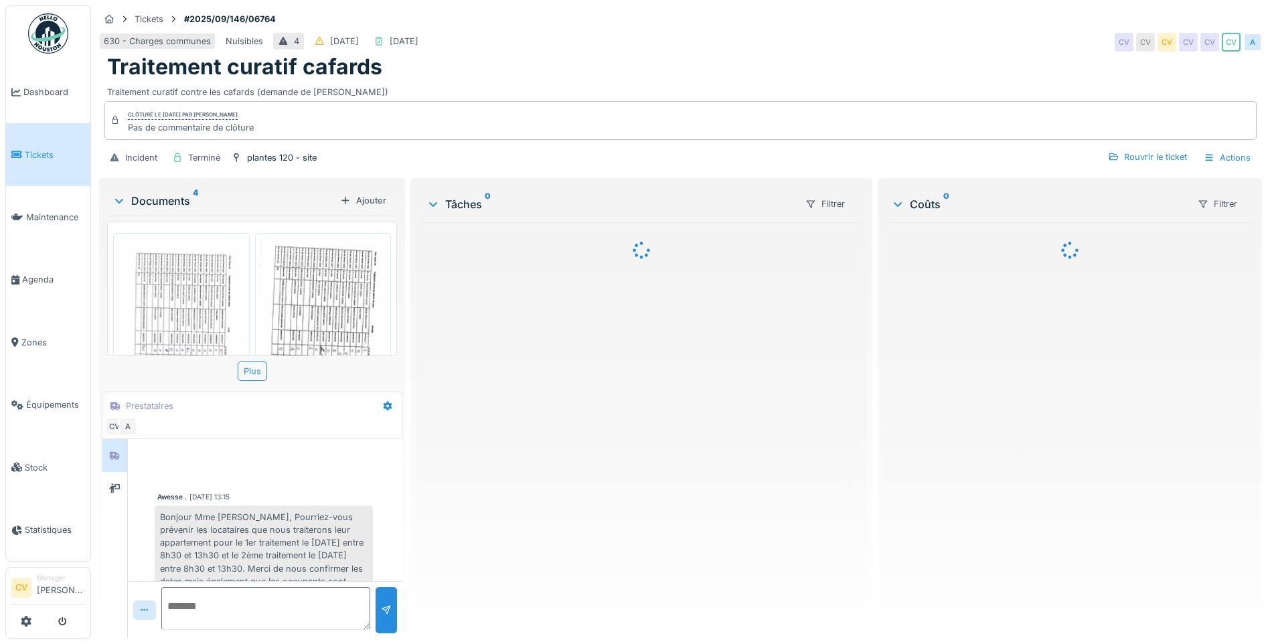
scroll to position [361, 0]
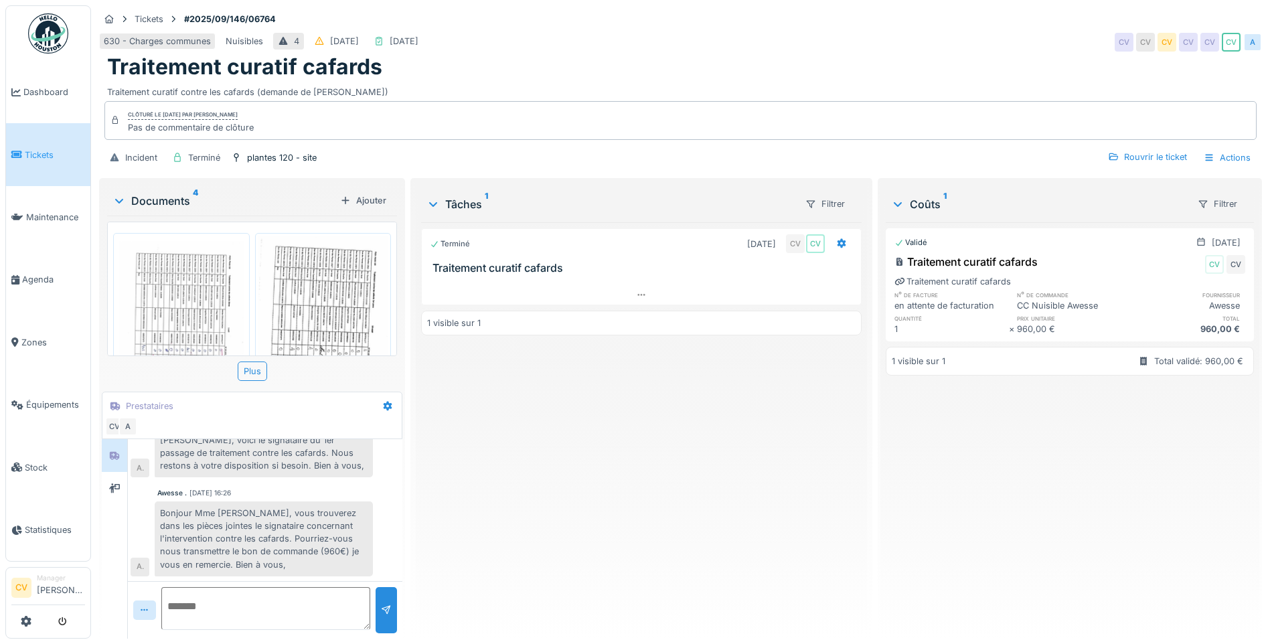
click at [46, 39] on img at bounding box center [48, 33] width 40 height 40
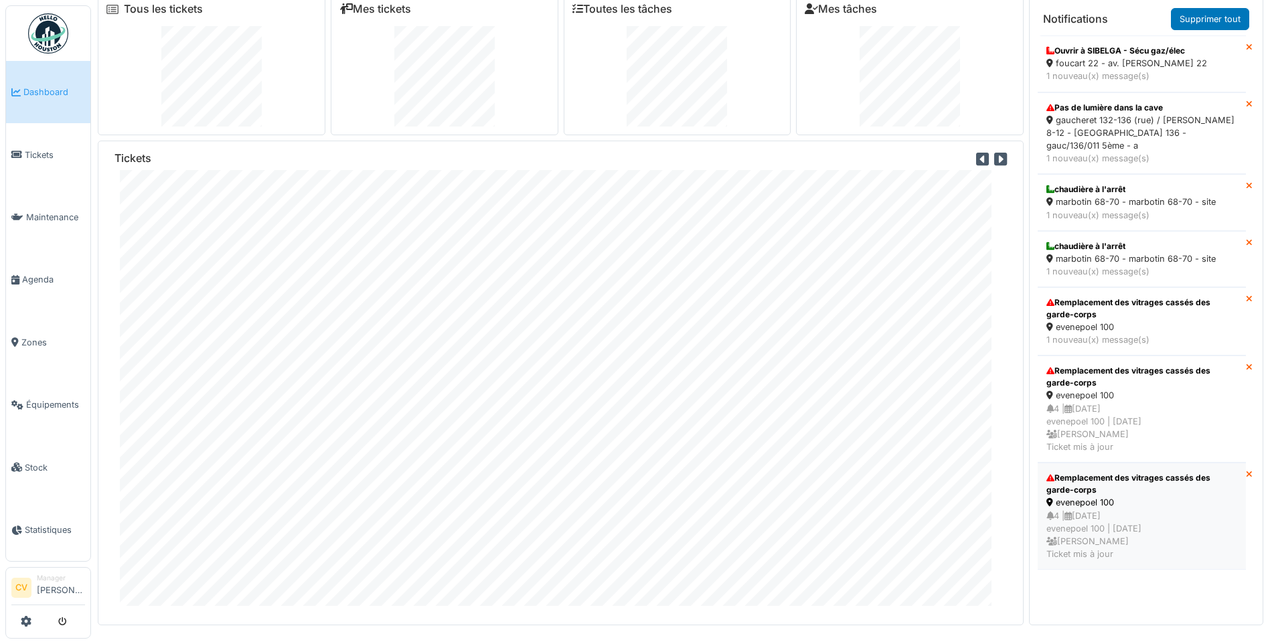
scroll to position [14, 0]
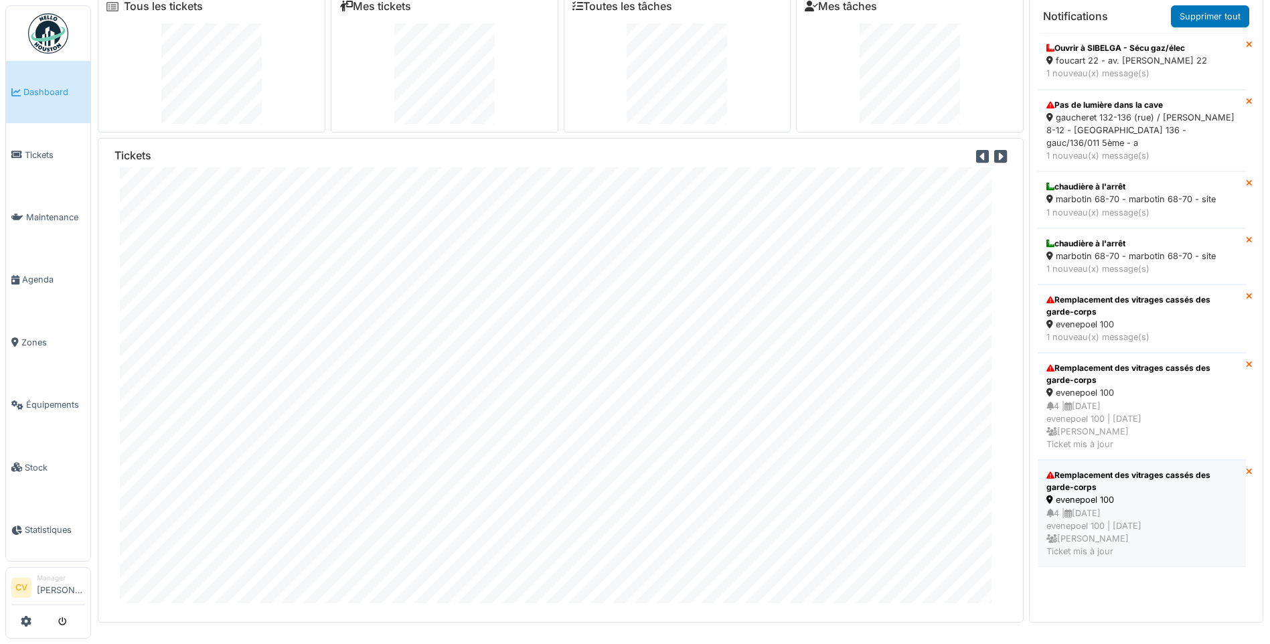
click at [1079, 507] on div "4 | 01/06/2025 evenepoel 100 | Il y a 132 jour(s) Charlotte Verstappen Ticket m…" at bounding box center [1141, 533] width 191 height 52
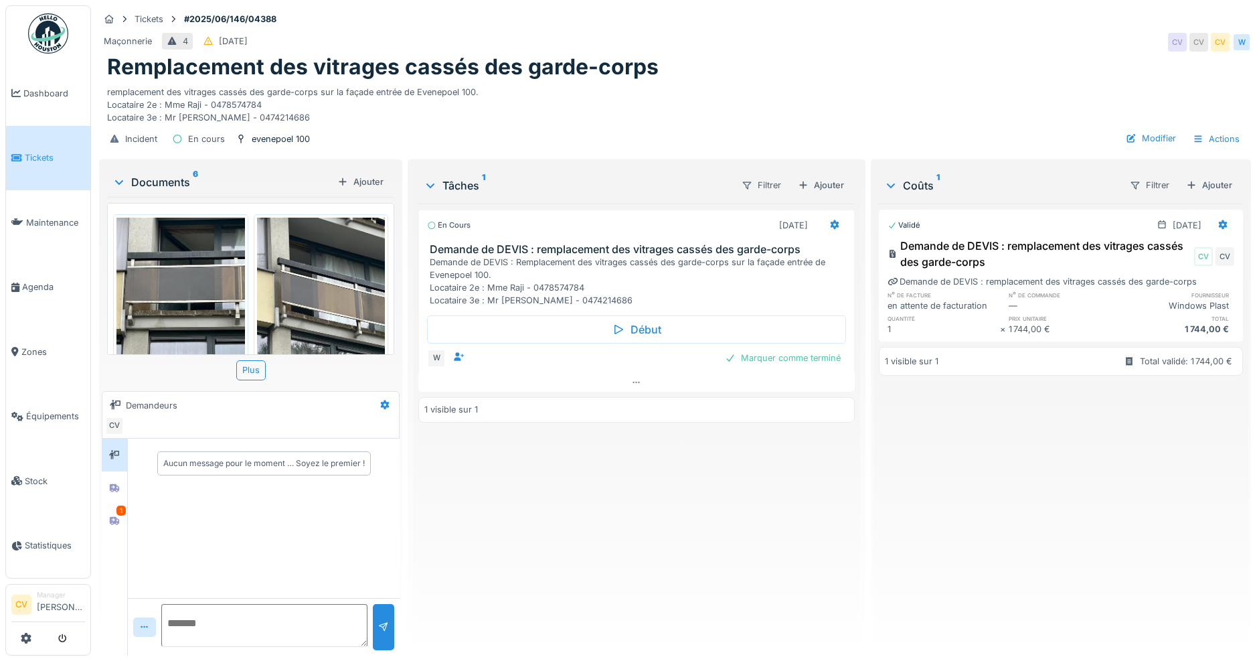
click at [129, 516] on div "Aucun message pour le moment … Soyez le premier !" at bounding box center [264, 517] width 272 height 159
click at [122, 517] on div at bounding box center [114, 520] width 20 height 17
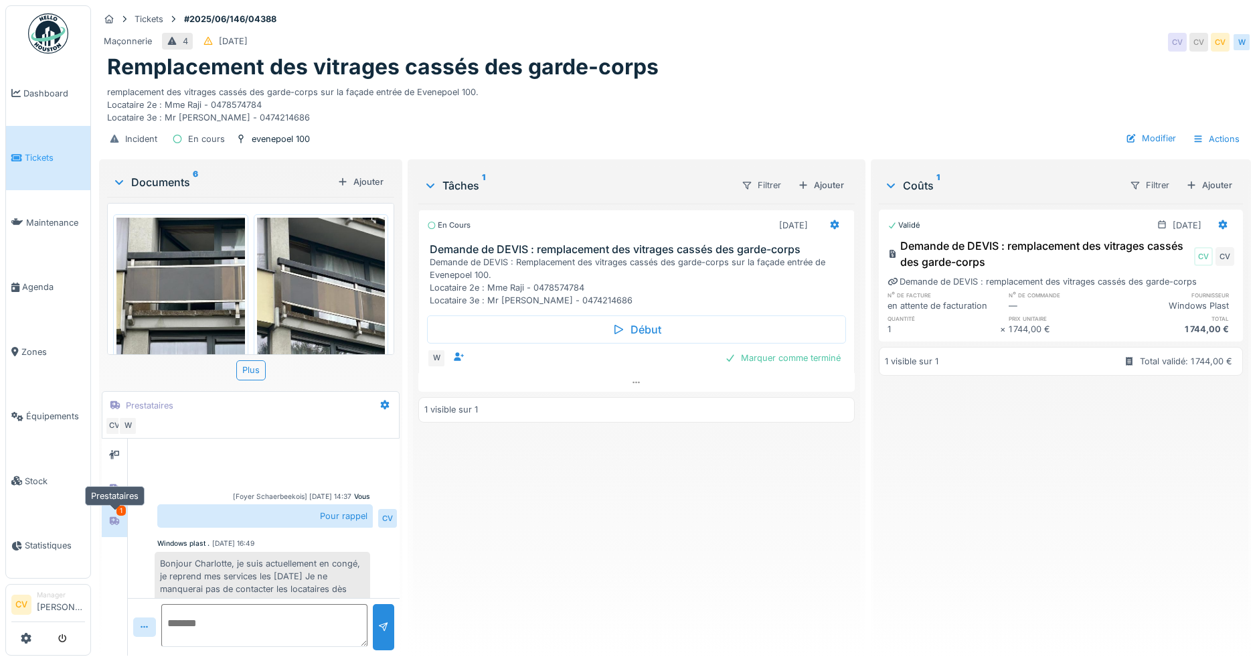
scroll to position [677, 0]
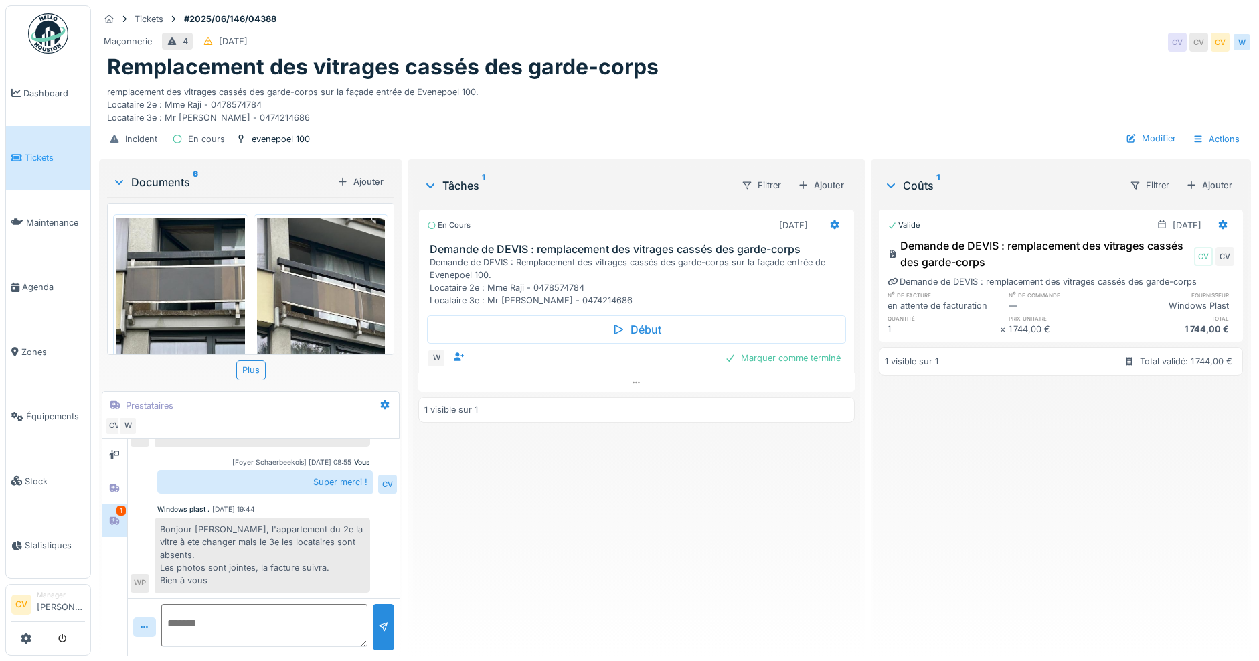
click at [155, 185] on div "Documents 6" at bounding box center [222, 182] width 220 height 16
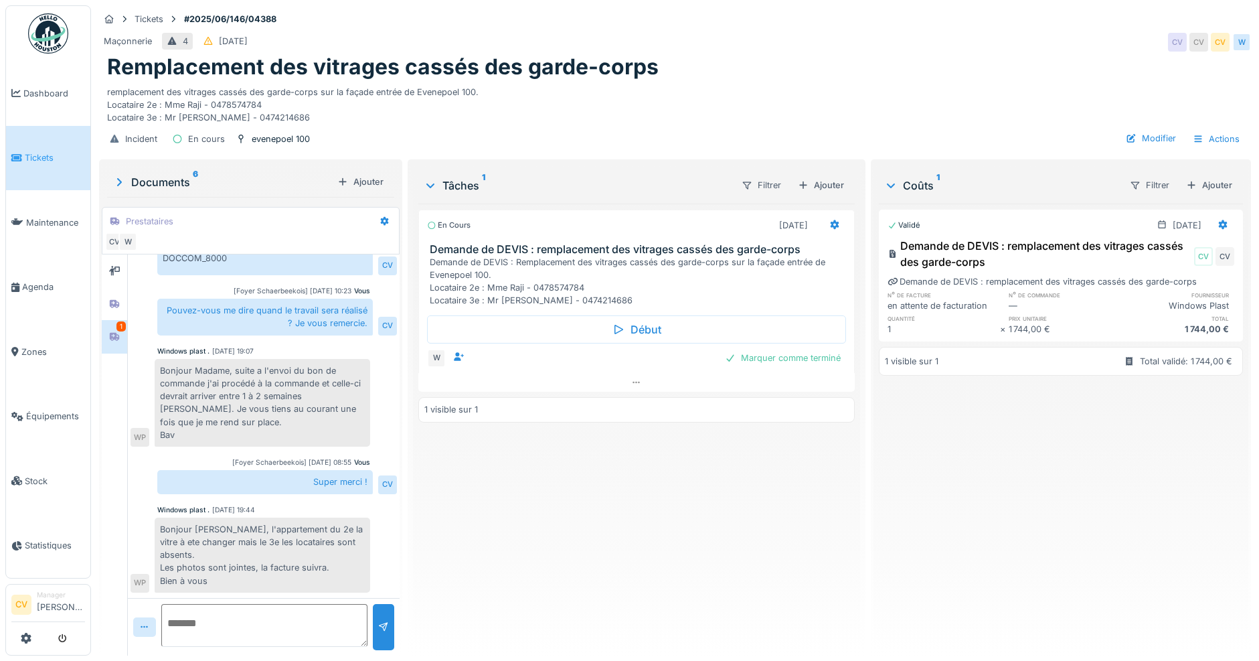
scroll to position [10, 0]
click at [204, 619] on textarea at bounding box center [264, 625] width 206 height 43
type textarea "**********"
click at [376, 606] on div at bounding box center [383, 627] width 21 height 46
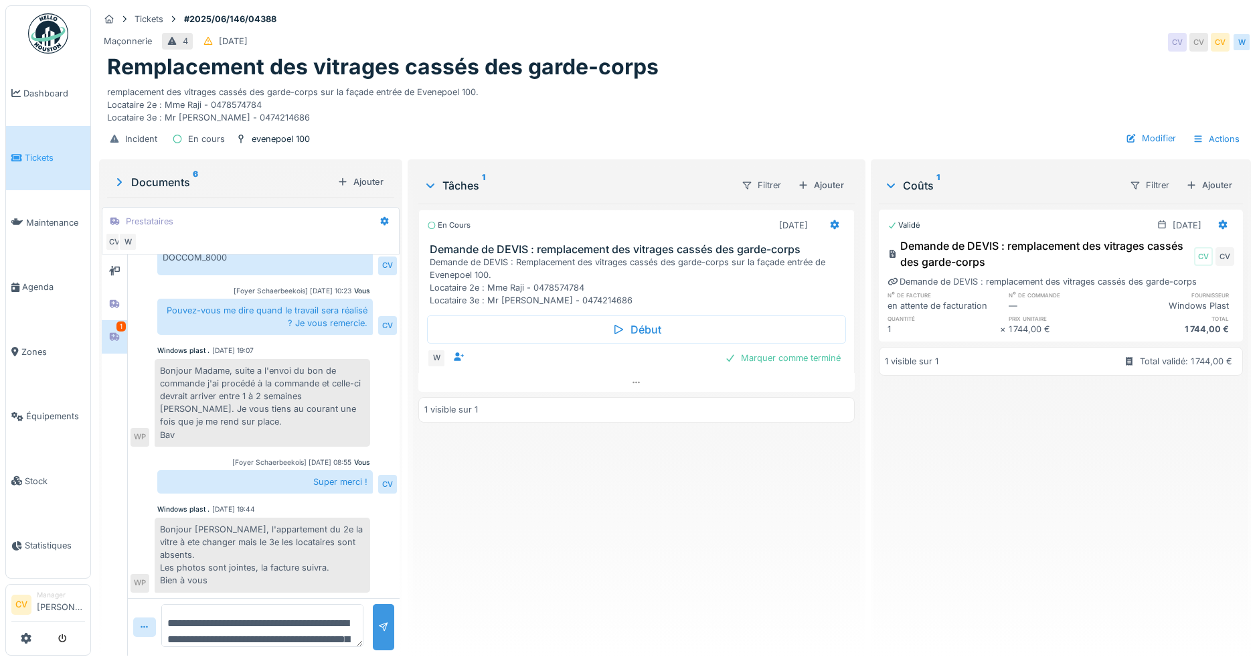
scroll to position [518, 0]
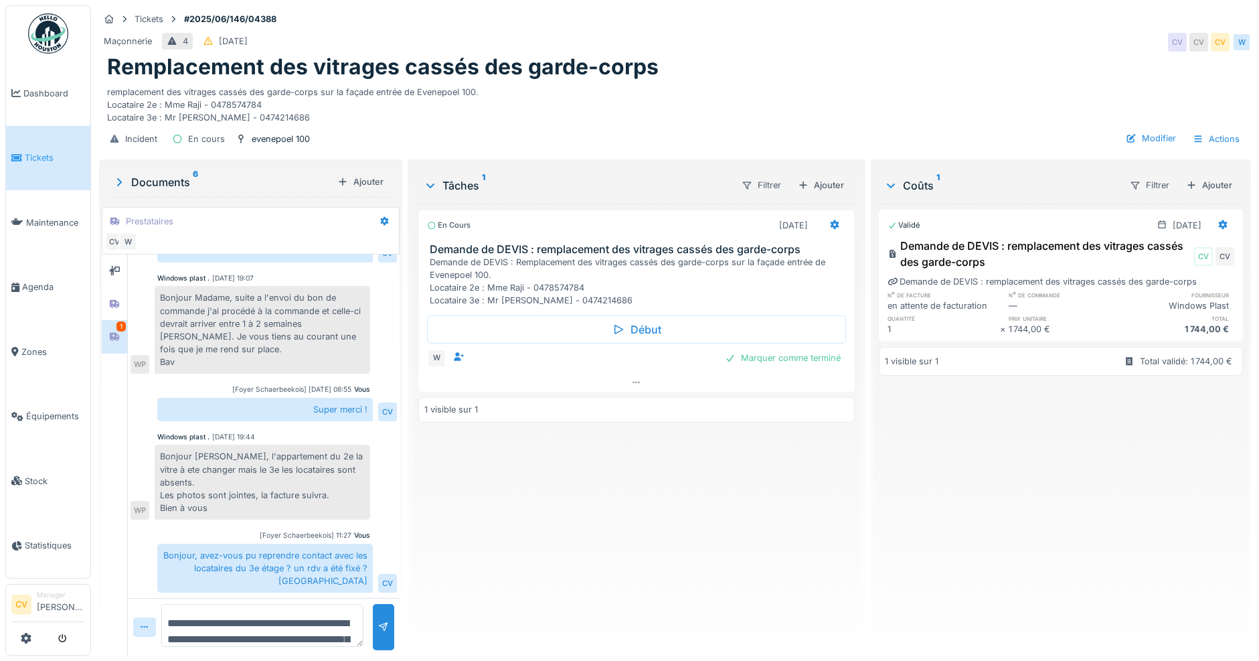
click at [57, 42] on img at bounding box center [48, 33] width 40 height 40
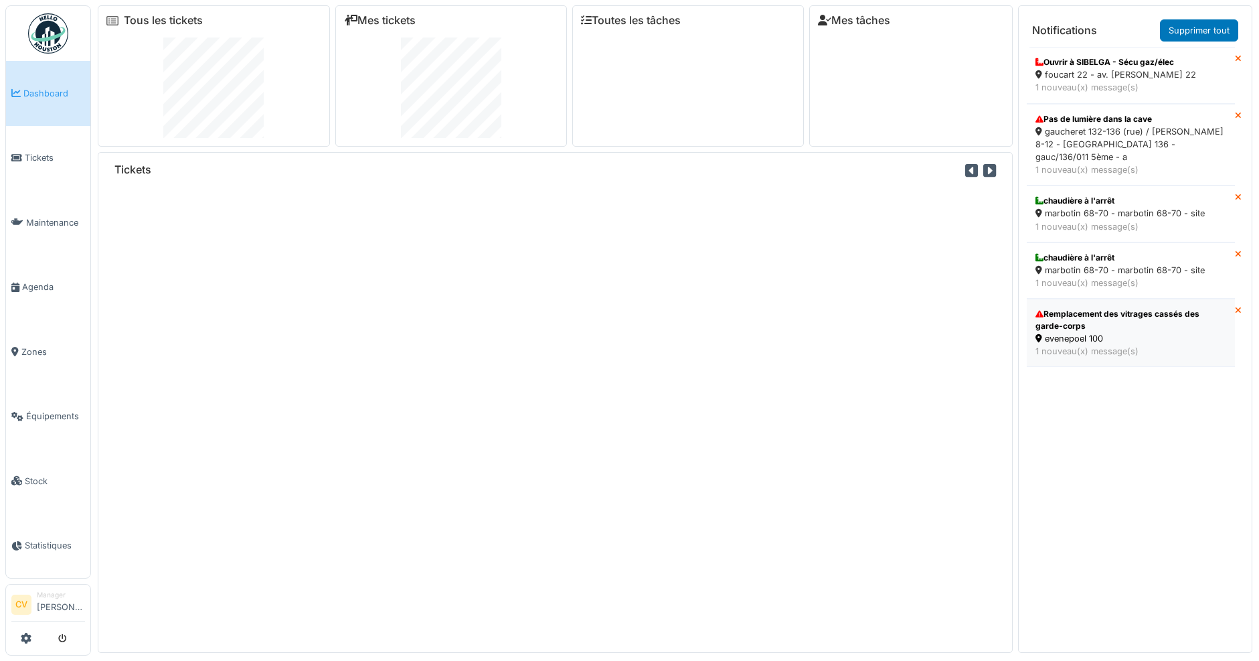
click at [1176, 345] on div "1 nouveau(x) message(s)" at bounding box center [1131, 351] width 191 height 13
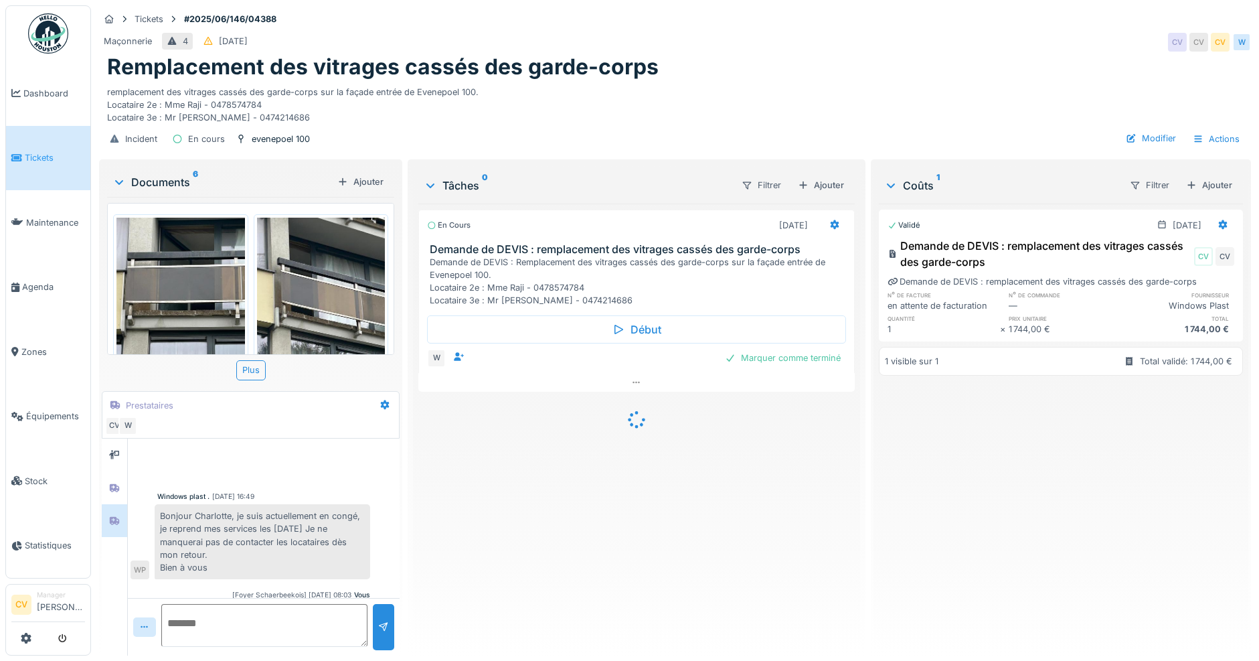
scroll to position [702, 0]
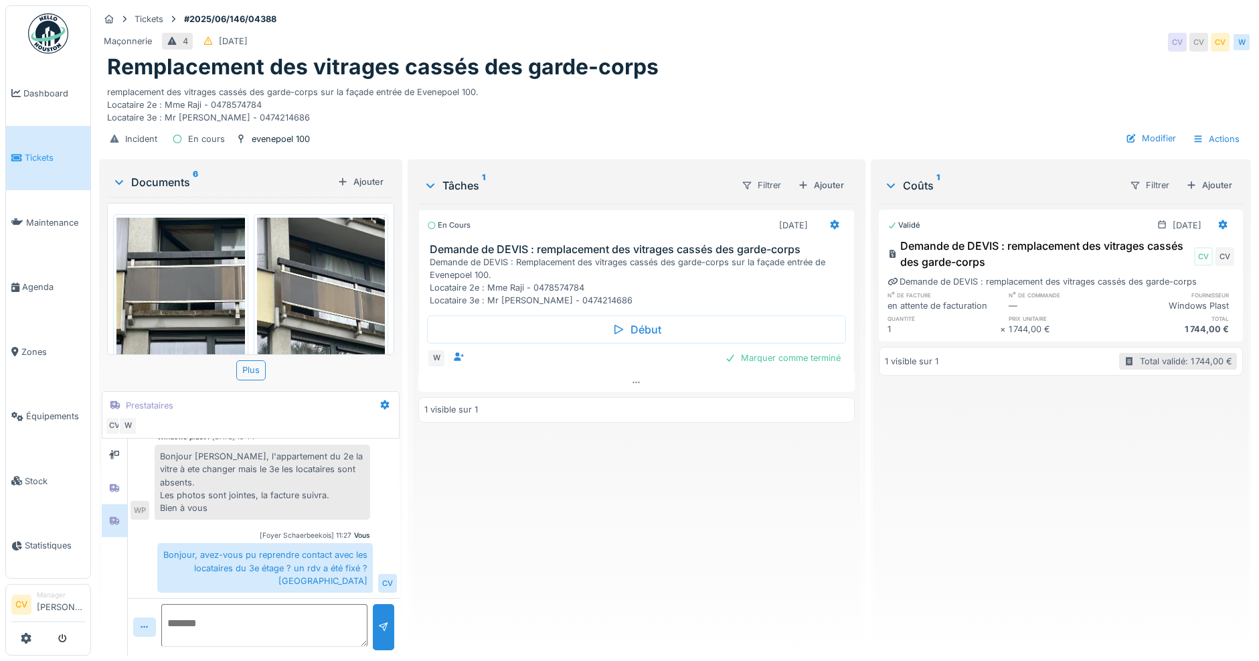
drag, startPoint x: 1129, startPoint y: 372, endPoint x: 1110, endPoint y: 369, distance: 19.0
click at [1129, 372] on div "1 visible sur 1 Total validé: 1 744,00 €" at bounding box center [1061, 361] width 364 height 29
click at [49, 31] on img at bounding box center [48, 33] width 40 height 40
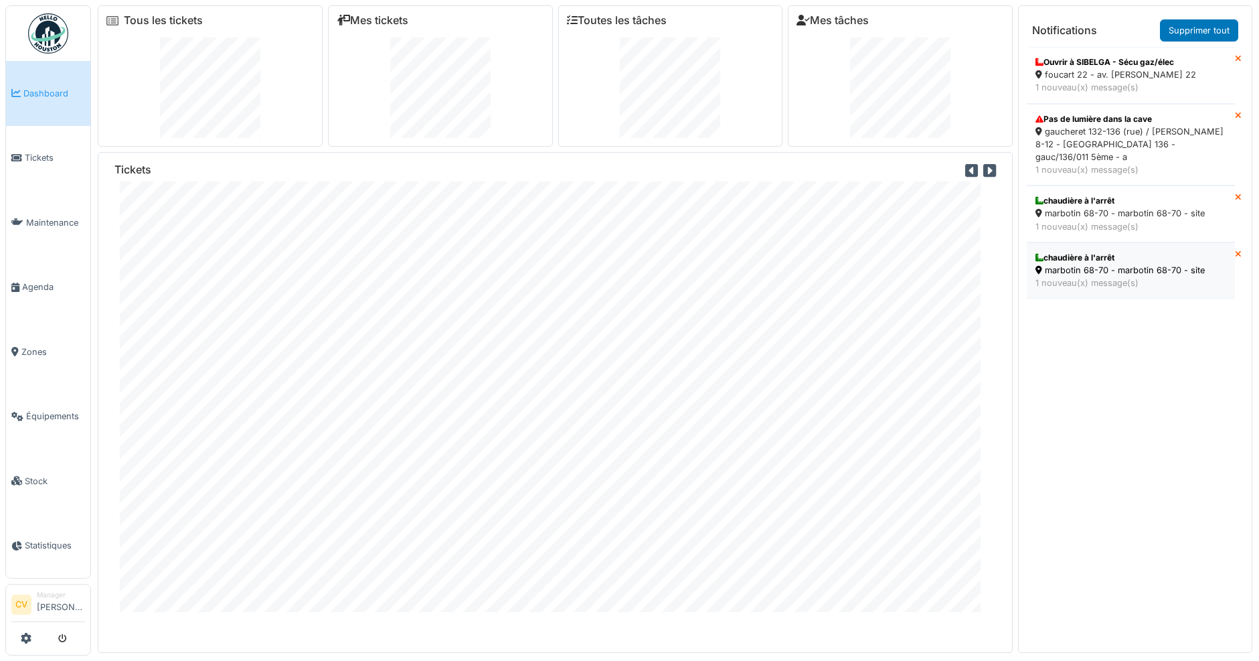
click at [1082, 252] on div "chaudière à l'arrêt" at bounding box center [1131, 258] width 191 height 12
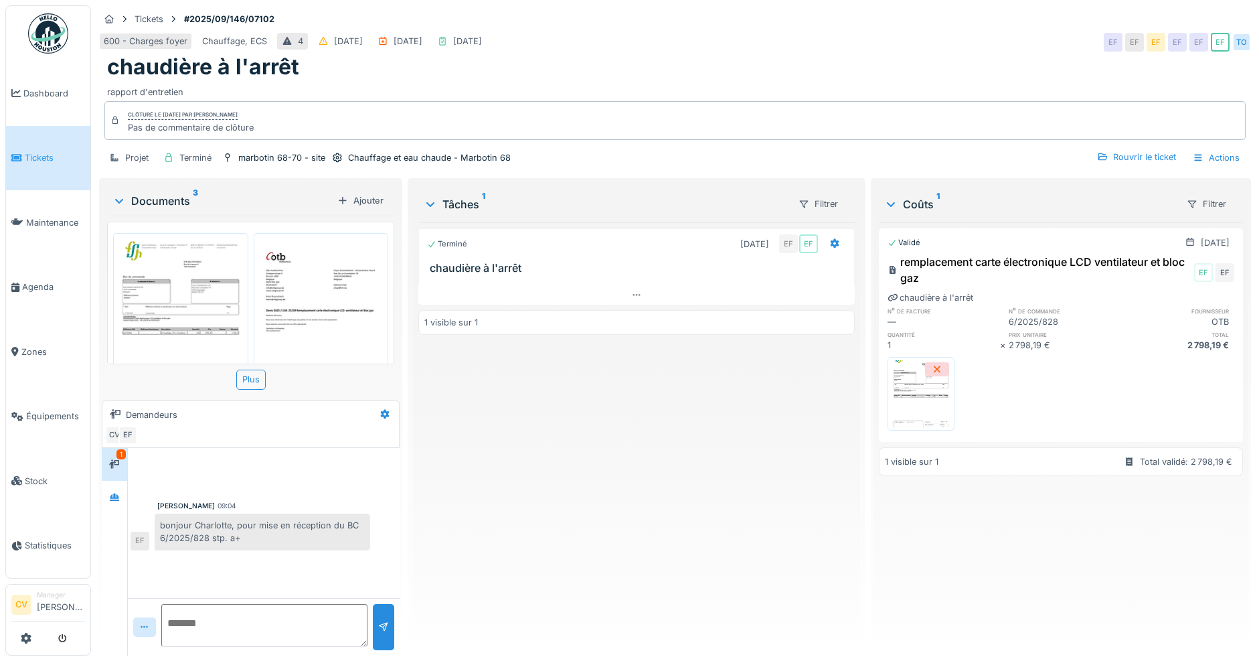
click at [172, 294] on img at bounding box center [180, 326] width 129 height 181
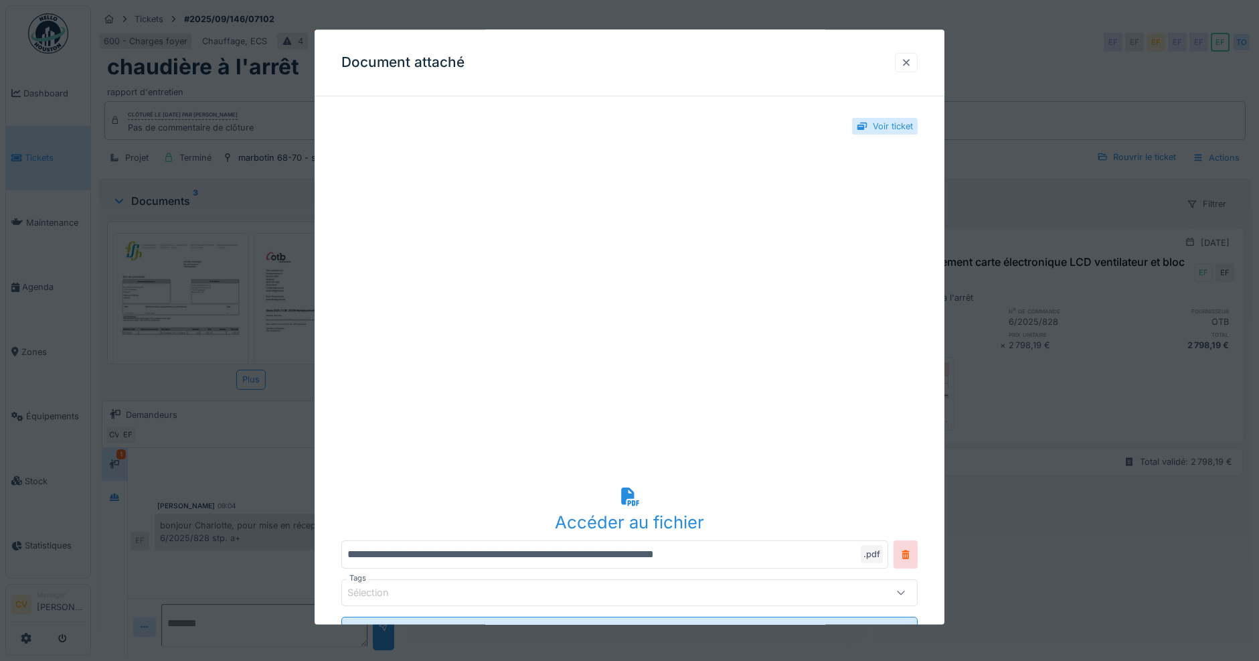
click at [904, 68] on div at bounding box center [906, 62] width 23 height 19
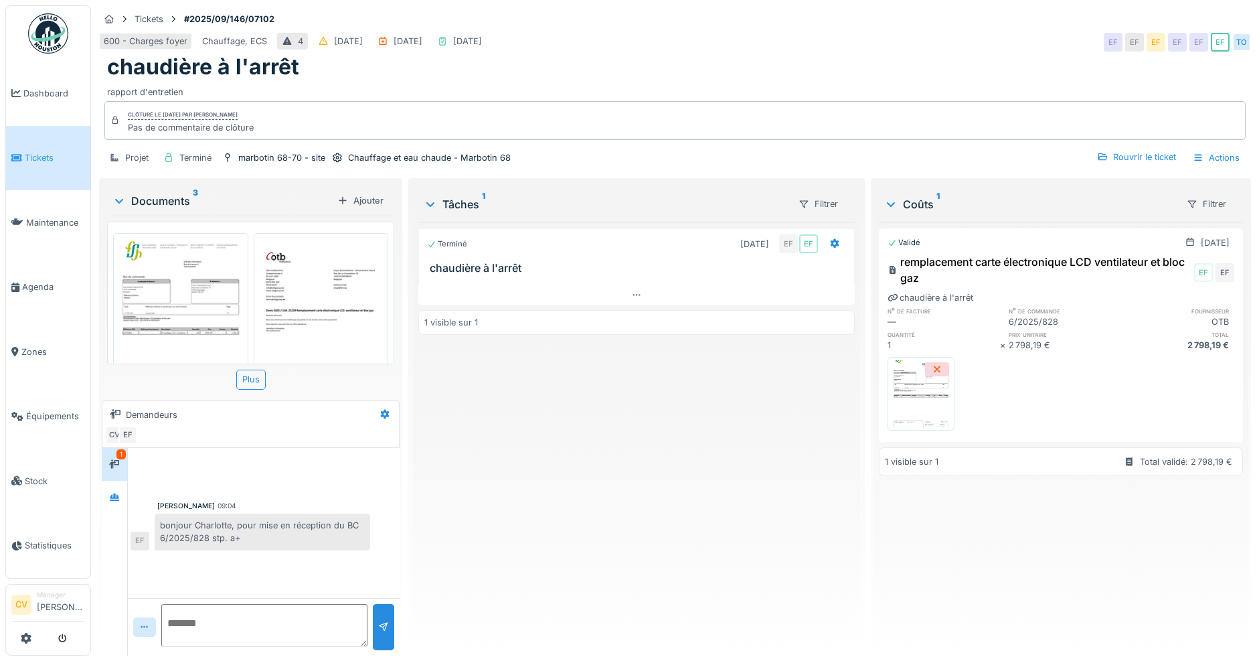
click at [48, 30] on img at bounding box center [48, 33] width 40 height 40
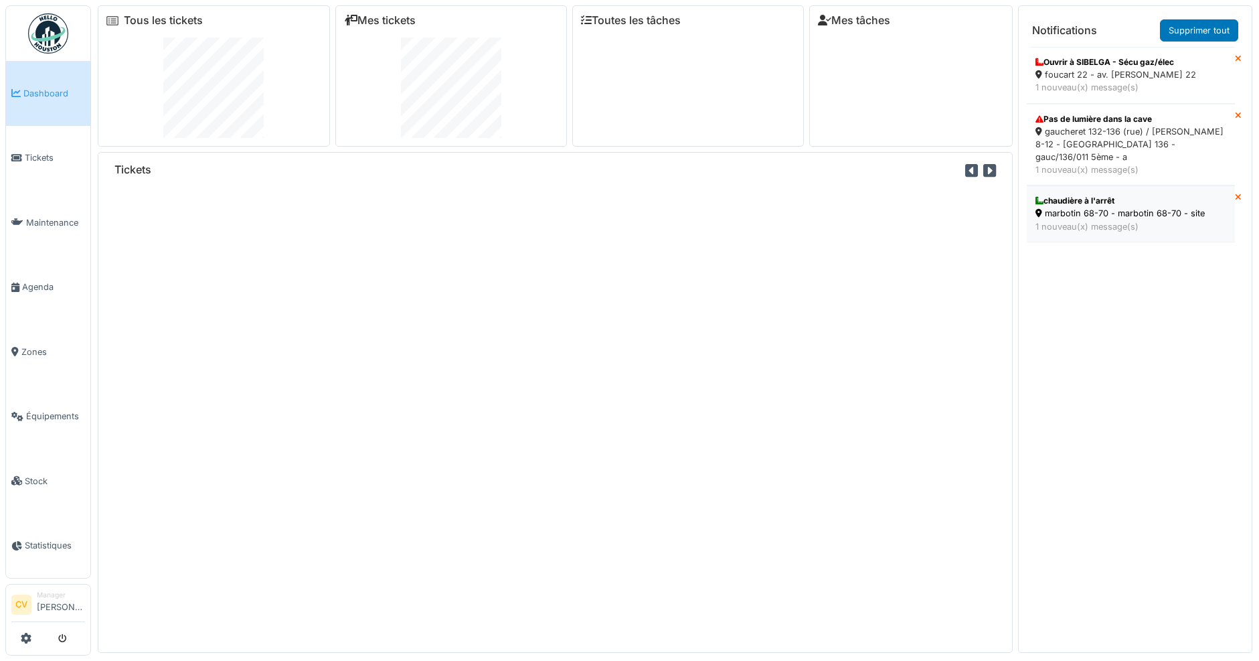
click at [1118, 220] on div "1 nouveau(x) message(s)" at bounding box center [1131, 226] width 191 height 13
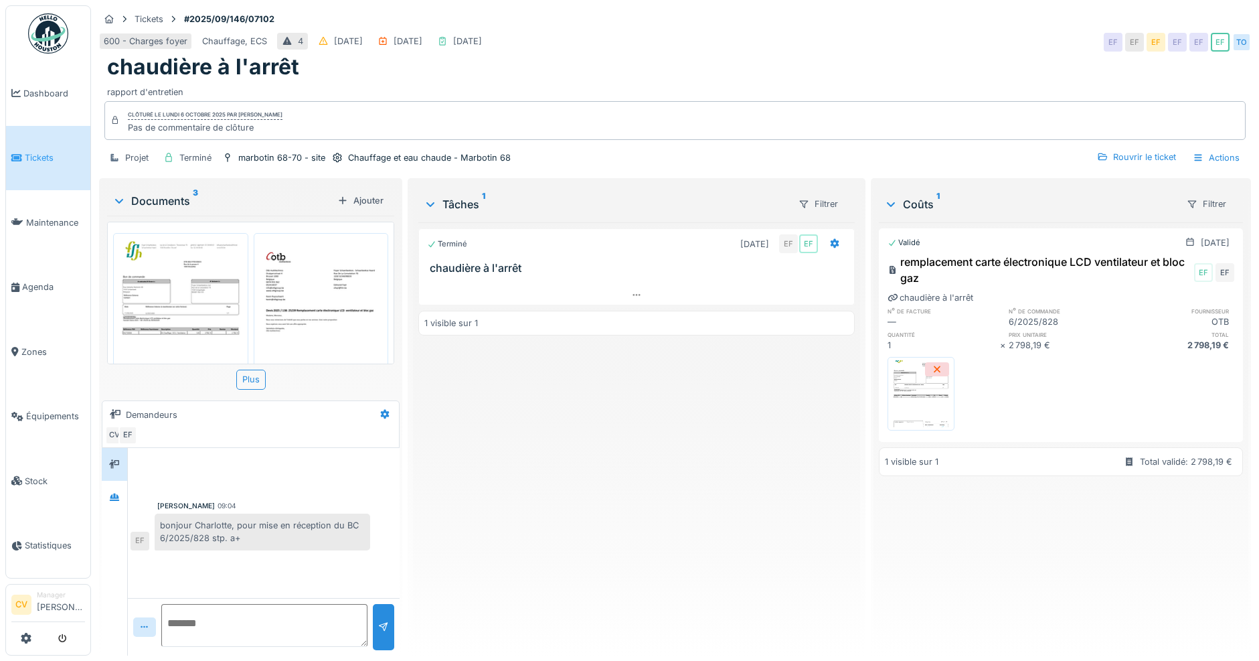
click at [195, 296] on img at bounding box center [180, 326] width 129 height 181
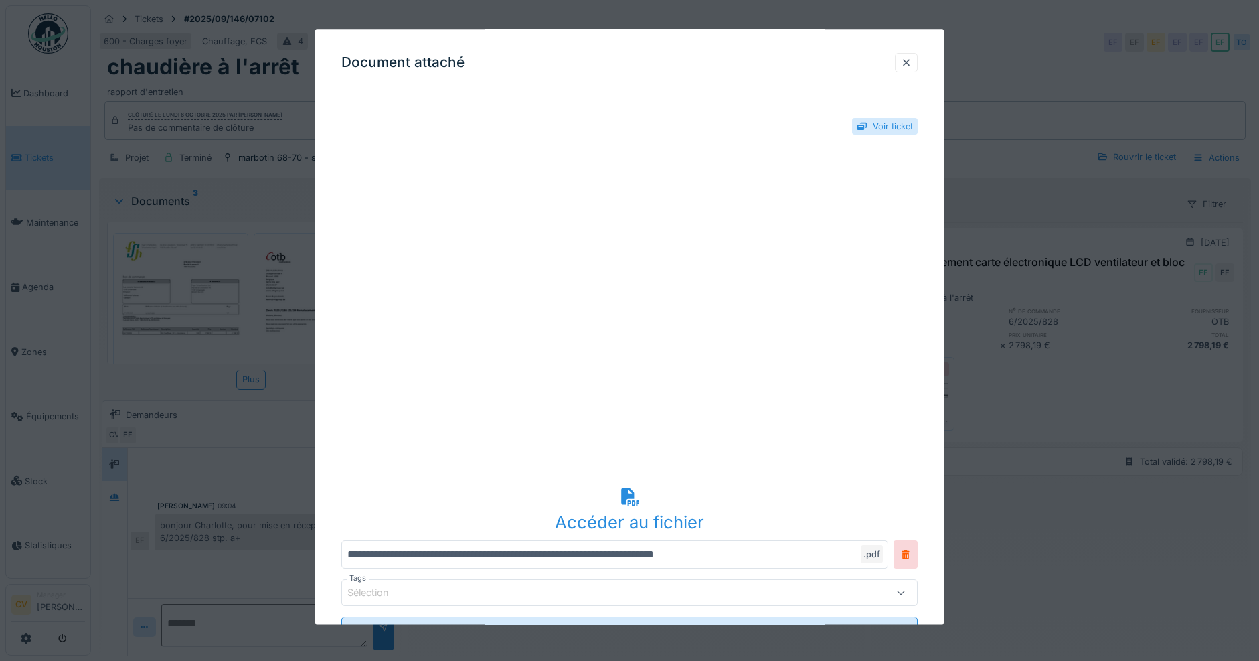
click at [925, 67] on div "Document attaché" at bounding box center [630, 62] width 630 height 67
click at [912, 70] on div at bounding box center [906, 62] width 23 height 19
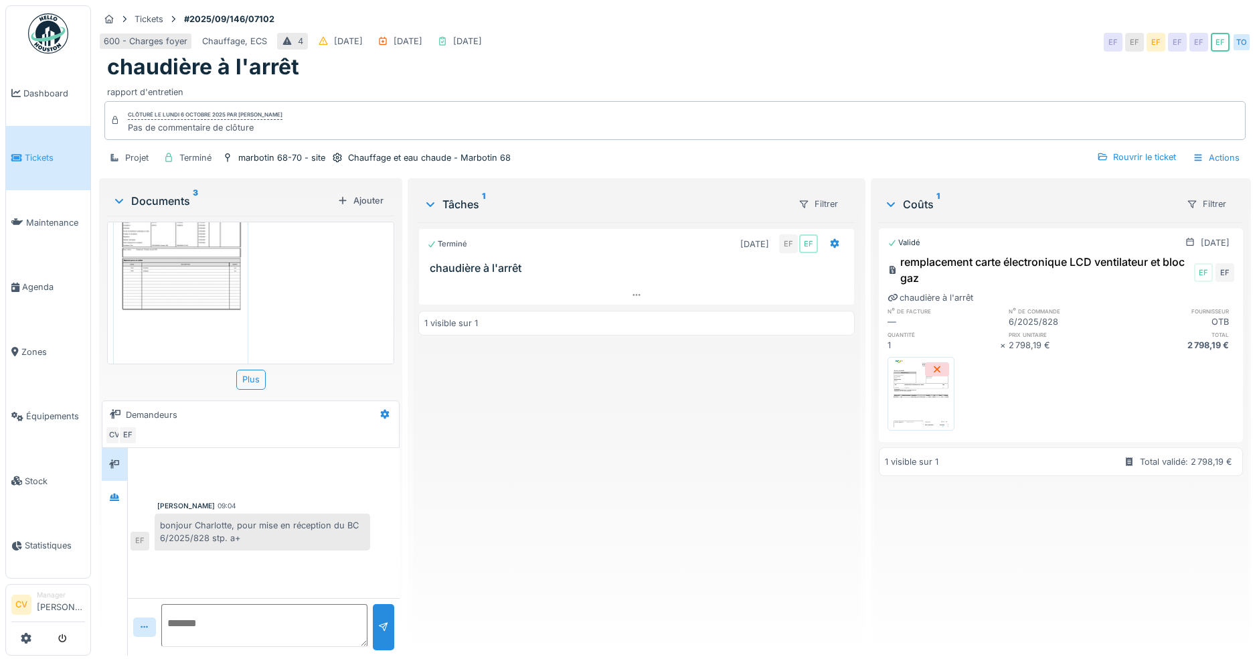
scroll to position [279, 0]
click at [54, 38] on img at bounding box center [48, 33] width 40 height 40
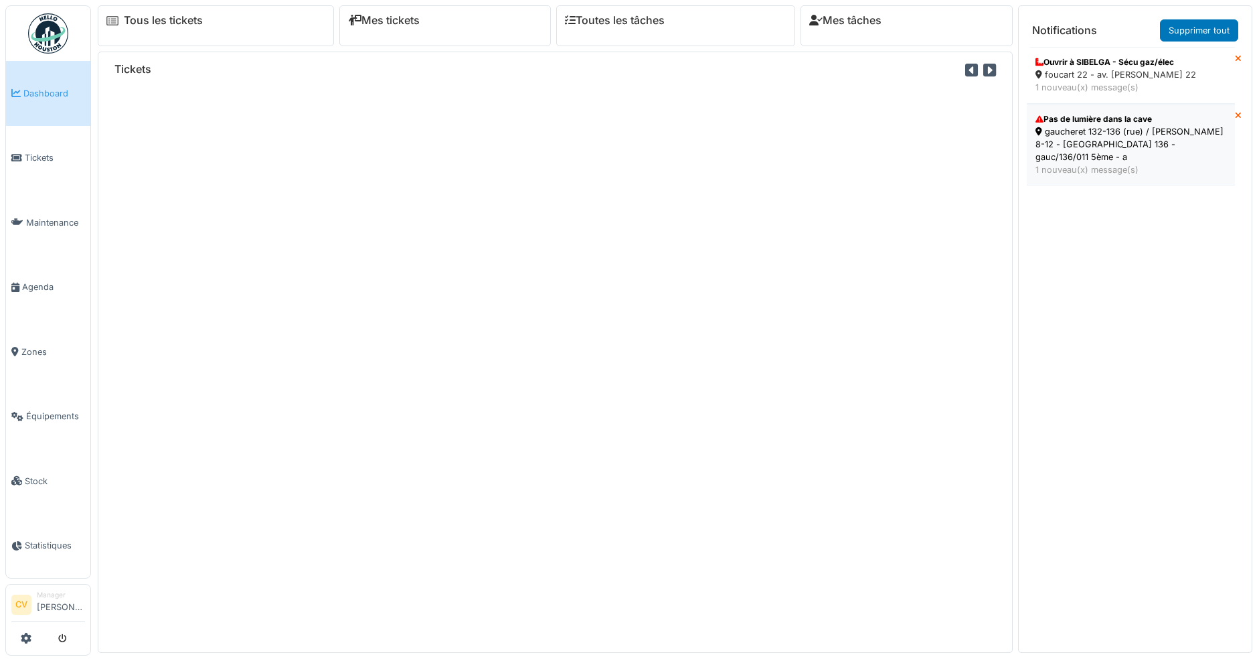
click at [1131, 163] on div "1 nouveau(x) message(s)" at bounding box center [1131, 169] width 191 height 13
click at [1091, 163] on div "1 nouveau(x) message(s)" at bounding box center [1131, 169] width 191 height 13
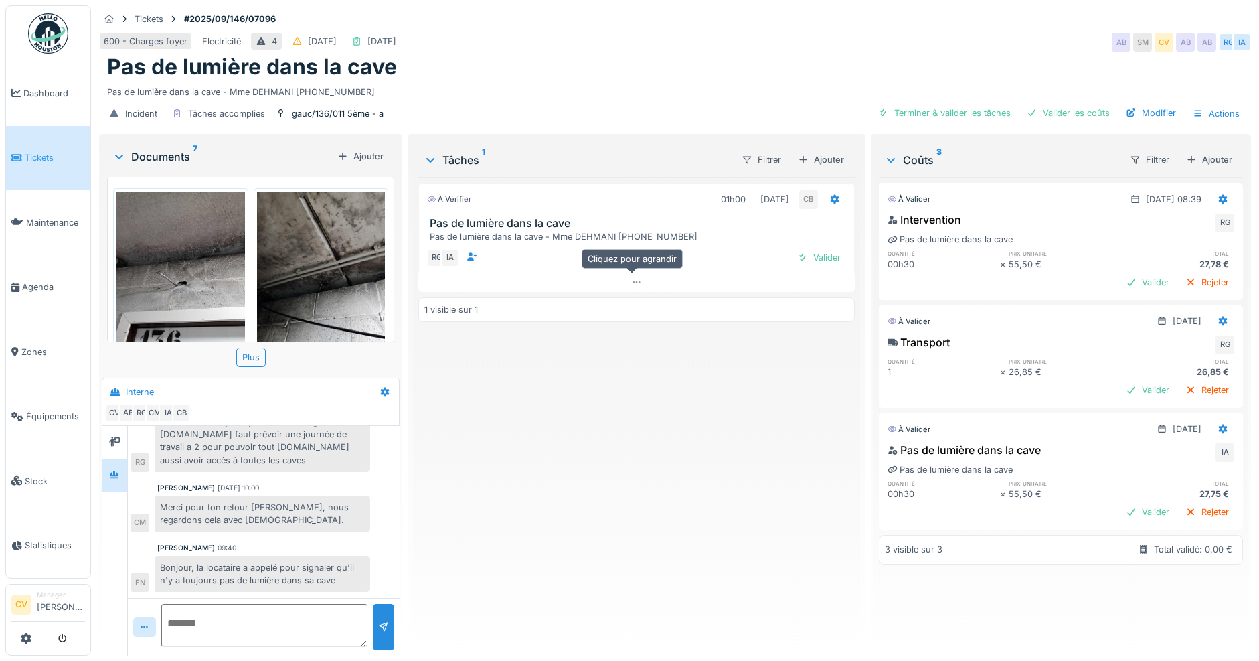
scroll to position [10, 0]
click at [160, 152] on div "Documents 7" at bounding box center [222, 157] width 220 height 16
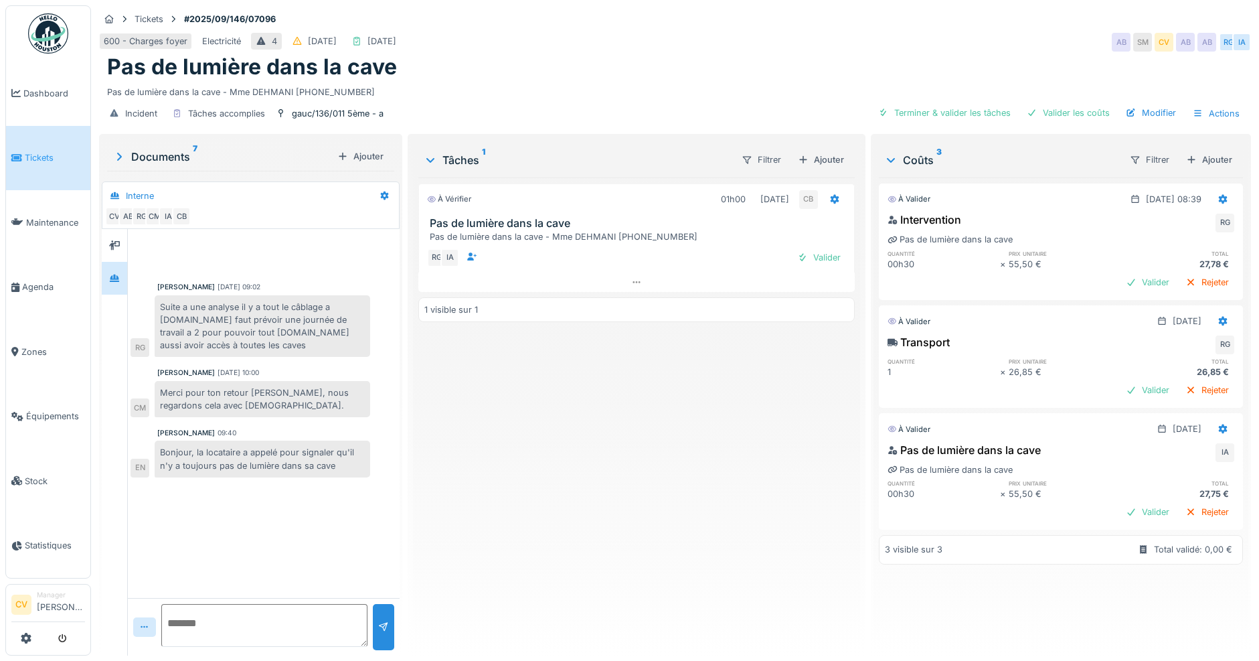
scroll to position [0, 0]
click at [682, 277] on div at bounding box center [636, 281] width 436 height 19
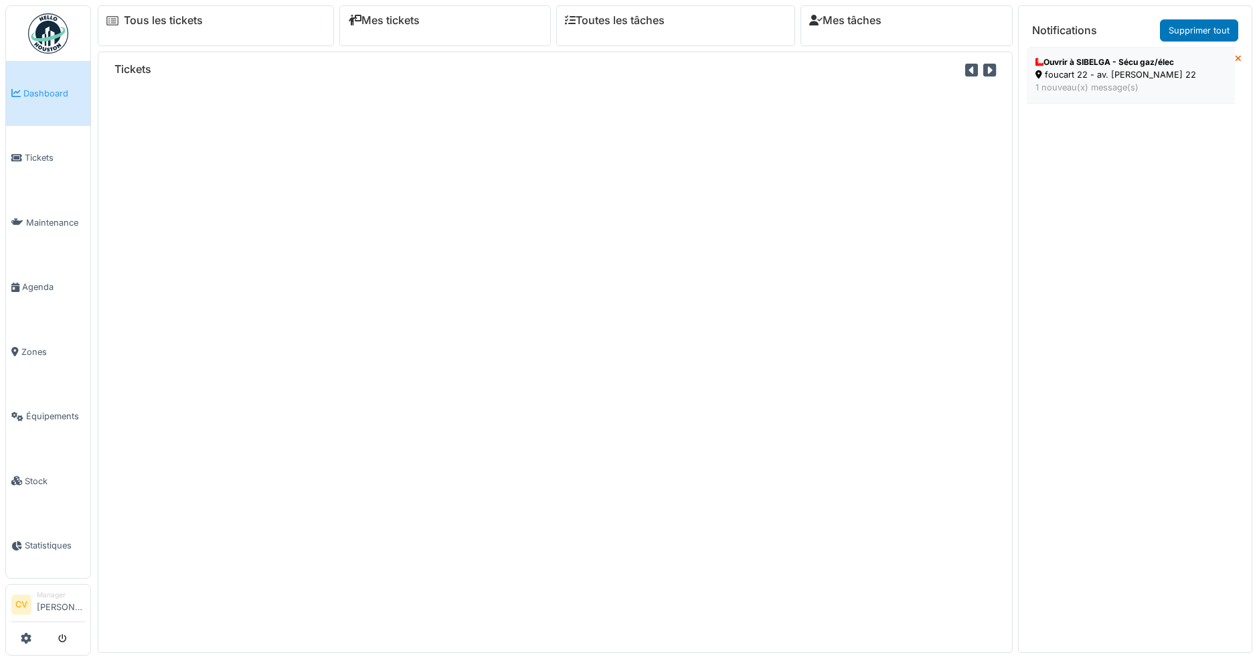
click at [1103, 73] on div "foucart 22 - av. [PERSON_NAME] 22" at bounding box center [1131, 74] width 191 height 13
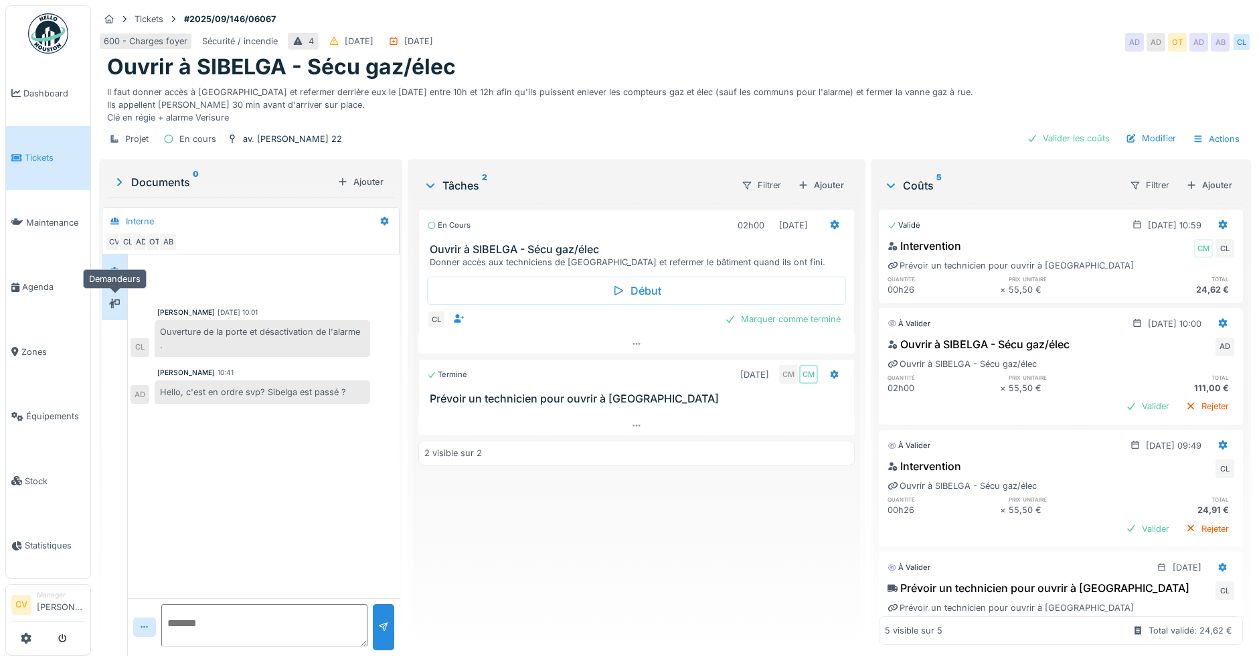
click at [118, 303] on icon at bounding box center [114, 303] width 11 height 9
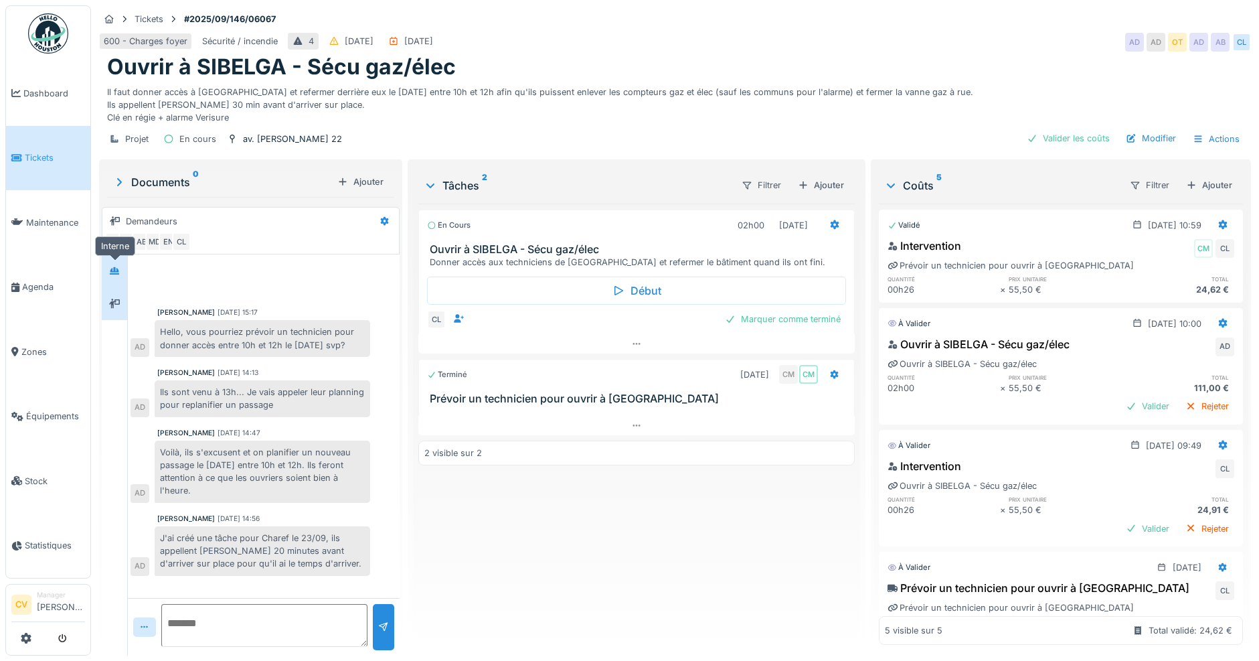
click at [121, 280] on div at bounding box center [114, 271] width 20 height 22
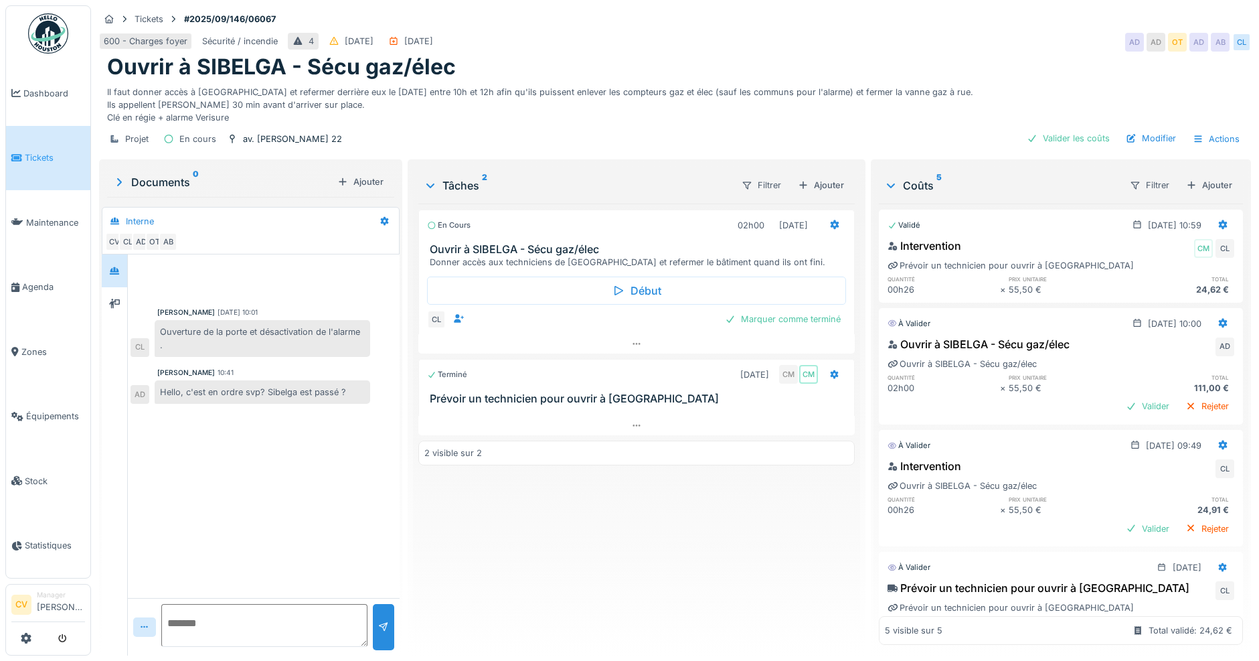
click at [56, 39] on img at bounding box center [48, 33] width 40 height 40
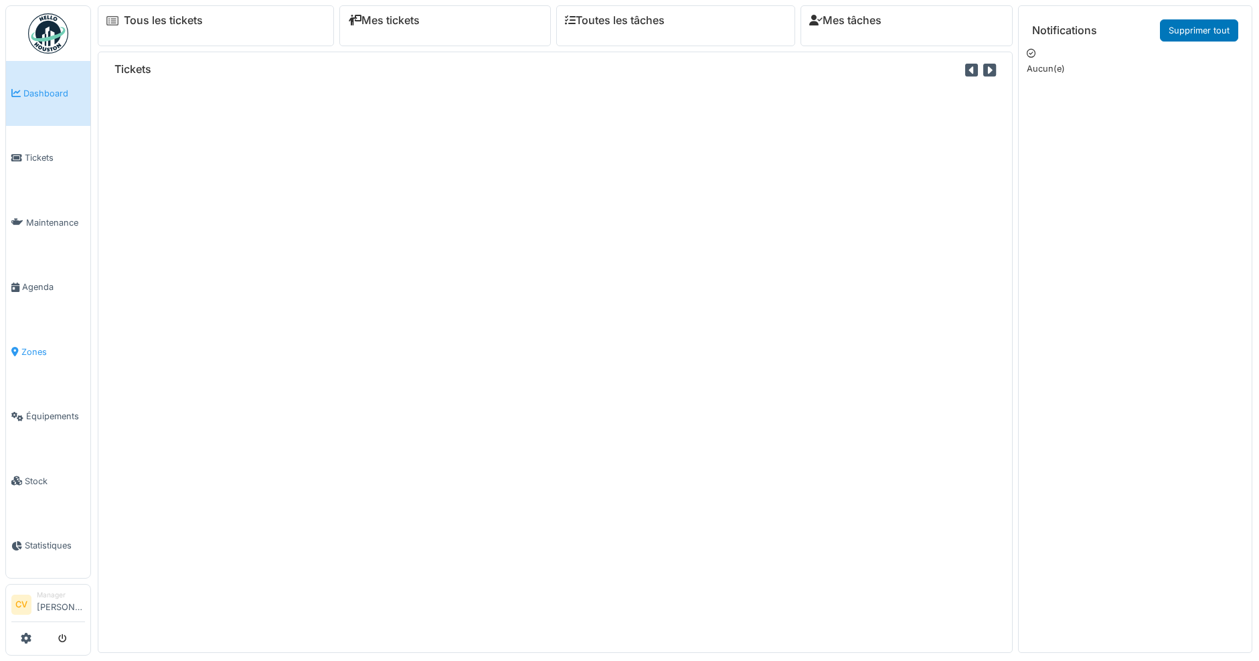
click at [23, 345] on span "Zones" at bounding box center [53, 351] width 64 height 13
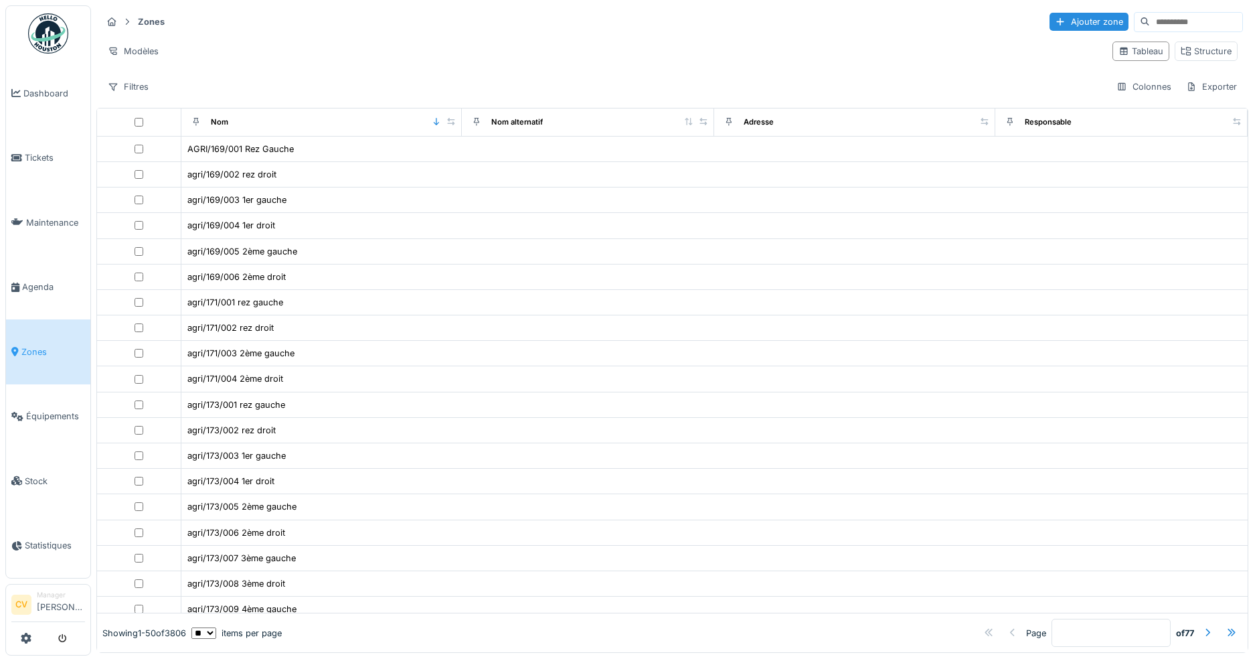
click at [1150, 21] on input at bounding box center [1196, 22] width 92 height 19
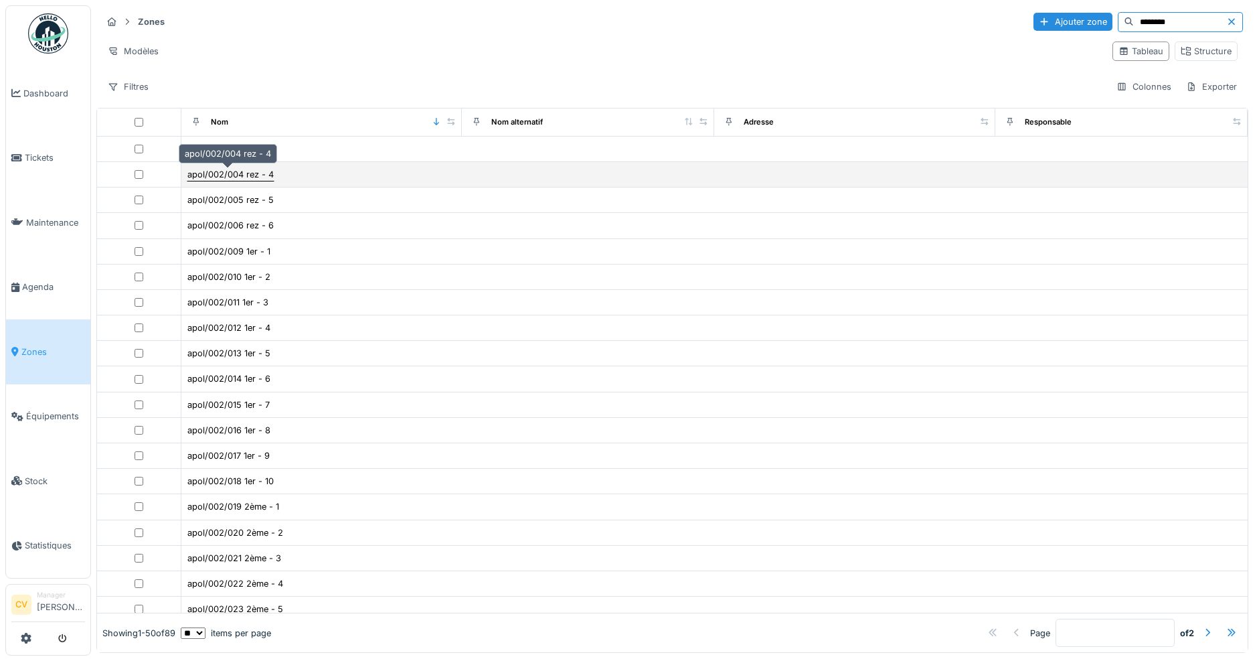
type input "********"
click at [246, 173] on div "apol/002/004 rez - 4" at bounding box center [230, 174] width 86 height 13
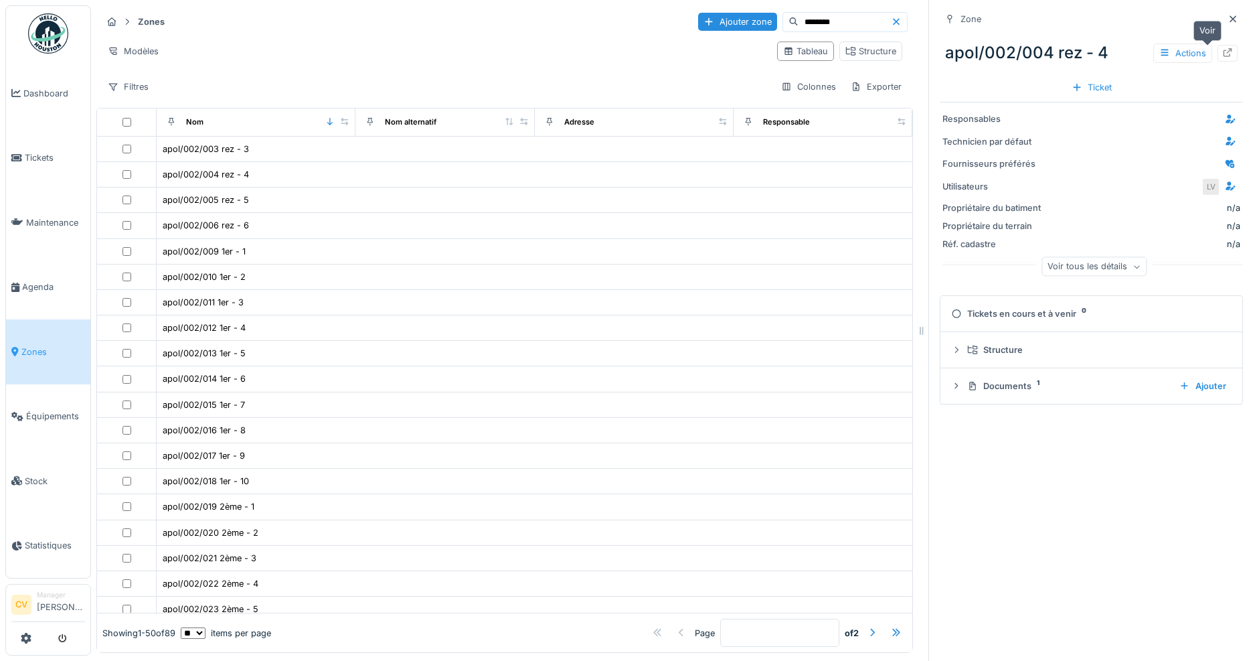
click at [1218, 61] on div at bounding box center [1228, 53] width 20 height 17
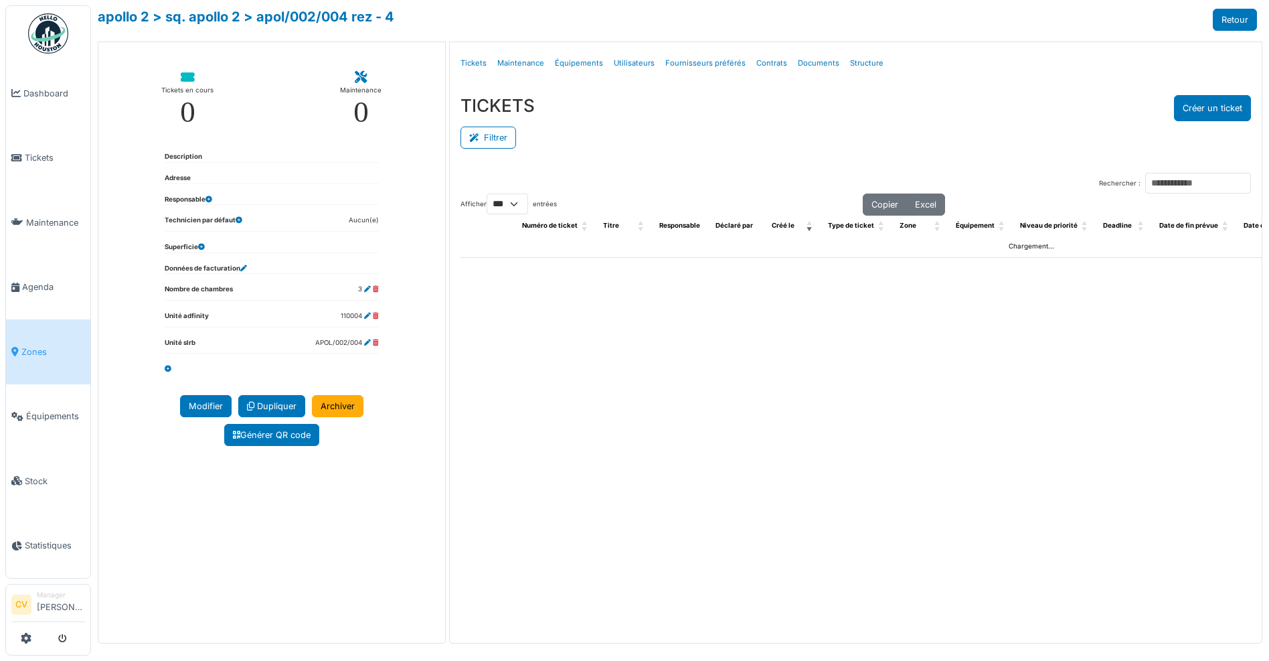
select select "***"
click at [807, 60] on link "Documents" at bounding box center [819, 63] width 52 height 31
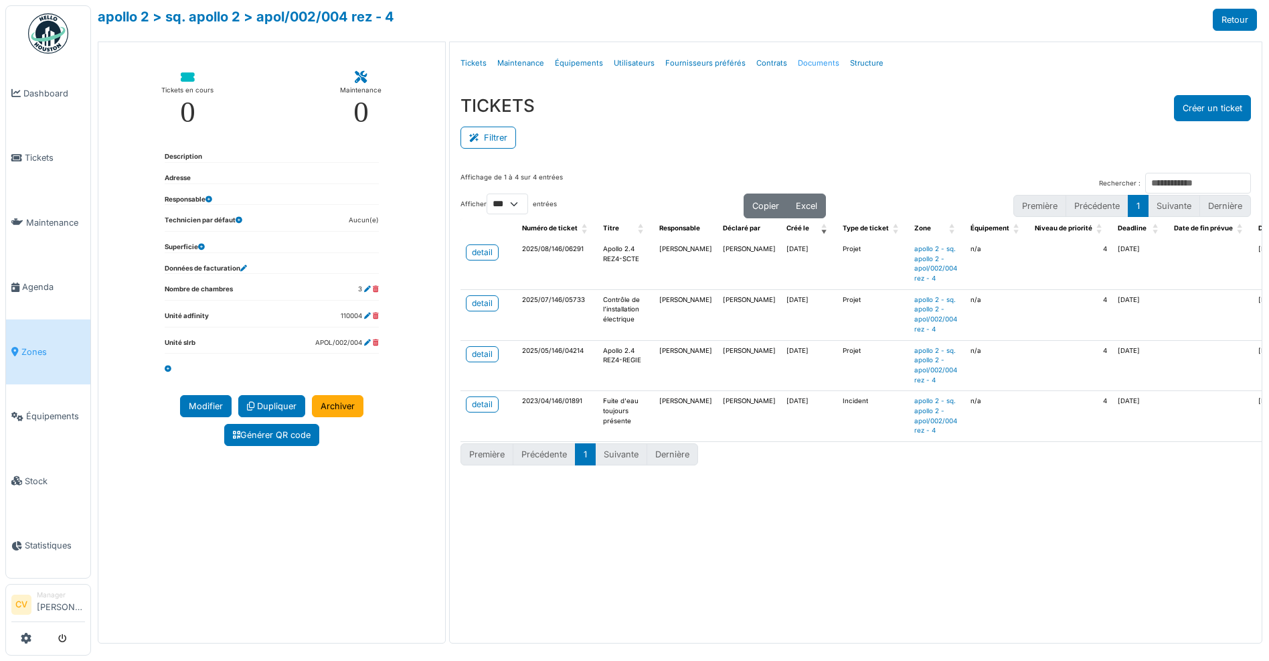
select select "***"
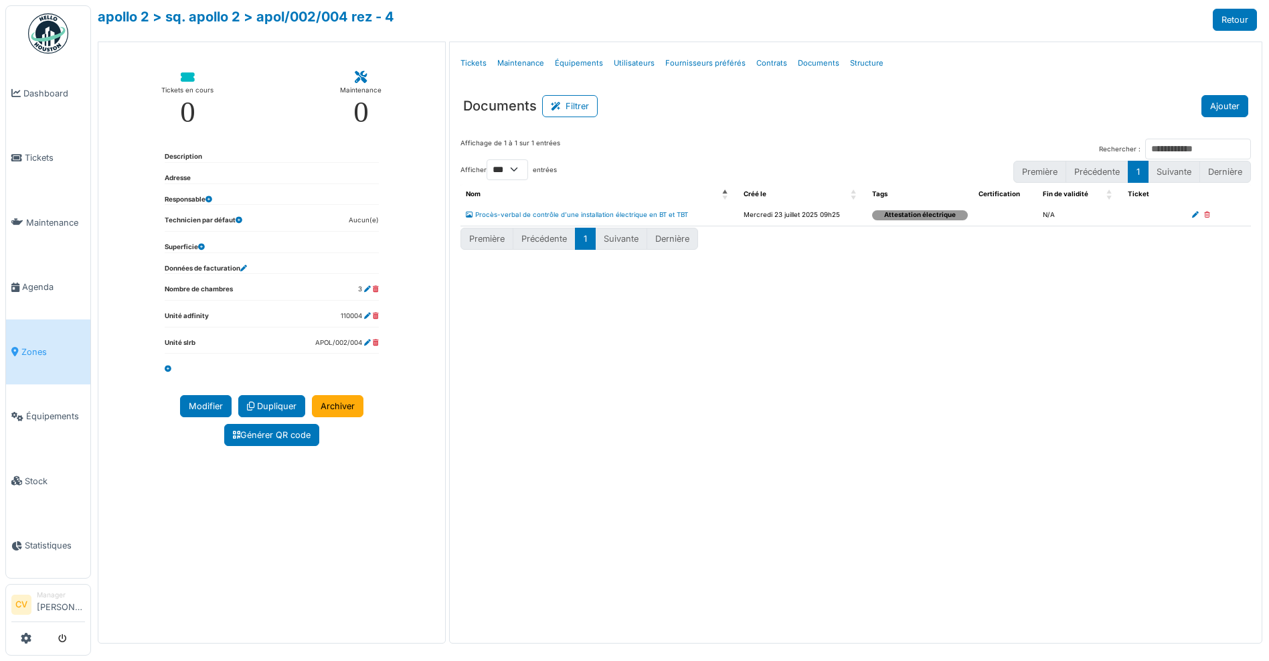
click at [1234, 111] on button "Ajouter" at bounding box center [1225, 106] width 47 height 22
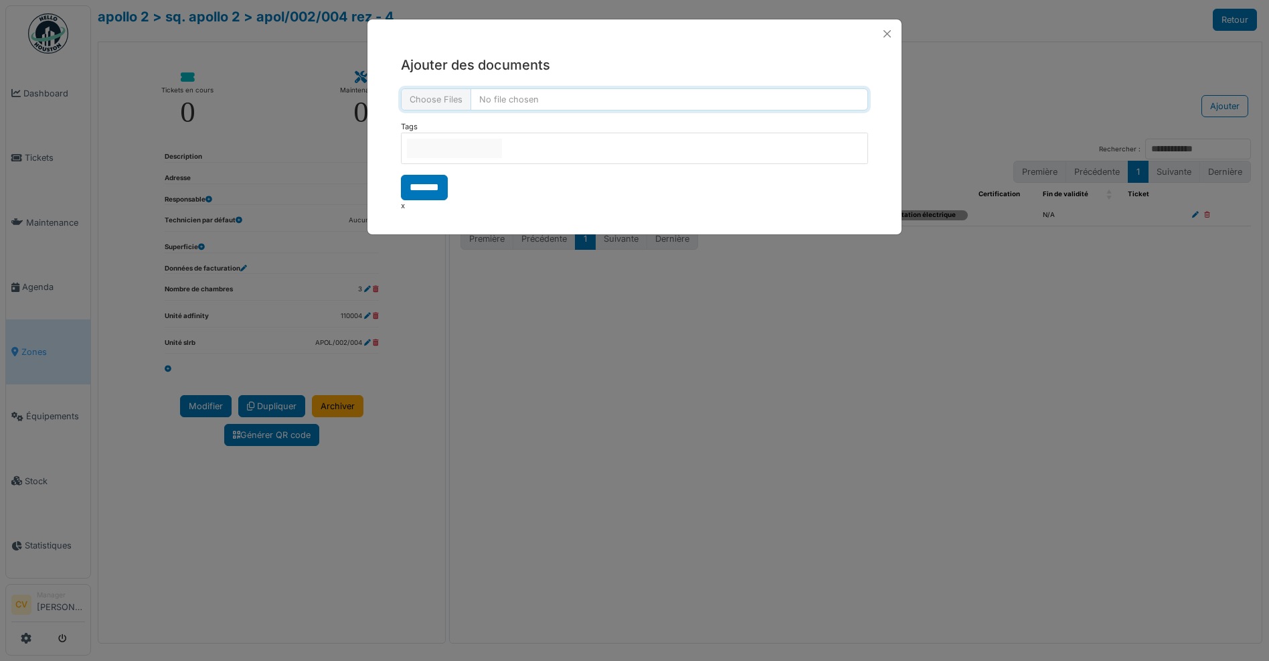
click at [477, 96] on input "file" at bounding box center [634, 99] width 467 height 22
type input "**********"
click at [431, 179] on input "*******" at bounding box center [424, 187] width 47 height 25
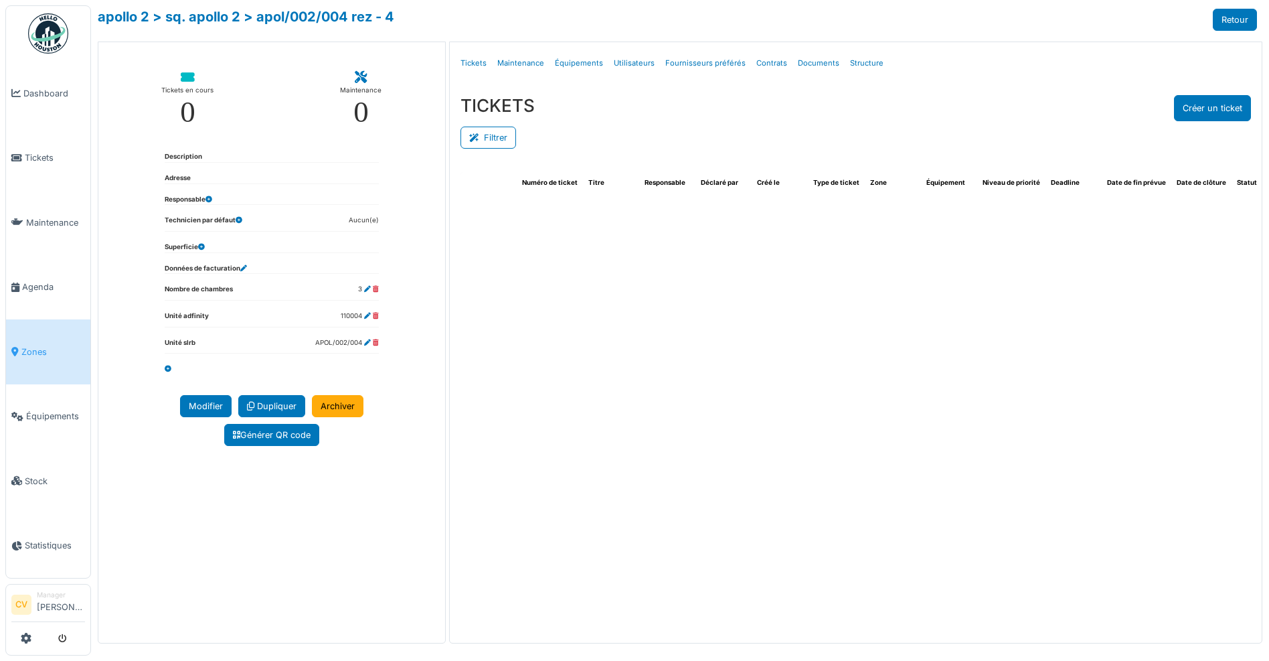
select select "***"
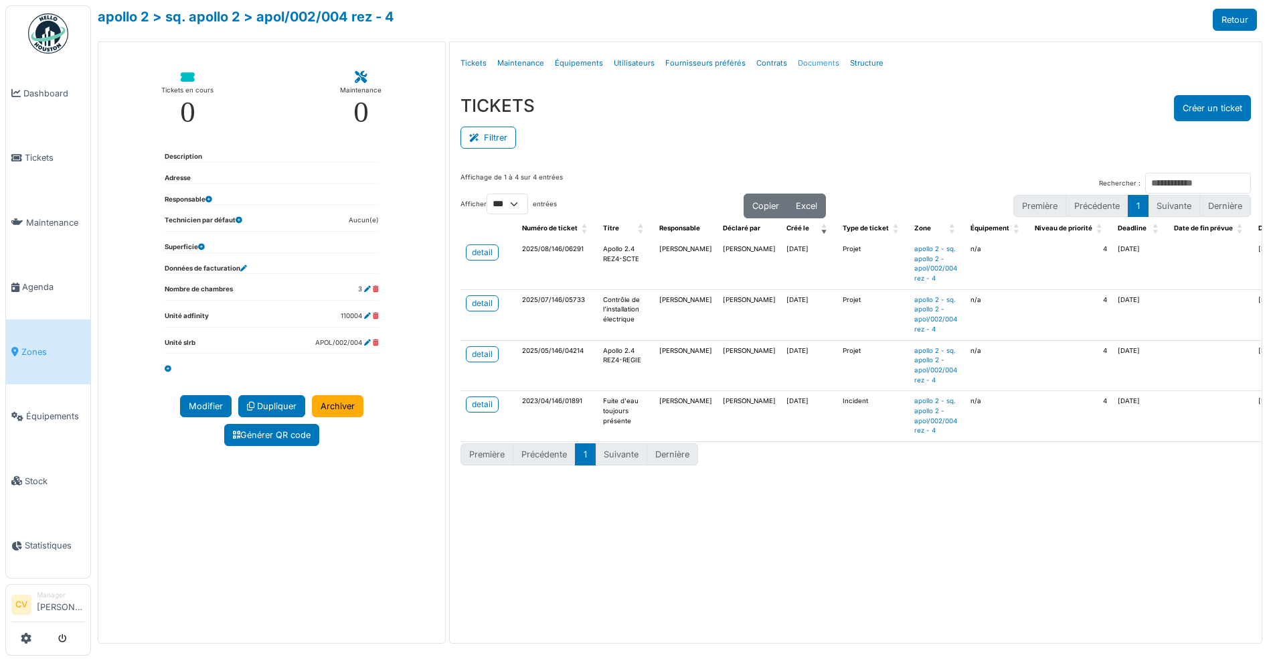
click at [831, 62] on link "Documents" at bounding box center [819, 63] width 52 height 31
select select "***"
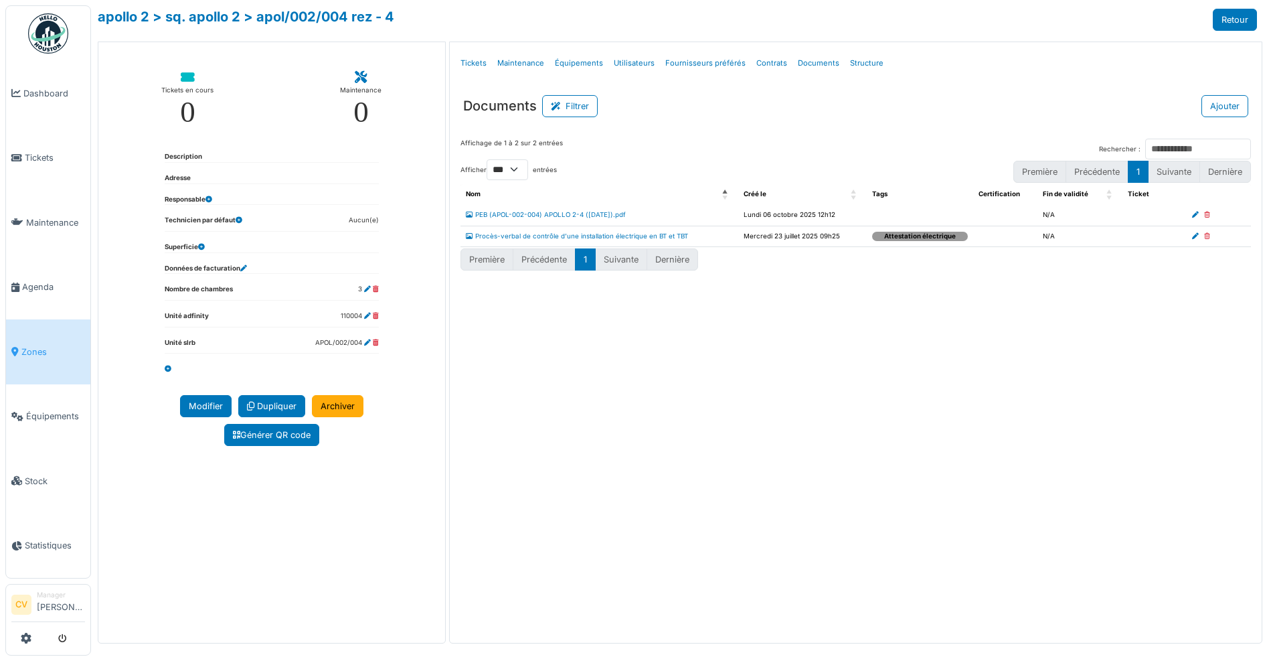
click at [818, 88] on div "Documents Filtrer Ajouter" at bounding box center [856, 100] width 812 height 33
